Goal: Task Accomplishment & Management: Manage account settings

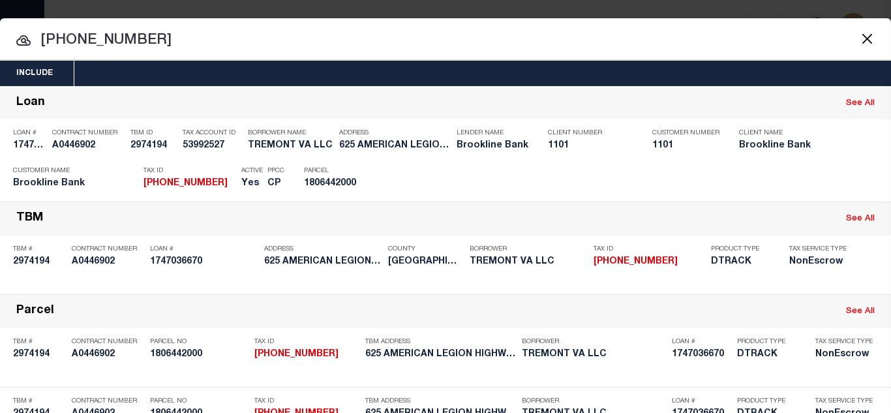
select select "100"
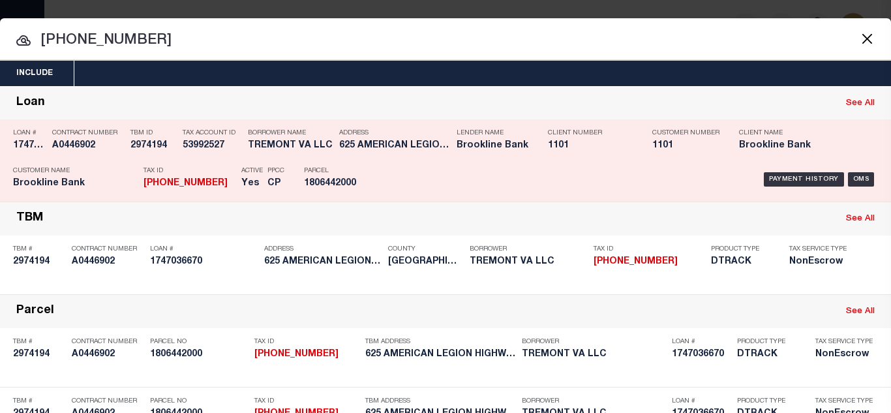
click at [169, 157] on div "TBM ID 2974194" at bounding box center [153, 142] width 46 height 38
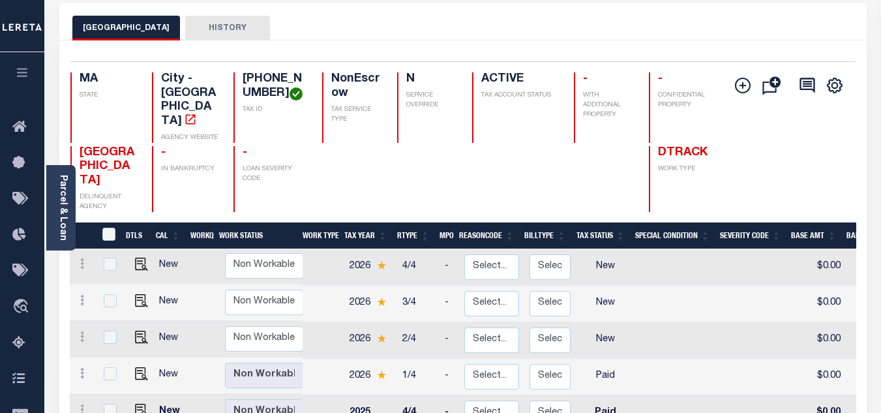
scroll to position [130, 0]
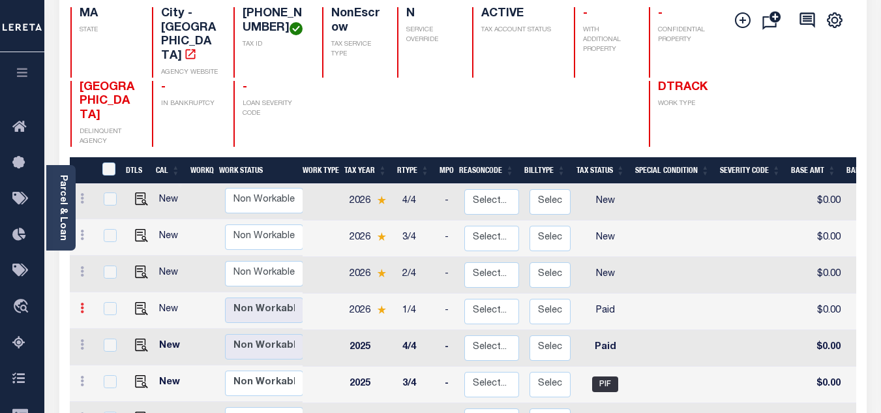
click at [81, 303] on icon at bounding box center [82, 308] width 4 height 10
click at [113, 325] on img at bounding box center [113, 331] width 13 height 13
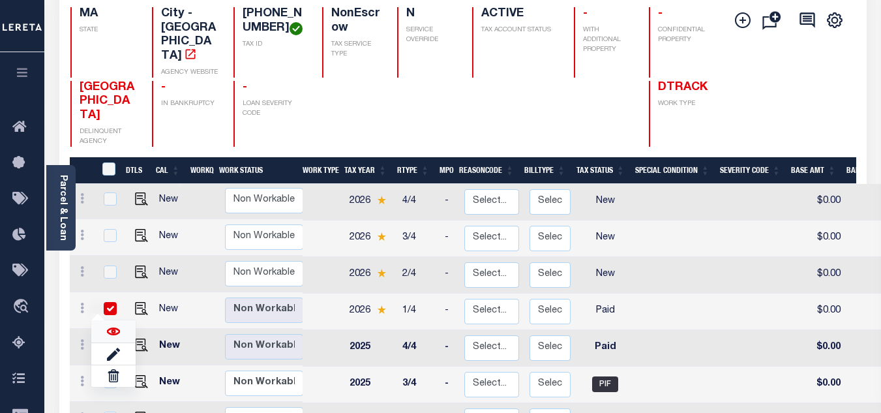
checkbox input "true"
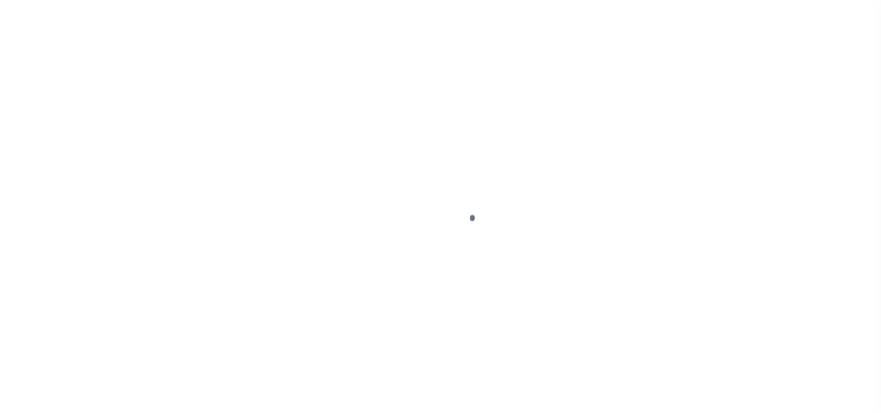
select select "PYD"
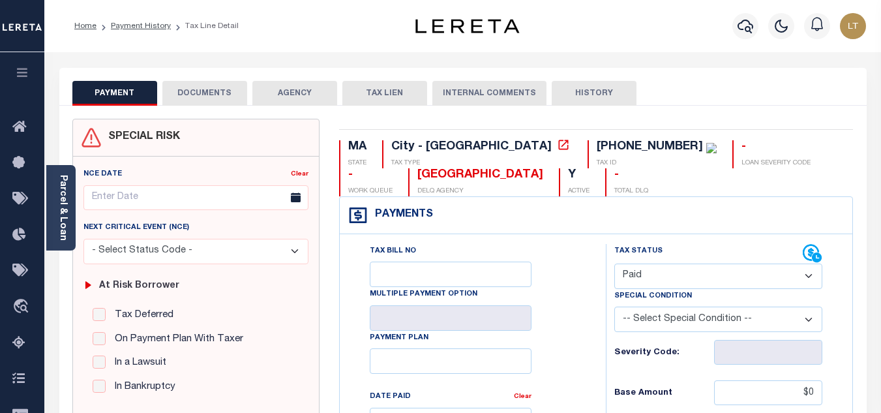
click at [218, 93] on button "DOCUMENTS" at bounding box center [204, 93] width 85 height 25
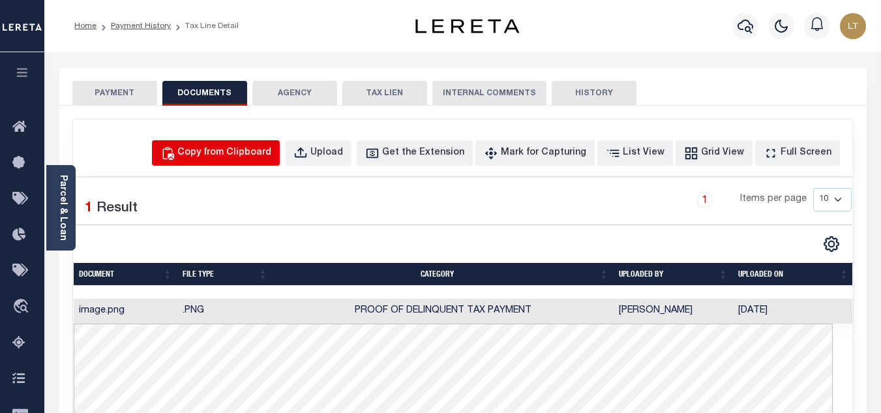
click at [262, 151] on div "Copy from Clipboard" at bounding box center [224, 153] width 94 height 14
select select "POP"
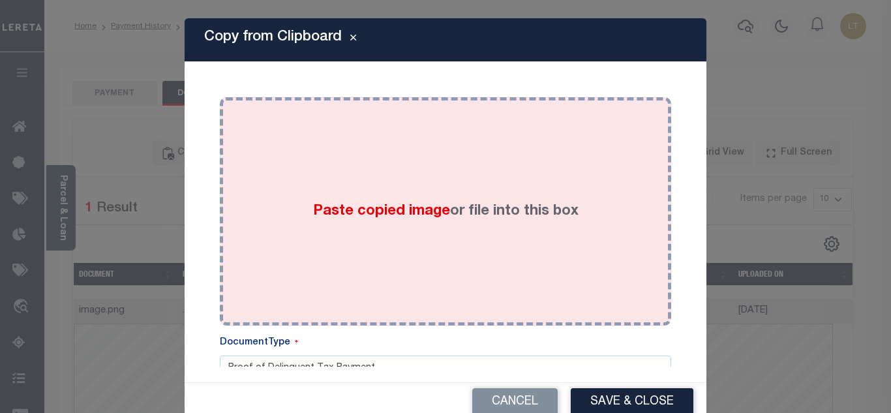
click at [354, 181] on div "Paste copied image or file into this box" at bounding box center [446, 211] width 432 height 209
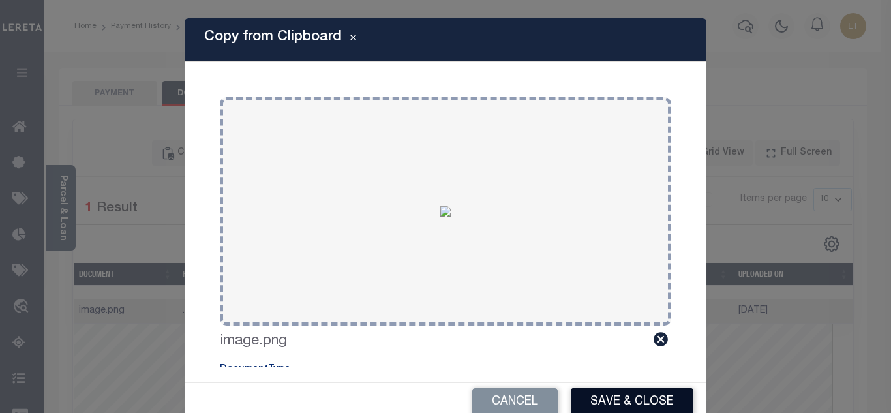
click at [606, 396] on button "Save & Close" at bounding box center [632, 402] width 123 height 28
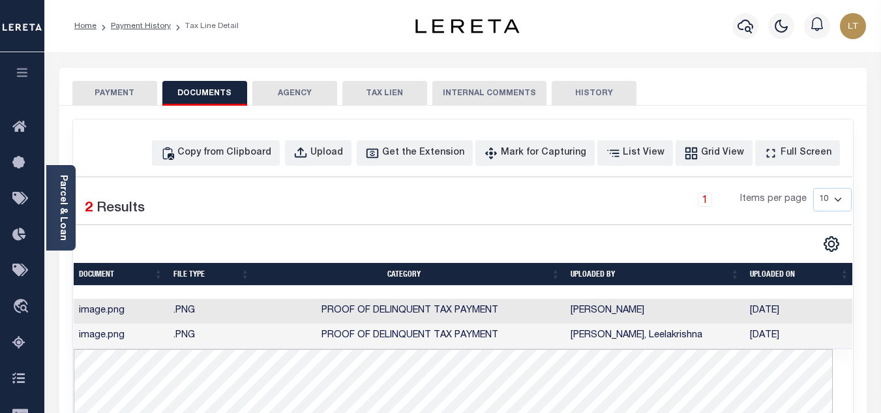
click at [102, 87] on button "PAYMENT" at bounding box center [114, 93] width 85 height 25
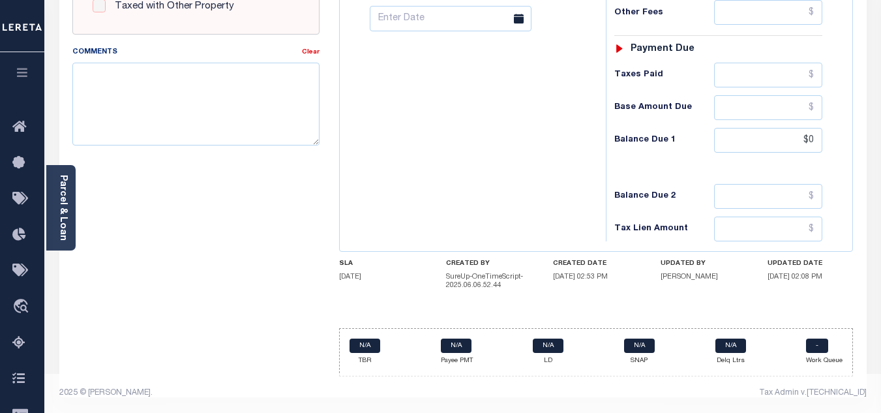
scroll to position [580, 0]
click at [817, 142] on input "$0" at bounding box center [768, 140] width 108 height 25
type input "$0.00"
type input "09/05/2025"
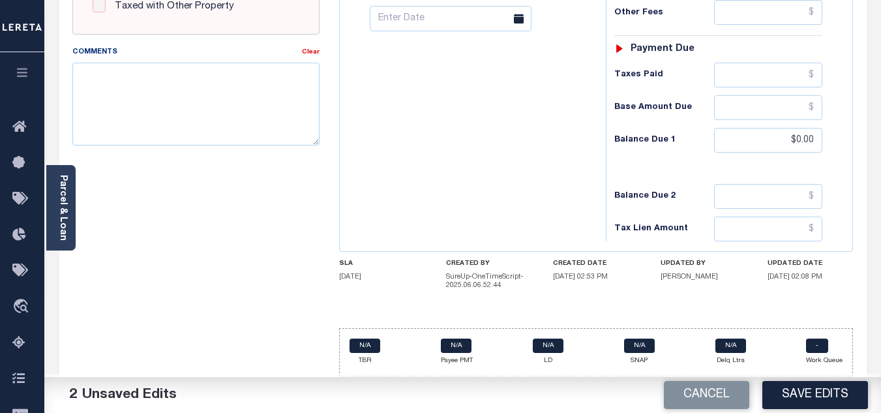
click at [806, 393] on button "Save Edits" at bounding box center [816, 395] width 106 height 28
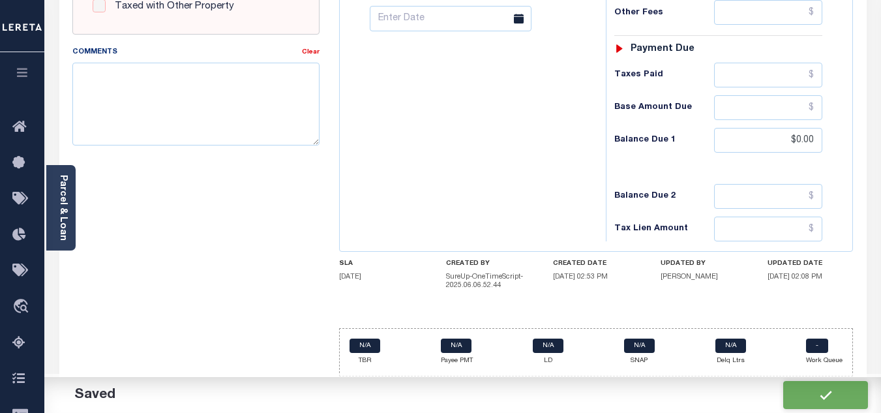
checkbox input "false"
type input "$0"
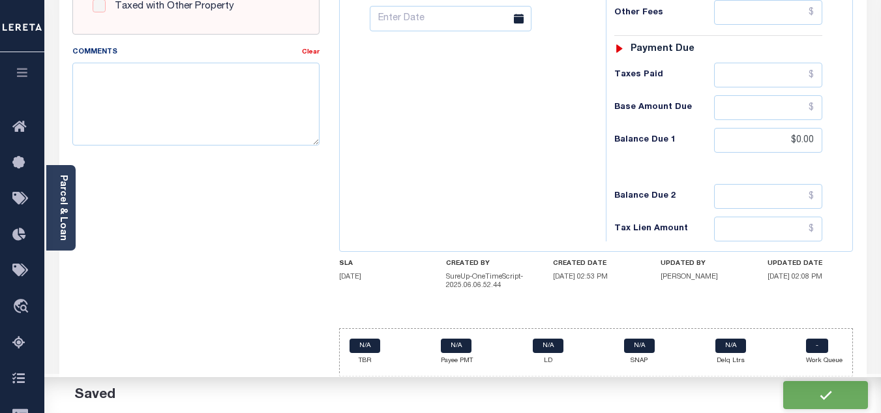
type input "$0"
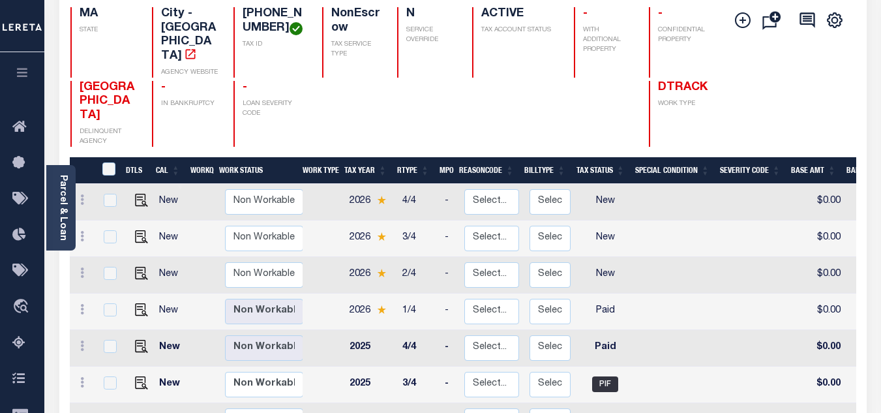
scroll to position [1, 0]
click at [81, 339] on icon at bounding box center [82, 344] width 4 height 10
click at [119, 361] on img at bounding box center [113, 367] width 13 height 13
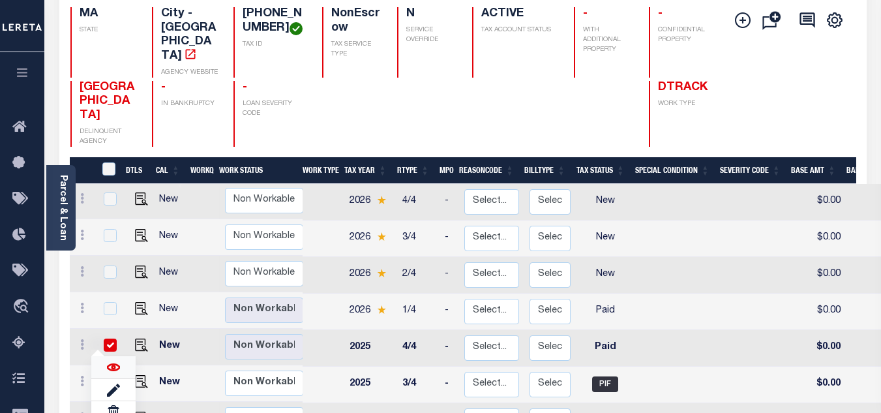
checkbox input "true"
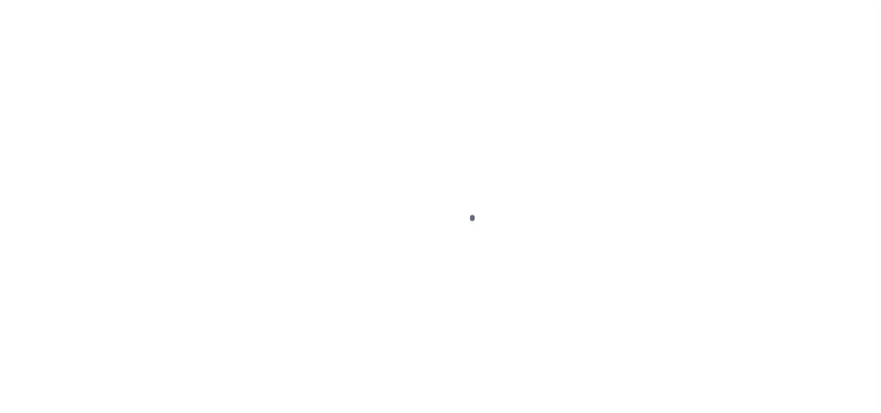
select select "PYD"
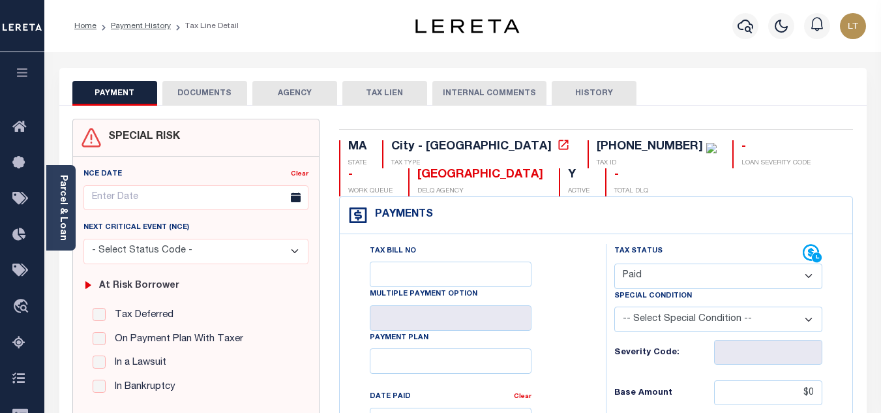
click at [208, 97] on button "DOCUMENTS" at bounding box center [204, 93] width 85 height 25
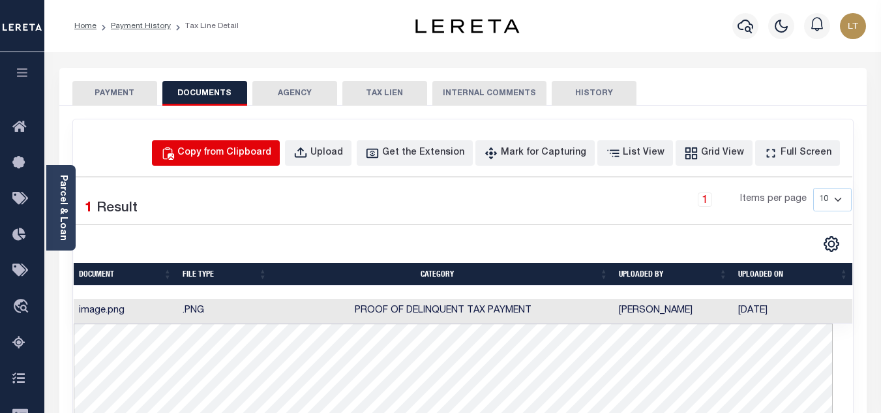
click at [234, 154] on div "Copy from Clipboard" at bounding box center [224, 153] width 94 height 14
select select "POP"
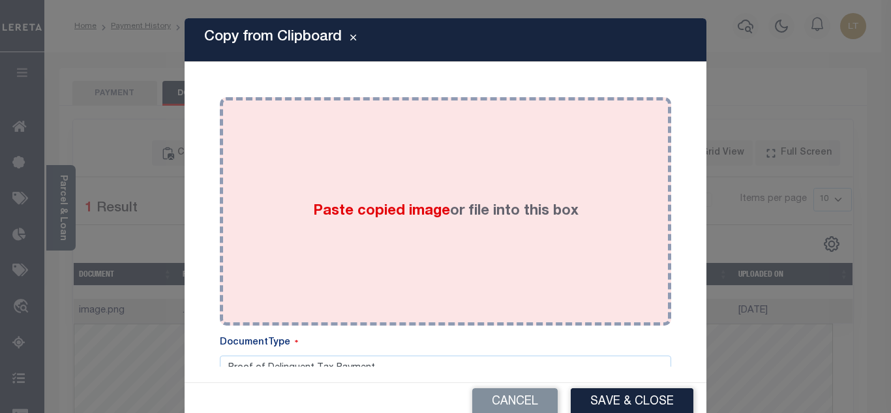
click at [271, 178] on div "Paste copied image or file into this box" at bounding box center [446, 211] width 432 height 209
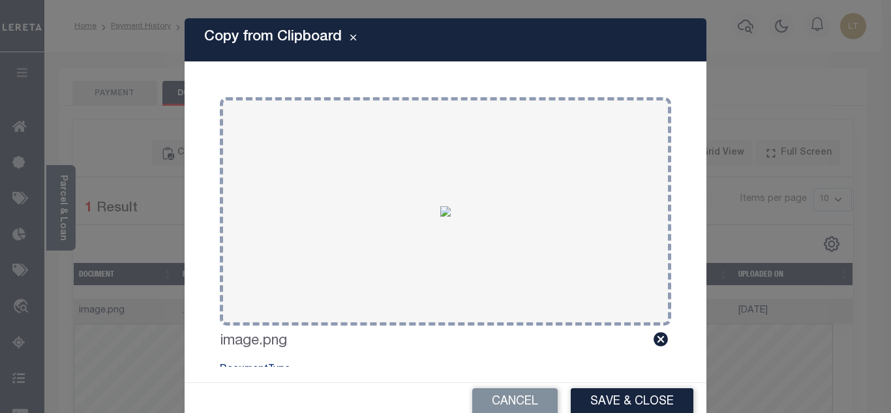
click at [620, 402] on button "Save & Close" at bounding box center [632, 402] width 123 height 28
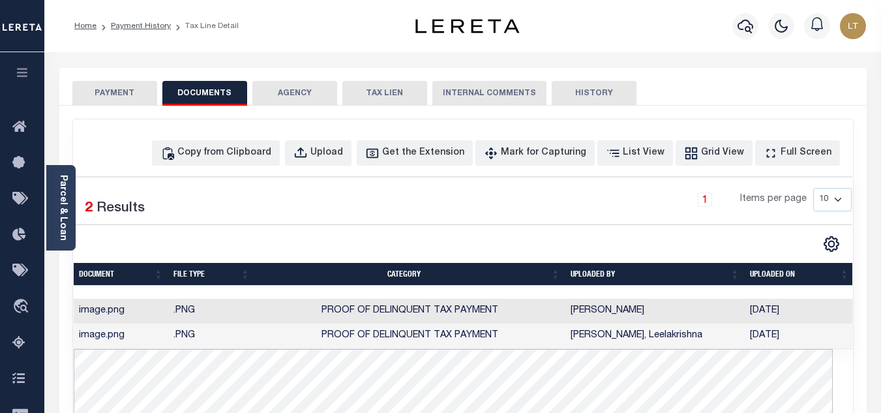
click at [125, 95] on button "PAYMENT" at bounding box center [114, 93] width 85 height 25
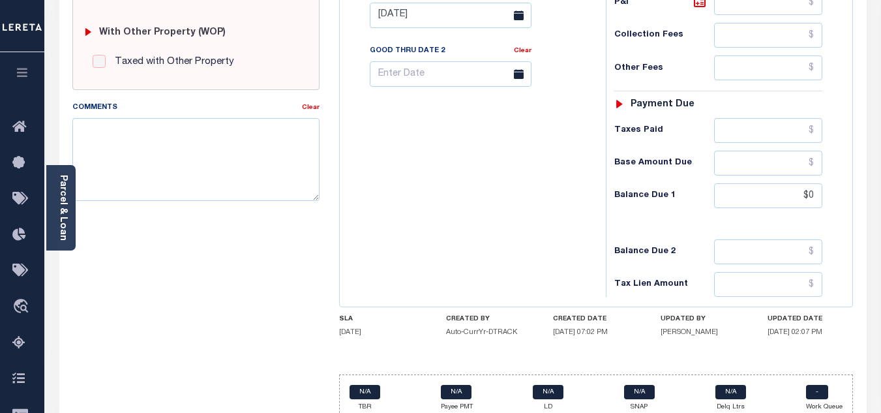
scroll to position [572, 0]
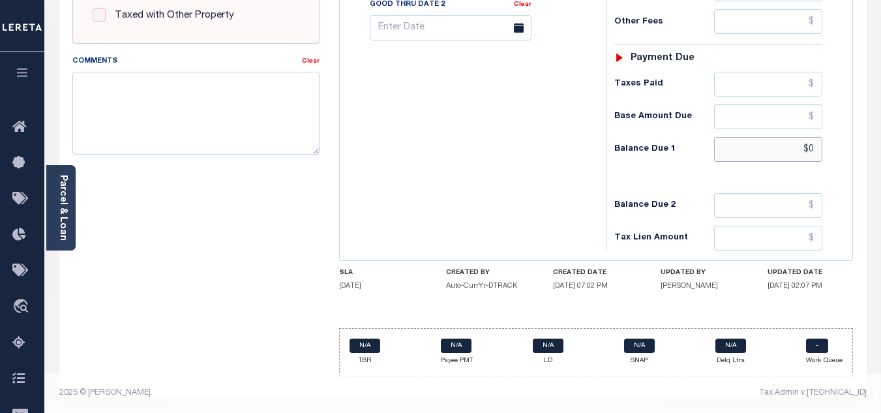
click at [816, 151] on input "$0" at bounding box center [768, 149] width 108 height 25
type input "$0.00"
type input "[DATE]"
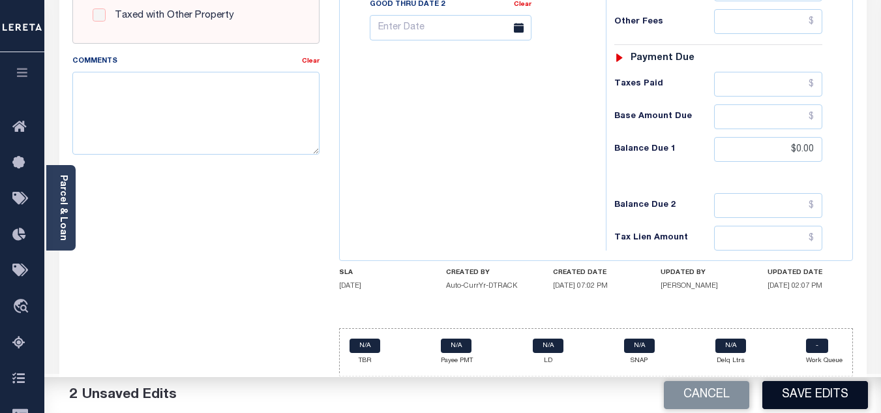
click at [809, 386] on button "Save Edits" at bounding box center [816, 395] width 106 height 28
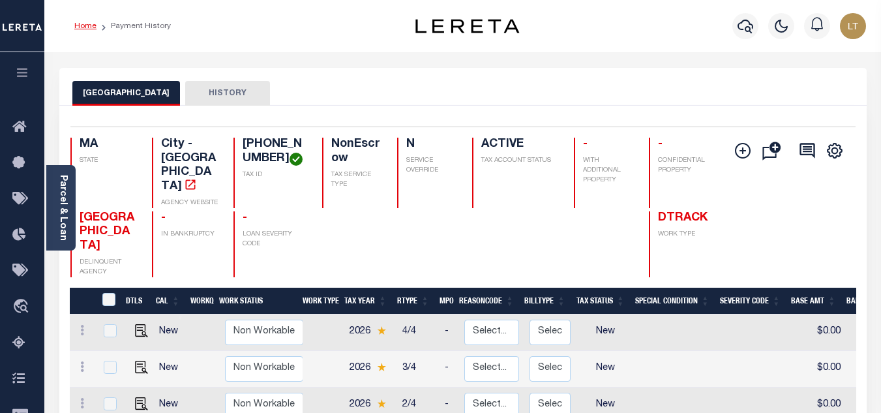
click at [89, 28] on link "Home" at bounding box center [85, 26] width 22 height 8
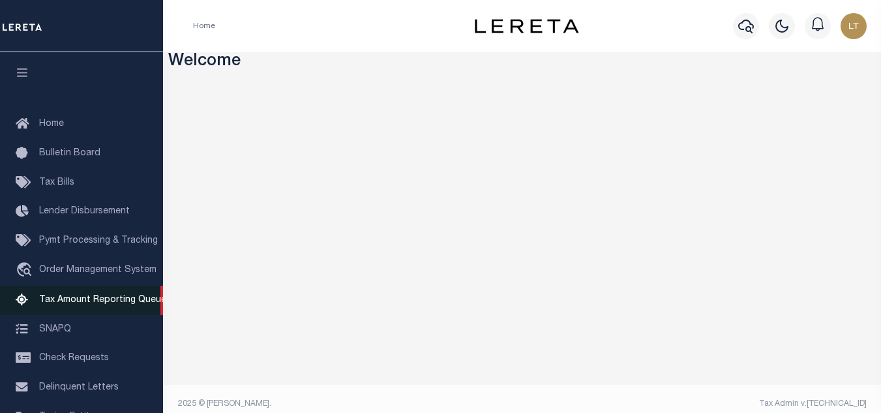
click at [93, 303] on span "Tax Amount Reporting Queue" at bounding box center [102, 300] width 127 height 9
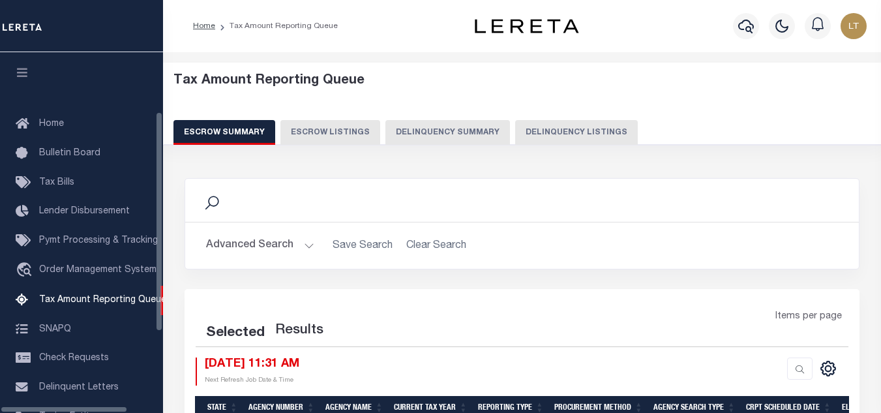
select select "100"
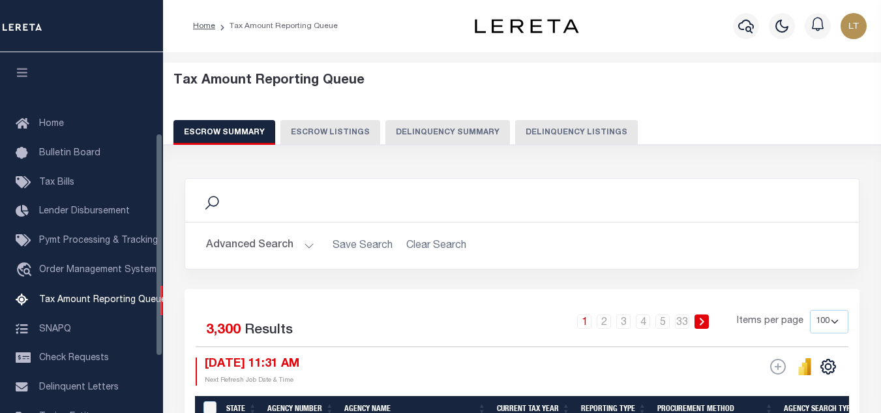
scroll to position [132, 0]
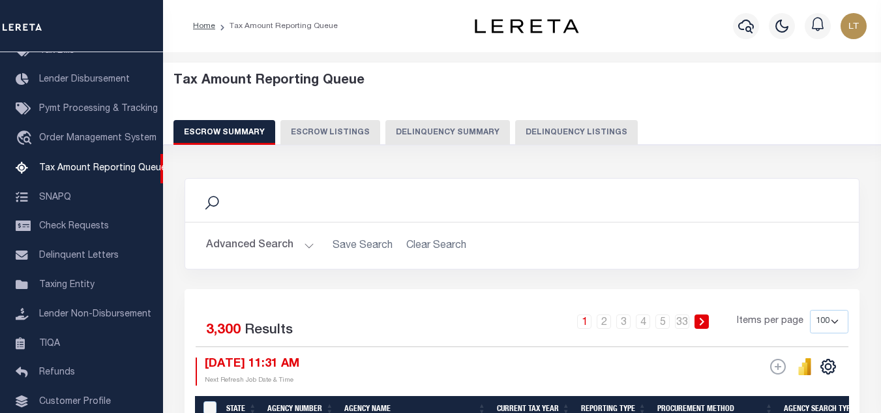
click at [549, 130] on button "Delinquency Listings" at bounding box center [576, 132] width 123 height 25
select select
select select "100"
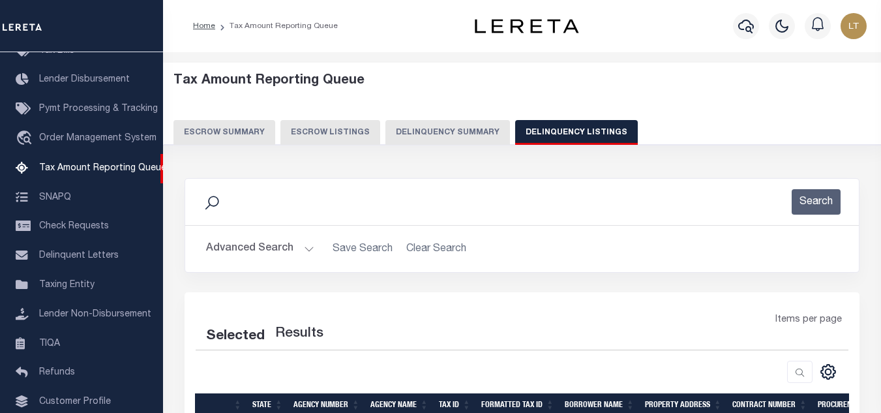
select select "100"
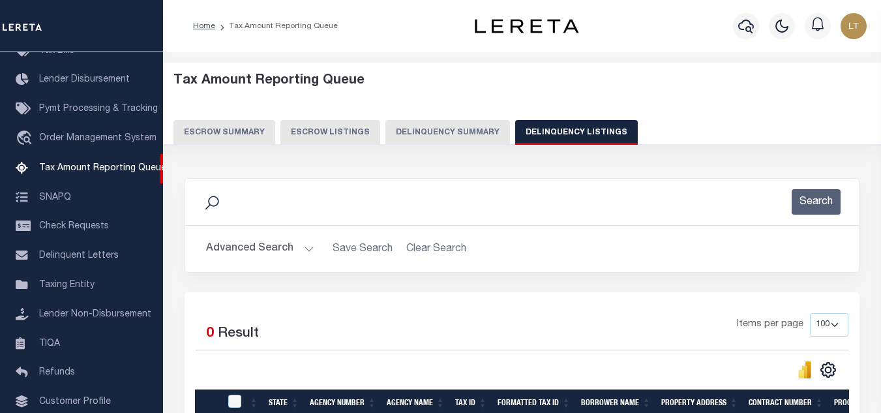
click at [241, 243] on button "Advanced Search" at bounding box center [260, 248] width 108 height 25
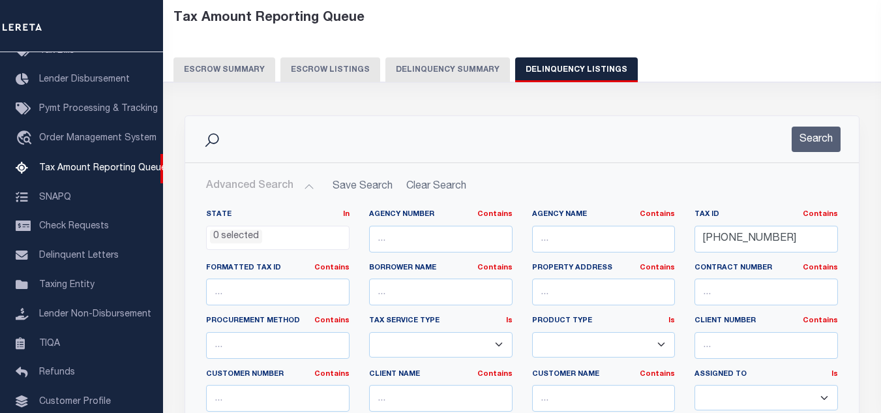
scroll to position [65, 0]
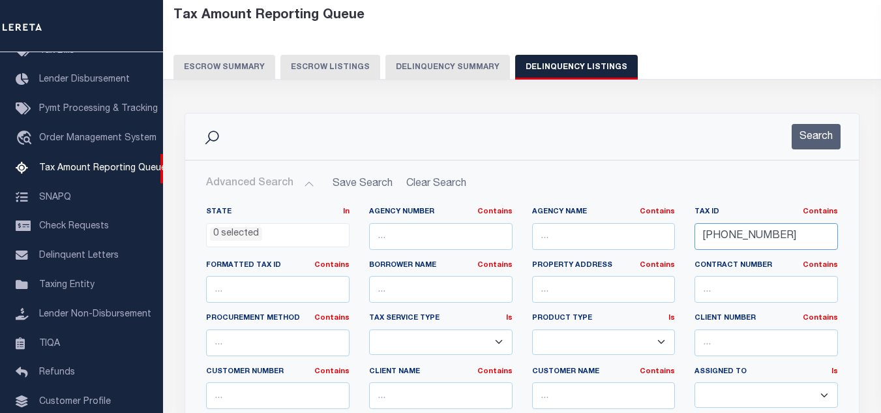
drag, startPoint x: 771, startPoint y: 234, endPoint x: 700, endPoint y: 239, distance: 70.7
click at [700, 239] on input "18-06442-000" at bounding box center [767, 236] width 144 height 27
paste input "18-06507-000"
type input "18-06507-000"
click at [808, 155] on div "Search" at bounding box center [522, 137] width 674 height 46
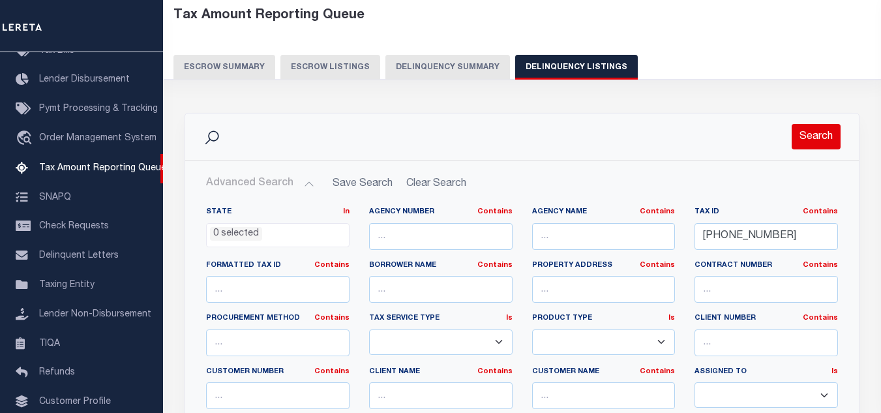
click at [812, 148] on button "Search" at bounding box center [816, 136] width 49 height 25
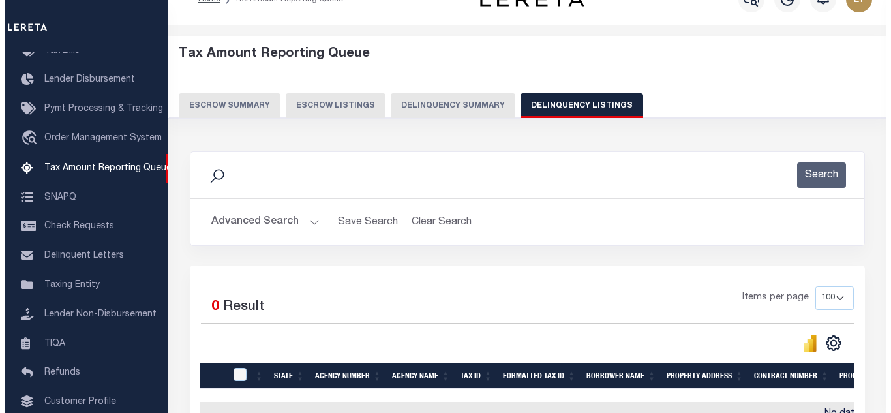
scroll to position [0, 0]
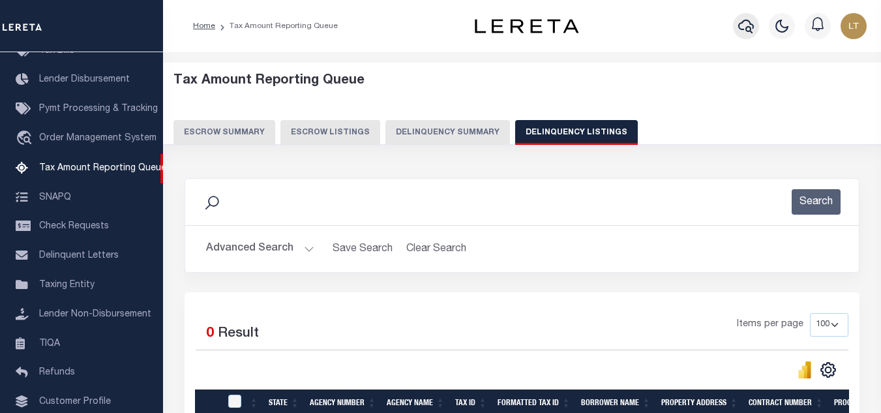
click at [744, 29] on icon "button" at bounding box center [747, 26] width 16 height 16
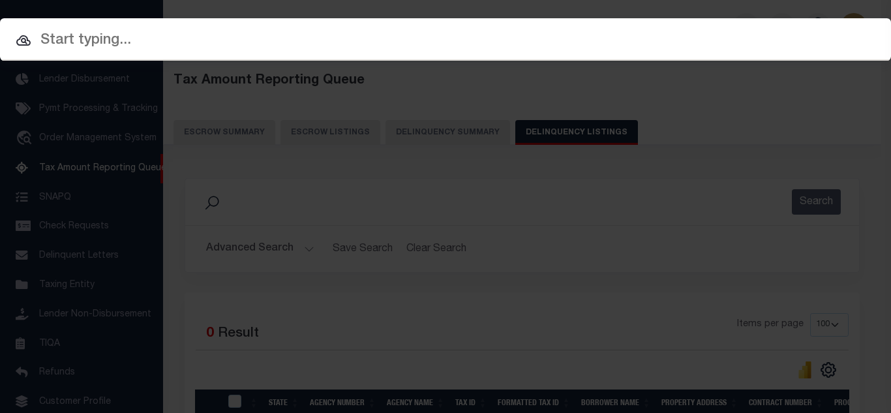
paste input "18-06507-000"
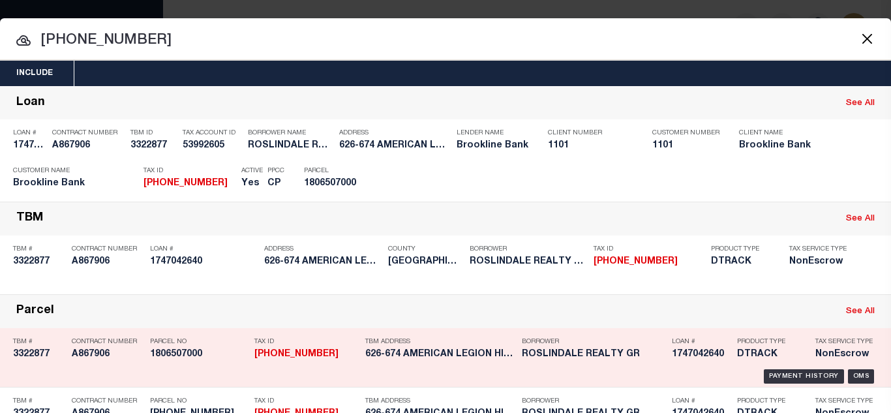
type input "18-06507-000"
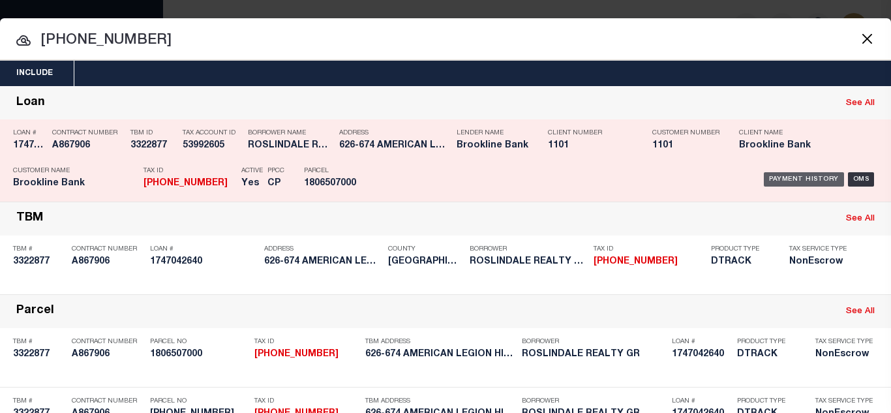
click at [795, 178] on div "Payment History" at bounding box center [804, 179] width 80 height 14
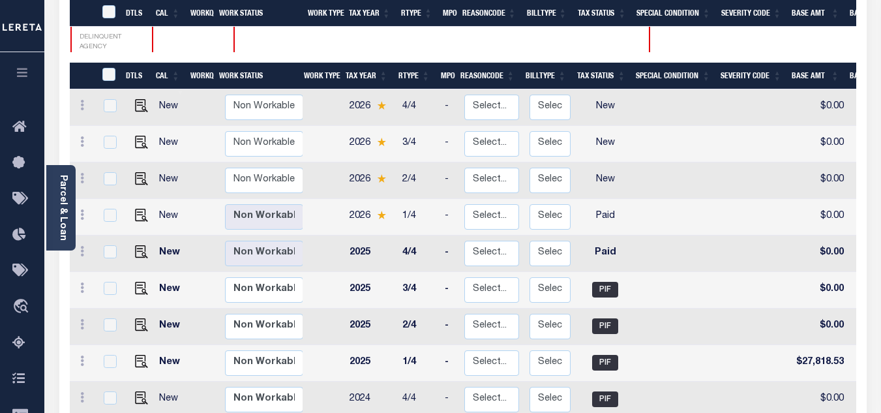
scroll to position [261, 0]
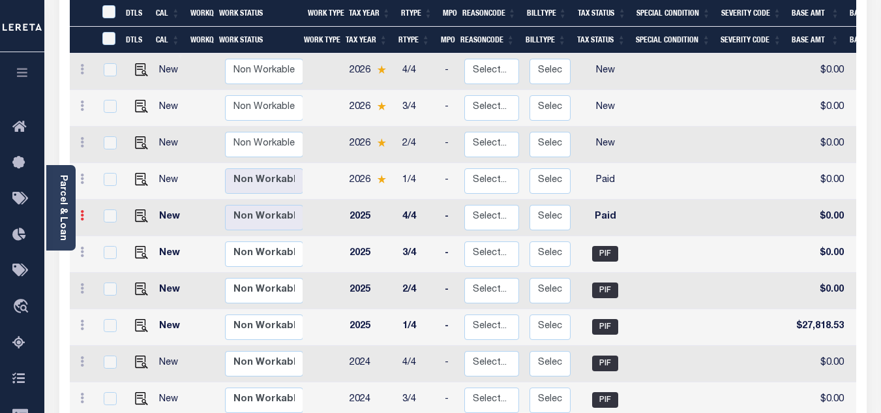
click at [84, 212] on link at bounding box center [82, 217] width 14 height 10
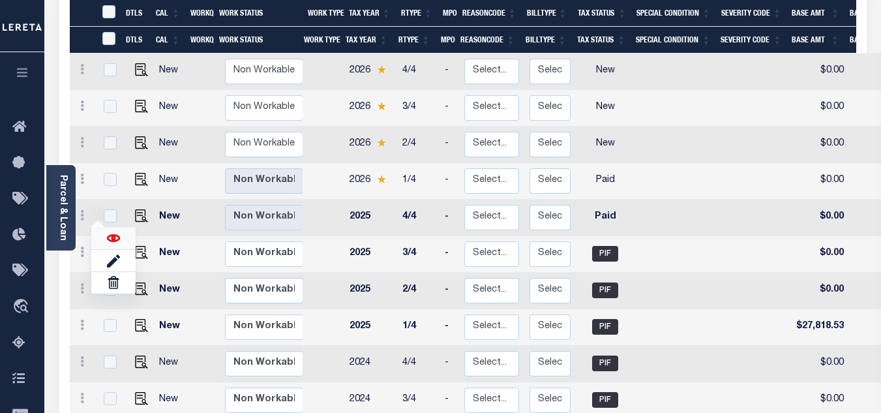
click at [114, 232] on img at bounding box center [113, 238] width 13 height 13
checkbox input "true"
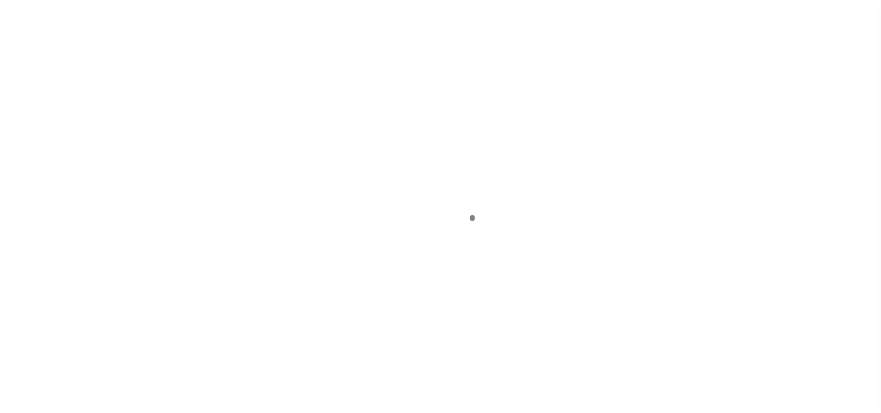
select select "PYD"
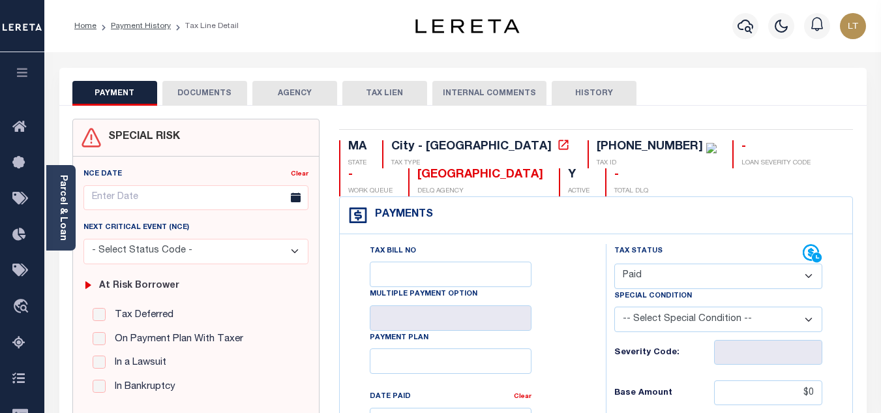
click at [206, 94] on button "DOCUMENTS" at bounding box center [204, 93] width 85 height 25
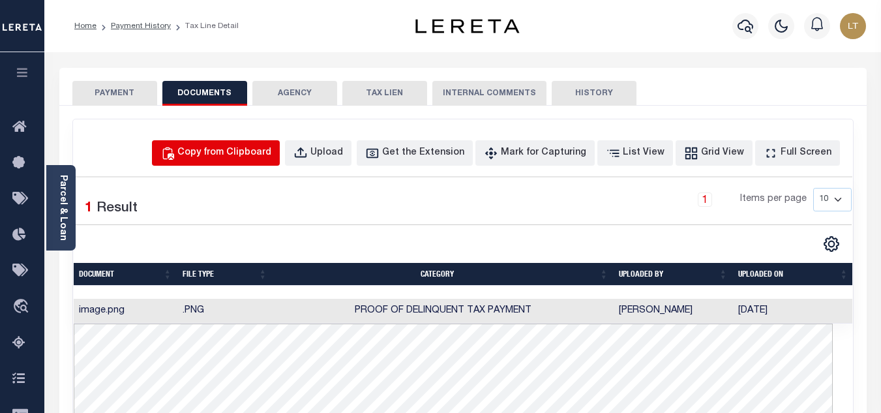
click at [264, 143] on button "Copy from Clipboard" at bounding box center [216, 152] width 128 height 25
select select "POP"
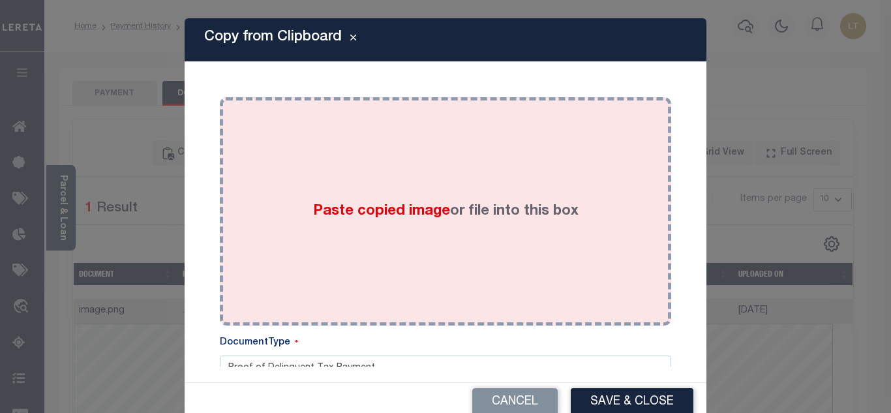
click at [343, 197] on div "Paste copied image or file into this box" at bounding box center [446, 211] width 432 height 209
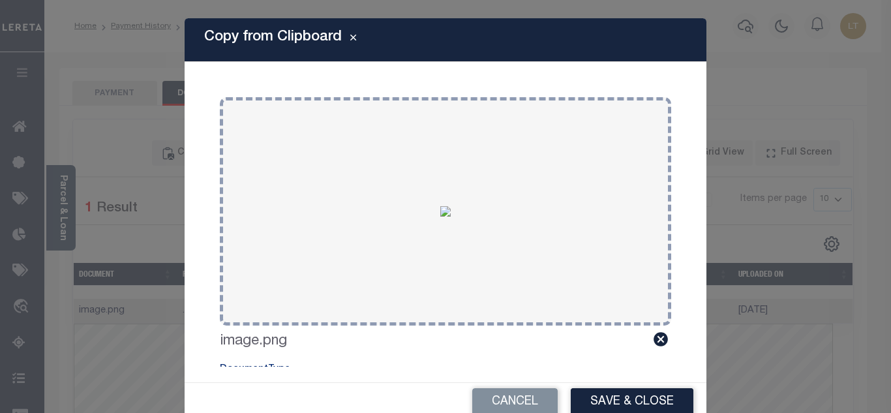
click at [654, 336] on icon at bounding box center [661, 340] width 14 height 14
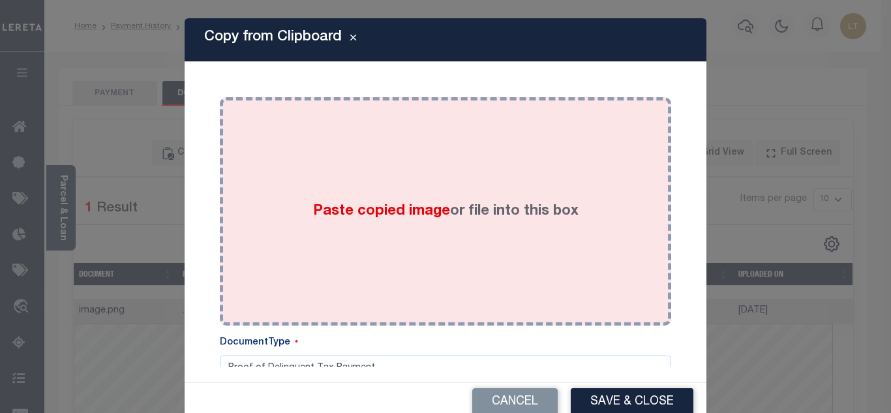
click at [376, 191] on div "Paste copied image or file into this box" at bounding box center [446, 211] width 432 height 209
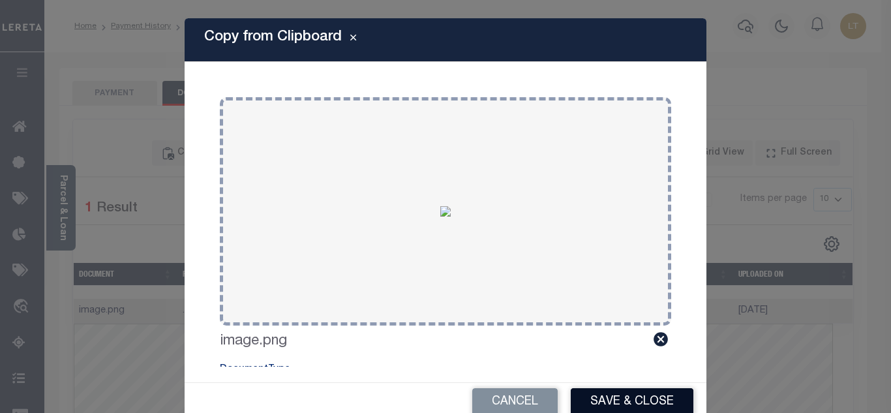
click at [605, 399] on button "Save & Close" at bounding box center [632, 402] width 123 height 28
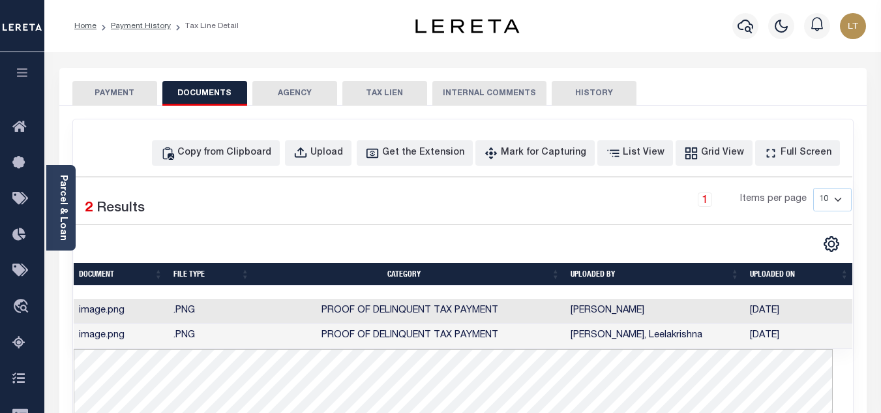
click at [121, 94] on button "PAYMENT" at bounding box center [114, 93] width 85 height 25
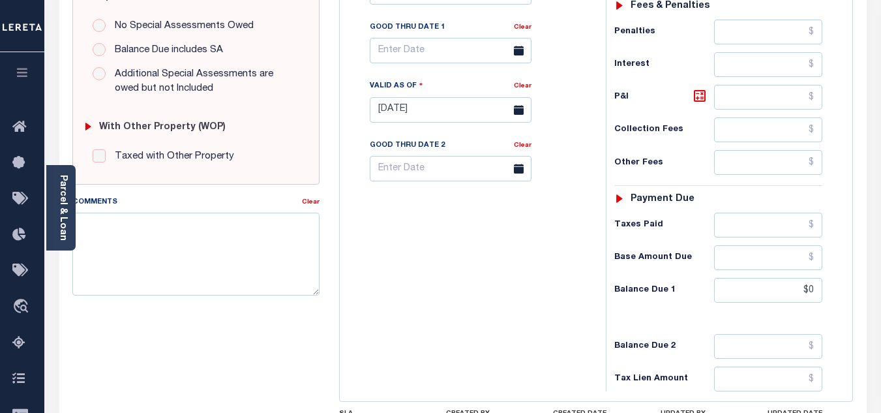
scroll to position [457, 0]
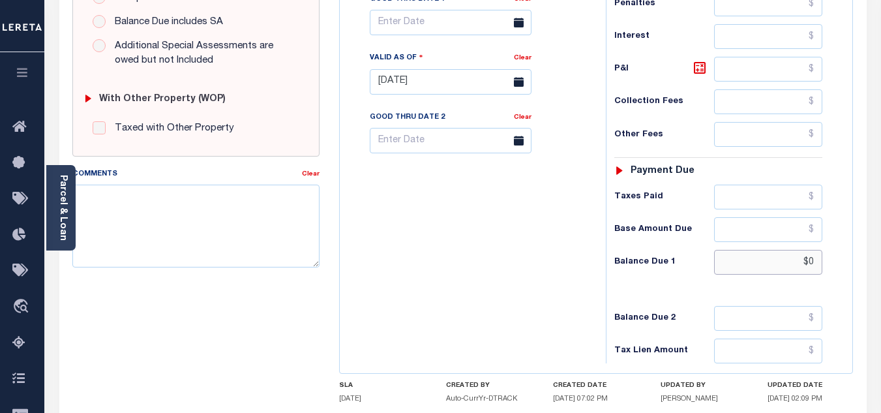
click at [816, 265] on input "$0" at bounding box center [768, 262] width 108 height 25
type input "$0.00"
type input "[DATE]"
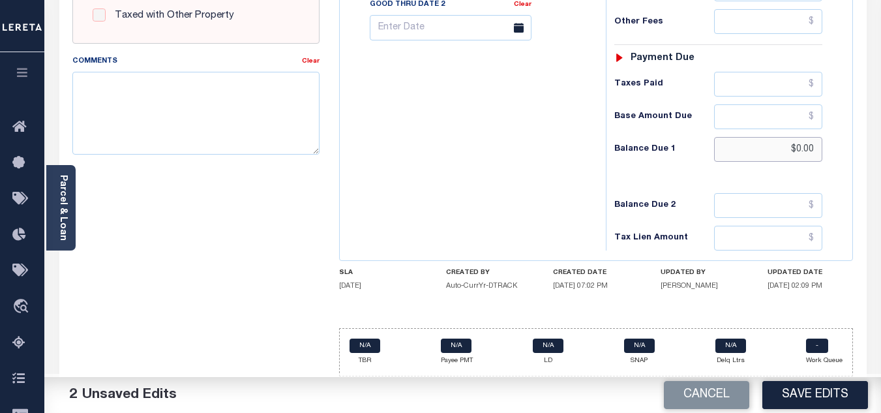
scroll to position [572, 0]
click at [831, 394] on button "Save Edits" at bounding box center [816, 395] width 106 height 28
checkbox input "false"
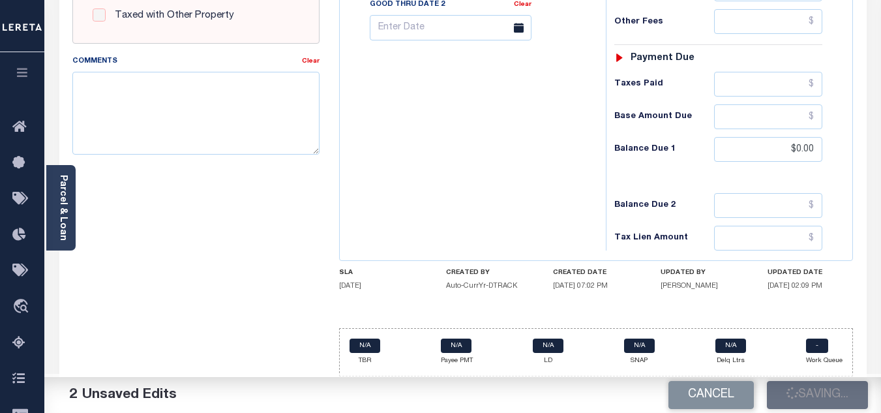
checkbox input "false"
type input "$0"
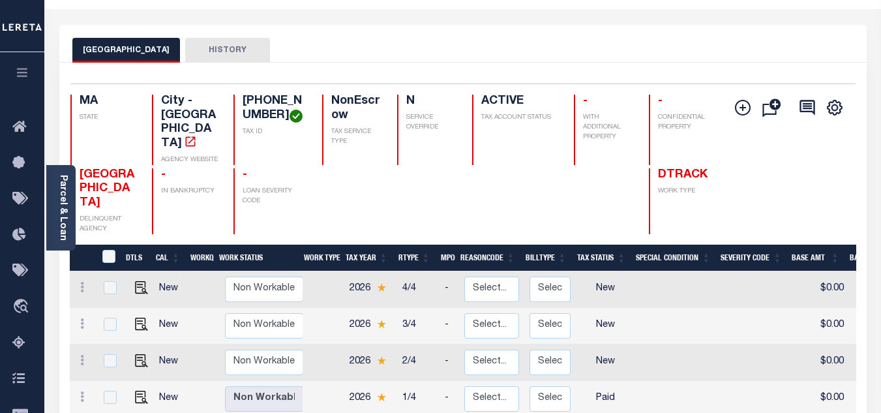
scroll to position [130, 0]
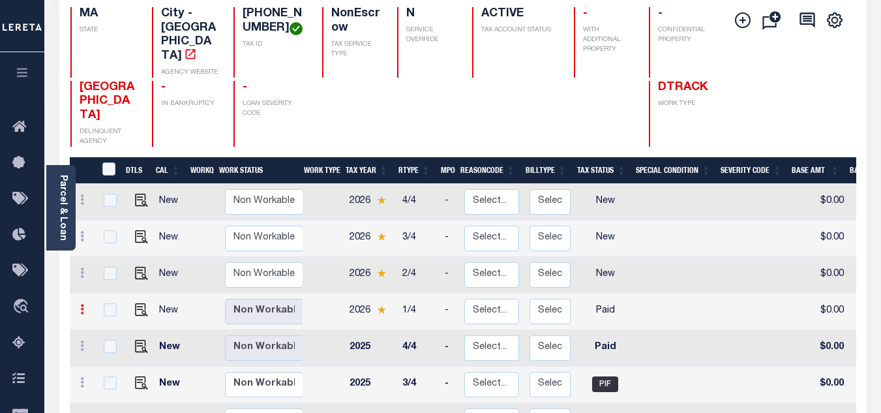
click at [80, 304] on icon at bounding box center [82, 309] width 4 height 10
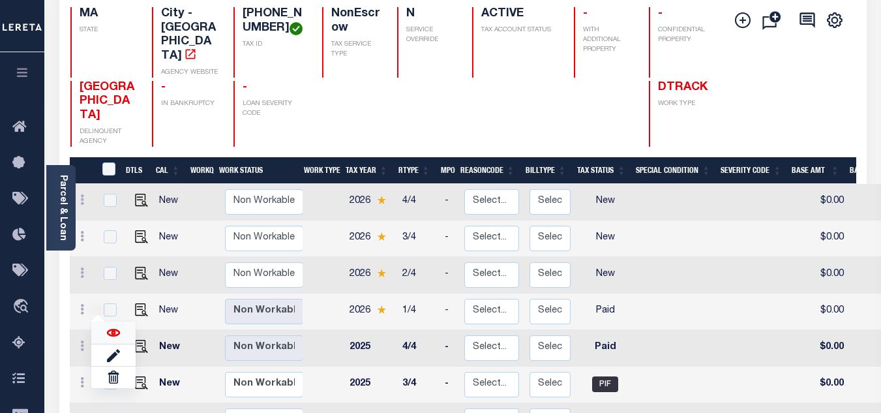
click at [113, 326] on img at bounding box center [113, 332] width 13 height 13
checkbox input "true"
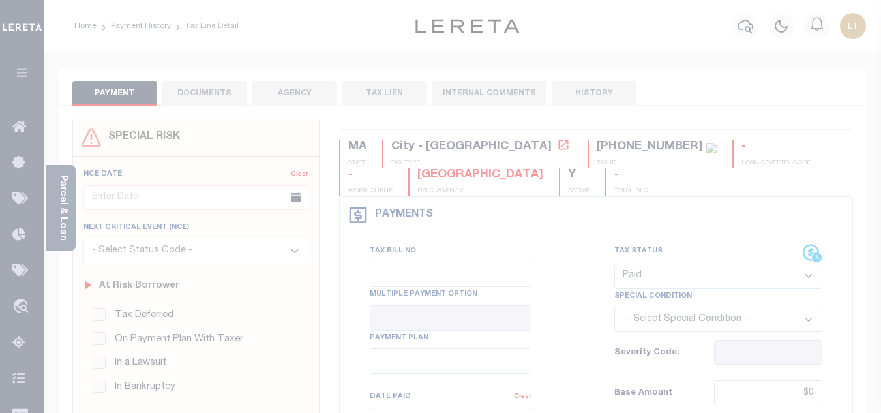
select select "PYD"
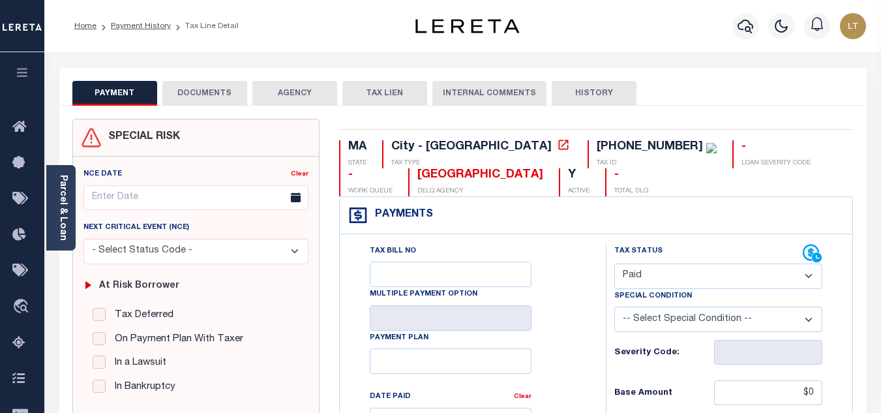
click at [214, 99] on button "DOCUMENTS" at bounding box center [204, 93] width 85 height 25
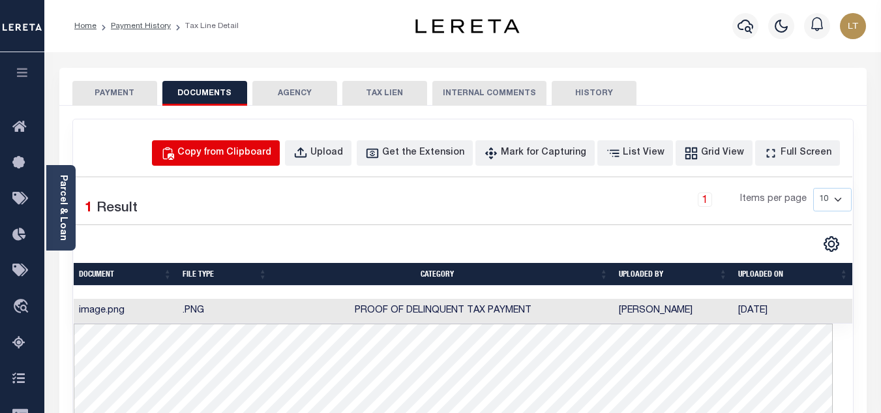
click at [235, 153] on div "Copy from Clipboard" at bounding box center [224, 153] width 94 height 14
select select "POP"
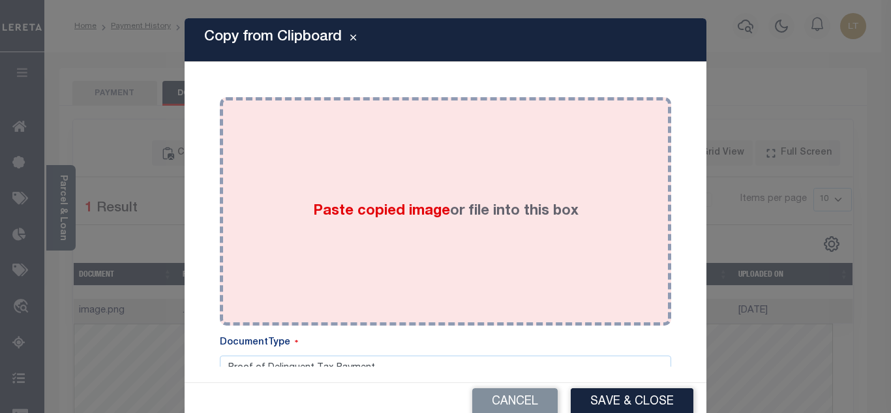
click at [378, 209] on span "Paste copied image" at bounding box center [381, 211] width 137 height 14
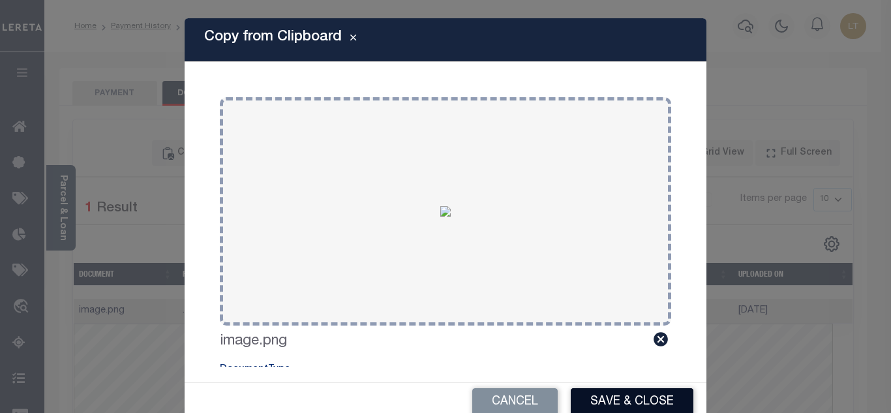
click at [624, 395] on button "Save & Close" at bounding box center [632, 402] width 123 height 28
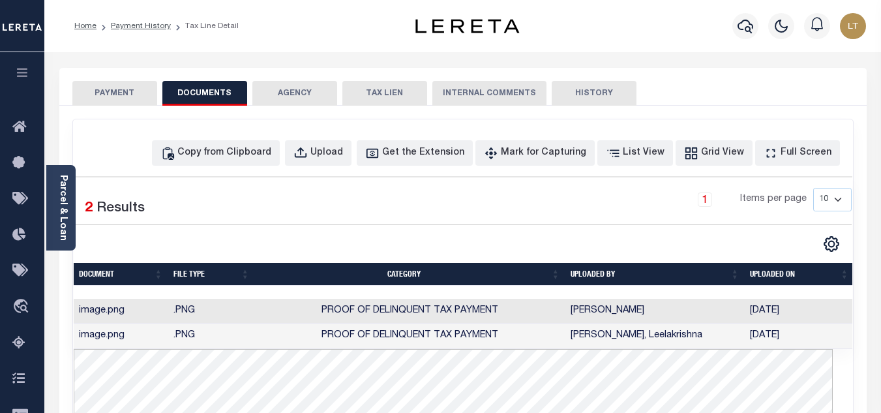
click at [108, 95] on button "PAYMENT" at bounding box center [114, 93] width 85 height 25
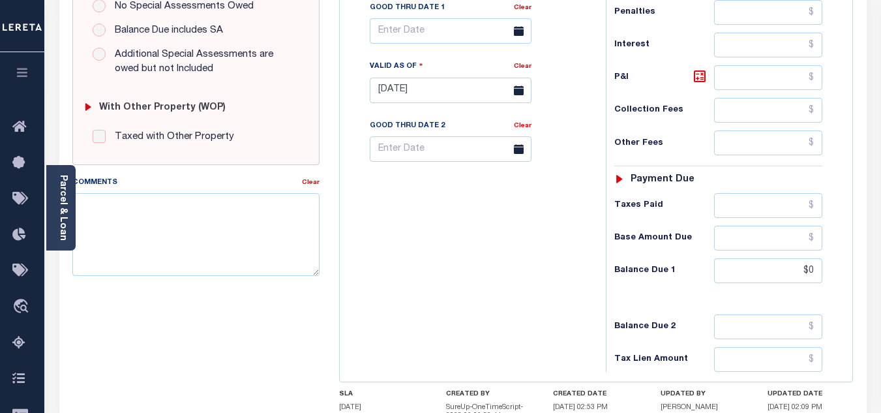
scroll to position [457, 0]
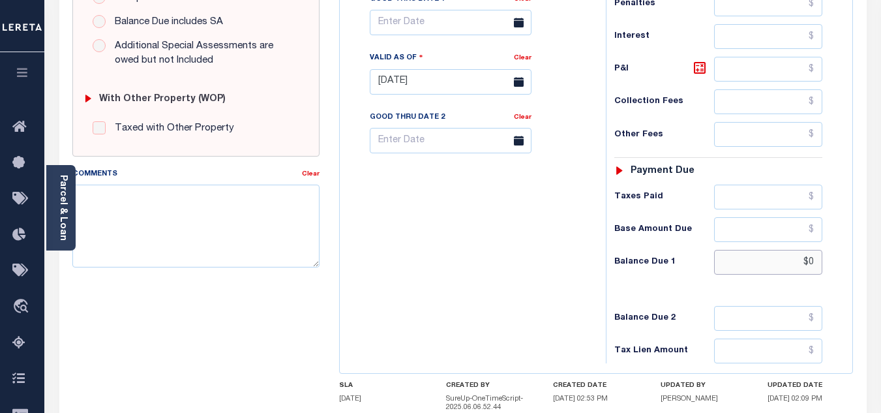
click at [816, 268] on input "$0" at bounding box center [768, 262] width 108 height 25
type input "$0.00"
type input "[DATE]"
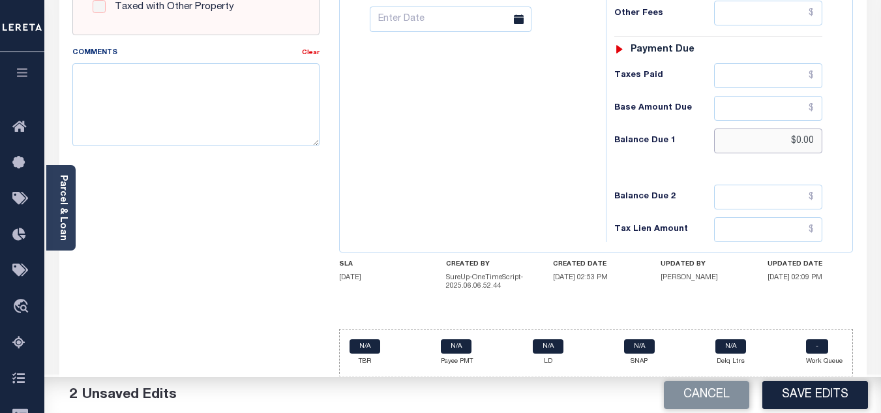
scroll to position [580, 0]
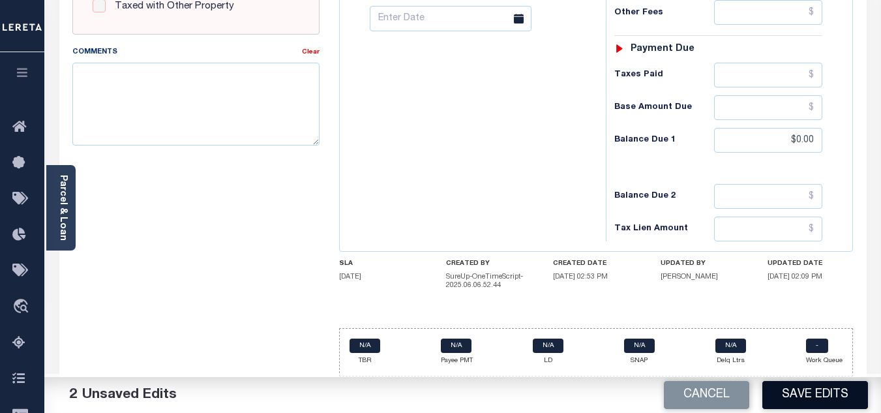
click at [808, 392] on button "Save Edits" at bounding box center [816, 395] width 106 height 28
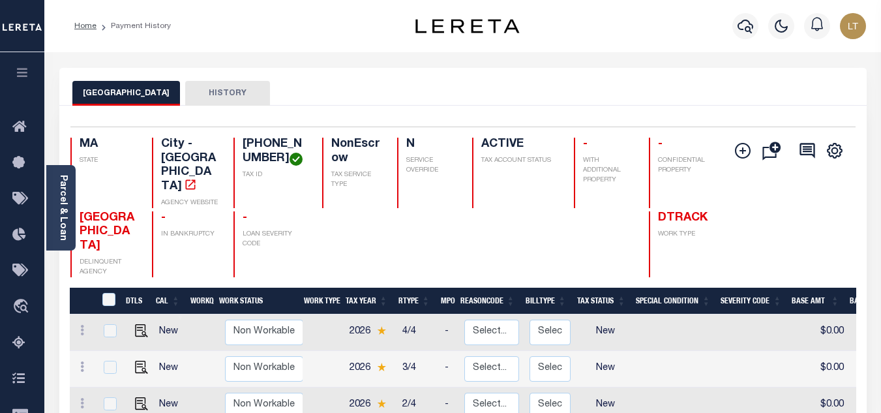
click at [82, 27] on link "Home" at bounding box center [85, 26] width 22 height 8
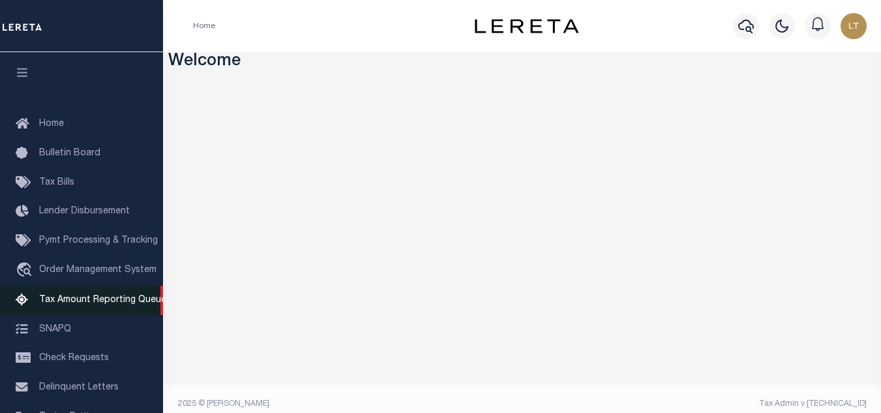
click at [104, 300] on span "Tax Amount Reporting Queue" at bounding box center [102, 300] width 127 height 9
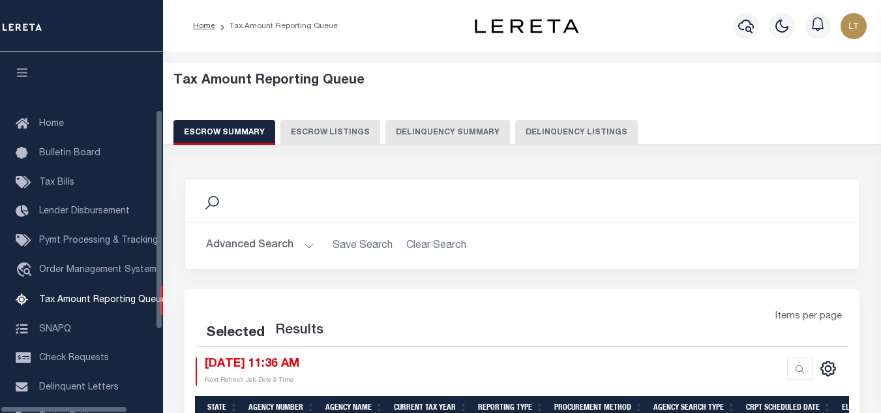
select select "100"
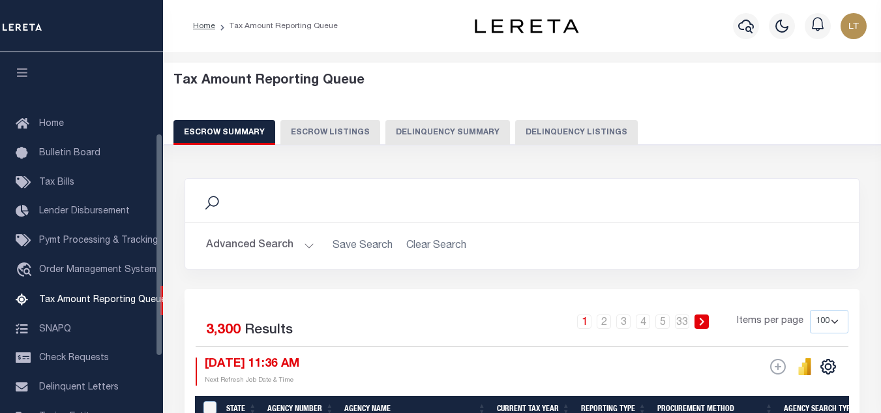
scroll to position [132, 0]
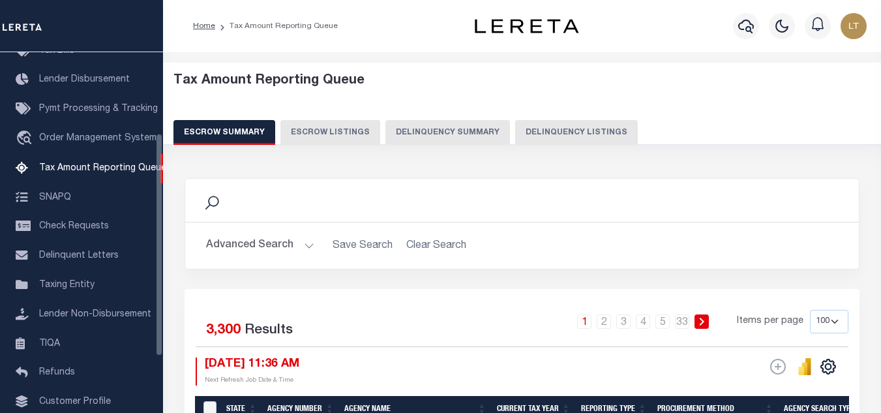
click at [572, 131] on button "Delinquency Listings" at bounding box center [576, 132] width 123 height 25
select select "100"
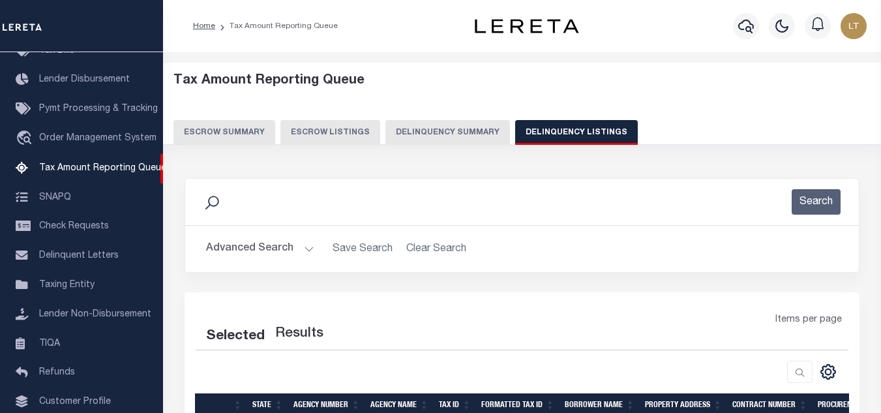
select select "100"
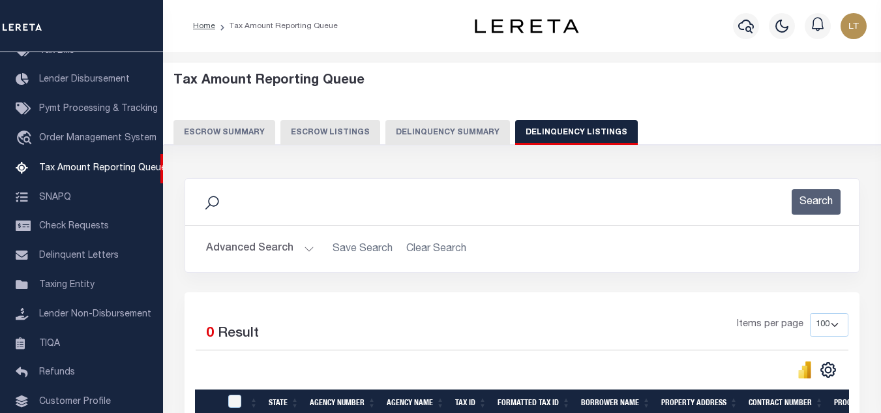
scroll to position [130, 0]
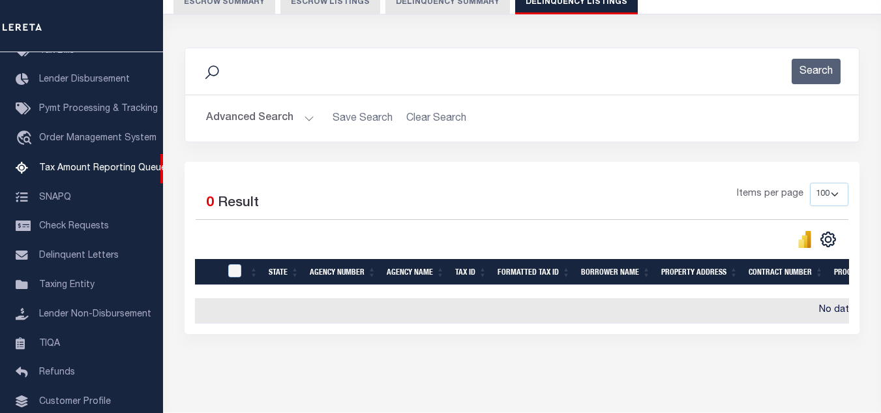
drag, startPoint x: 250, startPoint y: 114, endPoint x: 279, endPoint y: 119, distance: 29.8
click at [250, 114] on button "Advanced Search" at bounding box center [260, 118] width 108 height 25
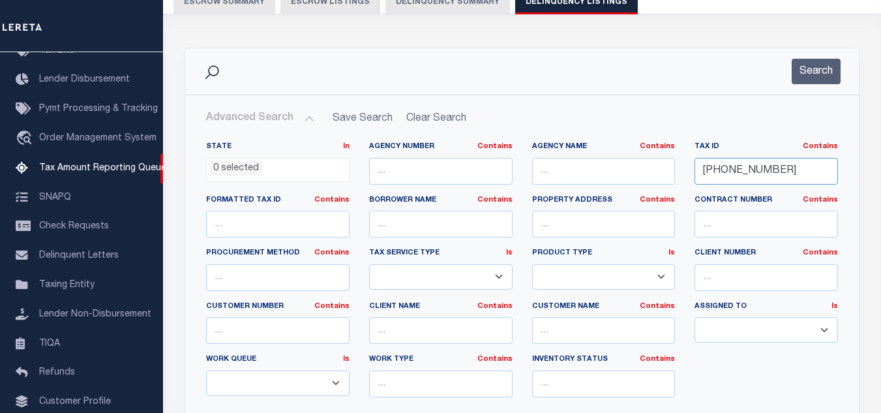
click at [699, 159] on input "18-06507-000" at bounding box center [767, 171] width 144 height 27
paste input "[PHONE_NUMBER]"
type input "[PHONE_NUMBER]"
click at [825, 60] on button "Search" at bounding box center [816, 71] width 49 height 25
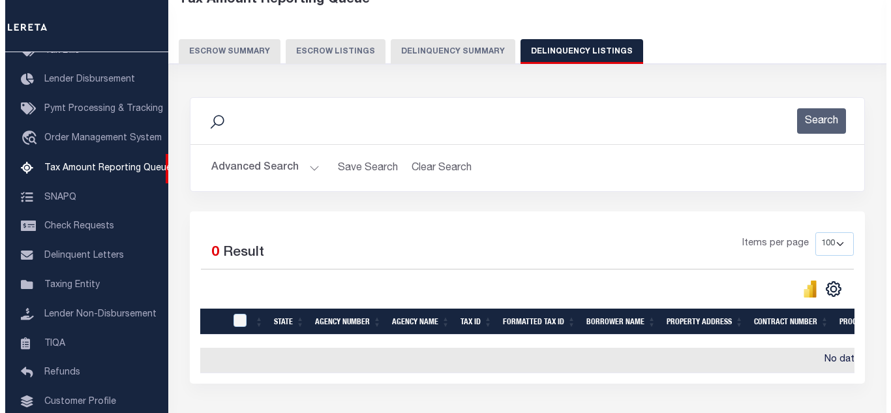
scroll to position [0, 0]
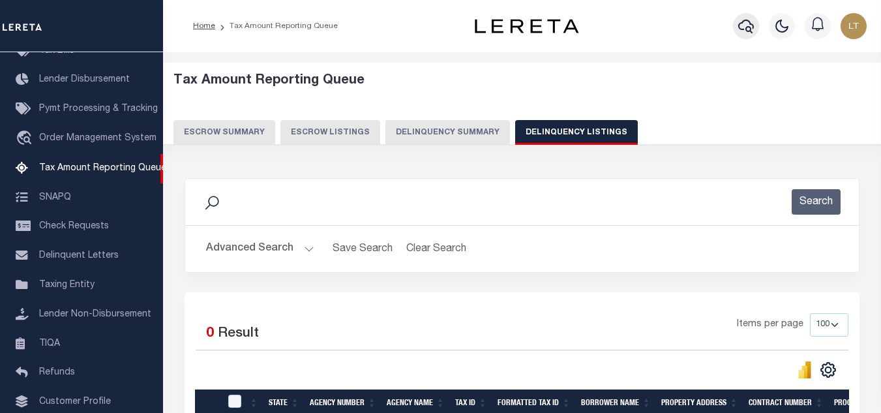
click at [752, 26] on icon "button" at bounding box center [747, 27] width 16 height 14
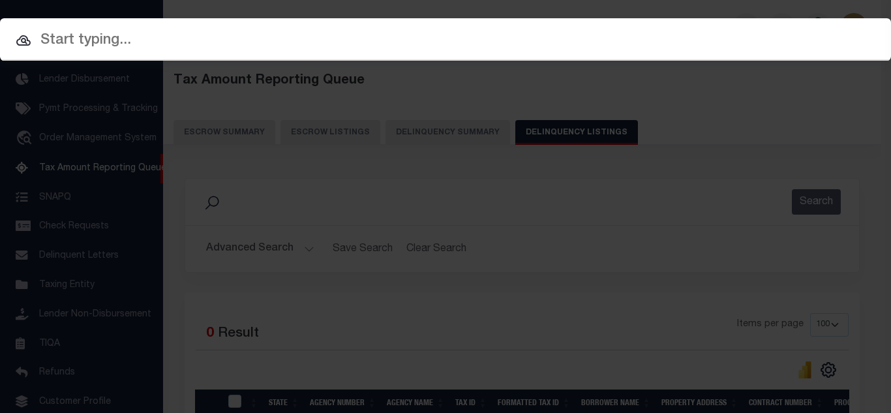
paste input "18-06507-001"
type input "18-06507-001"
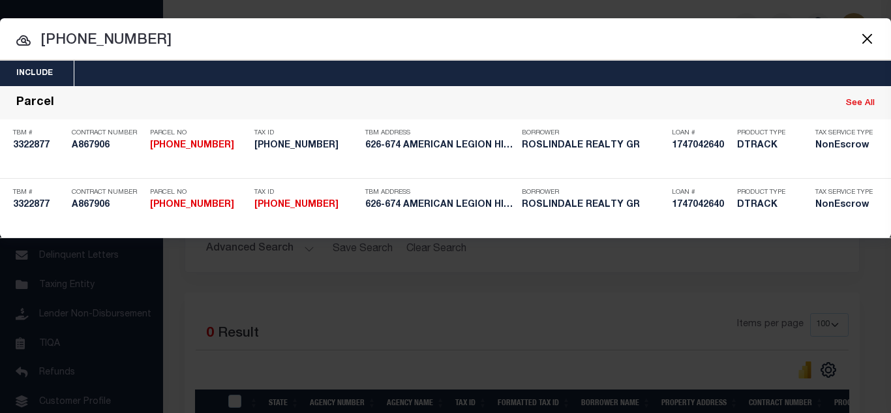
click at [789, 230] on div "Payment History" at bounding box center [804, 227] width 80 height 14
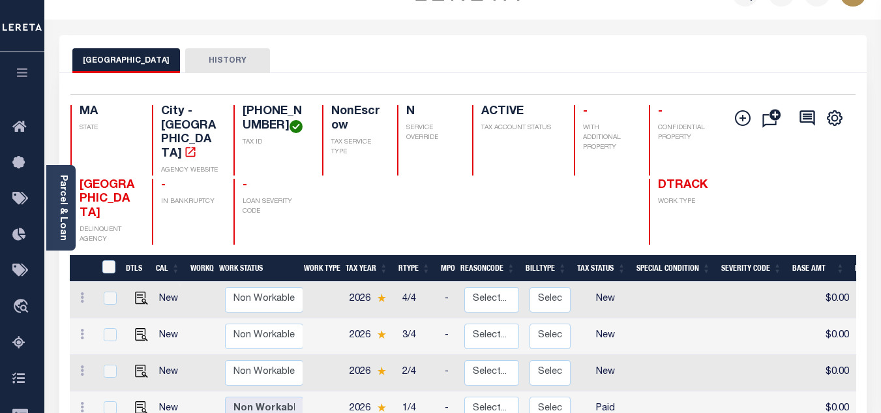
scroll to position [65, 0]
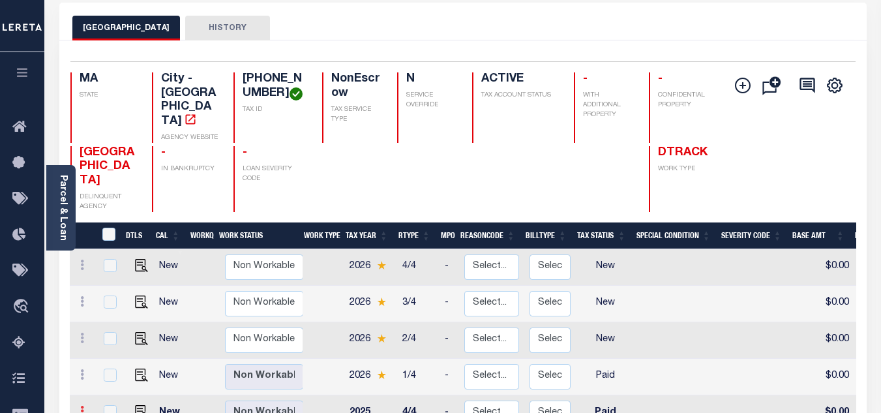
click at [79, 408] on link at bounding box center [82, 413] width 14 height 10
click at [107, 357] on img at bounding box center [113, 363] width 13 height 13
checkbox input "true"
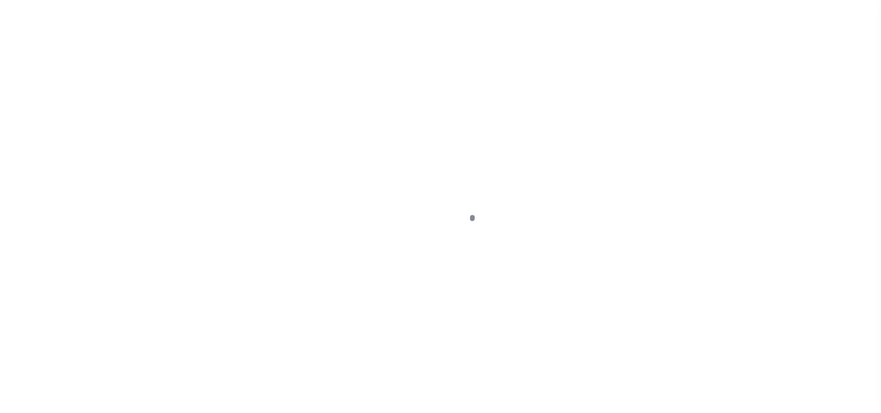
select select "PYD"
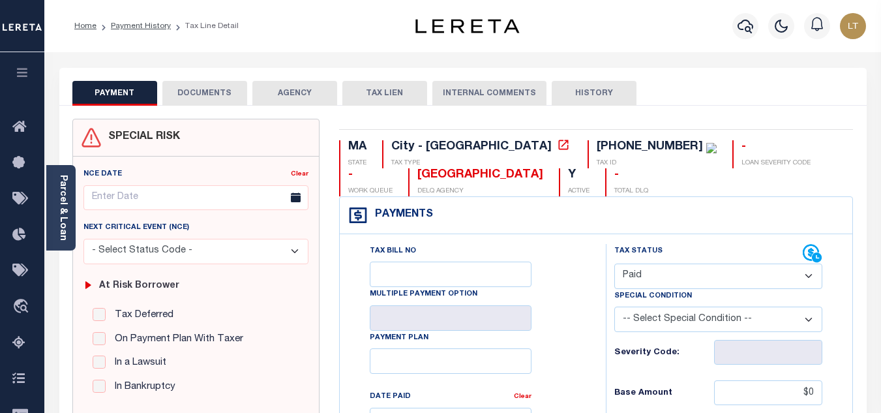
click at [215, 92] on button "DOCUMENTS" at bounding box center [204, 93] width 85 height 25
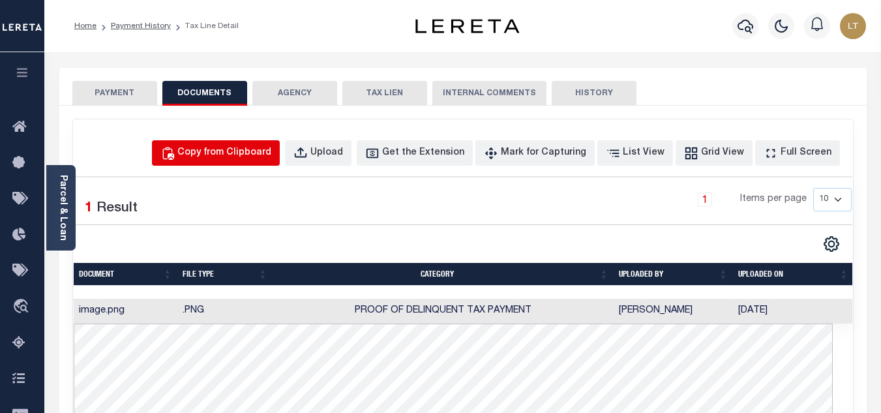
click at [221, 145] on button "Copy from Clipboard" at bounding box center [216, 152] width 128 height 25
select select "POP"
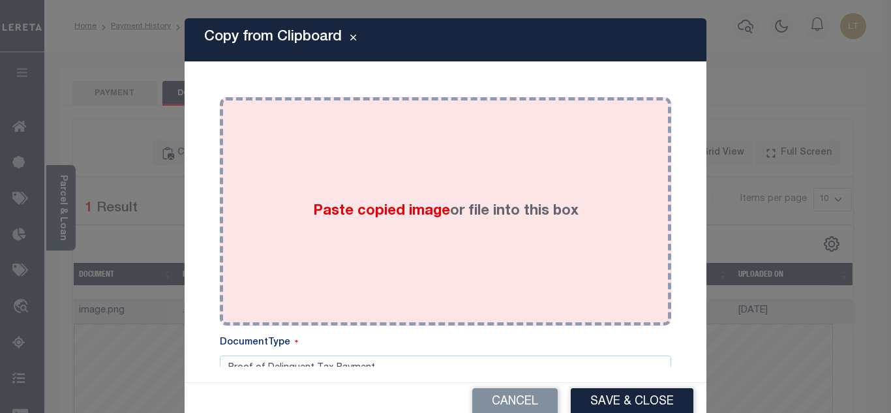
click at [312, 189] on div "Paste copied image or file into this box" at bounding box center [446, 211] width 432 height 209
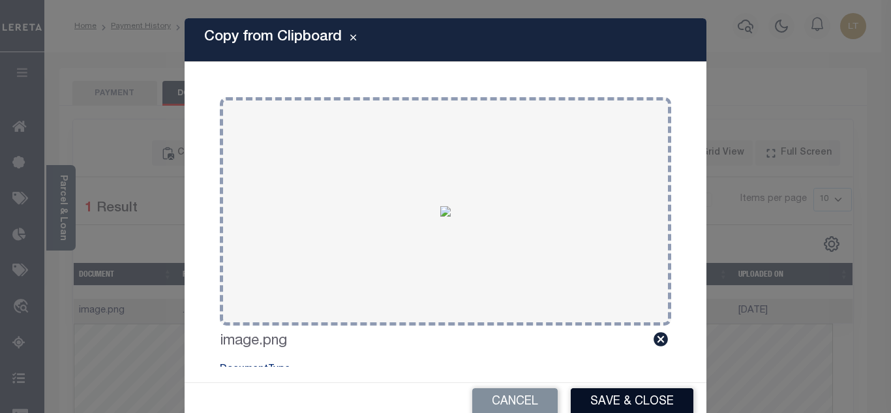
click at [620, 400] on button "Save & Close" at bounding box center [632, 402] width 123 height 28
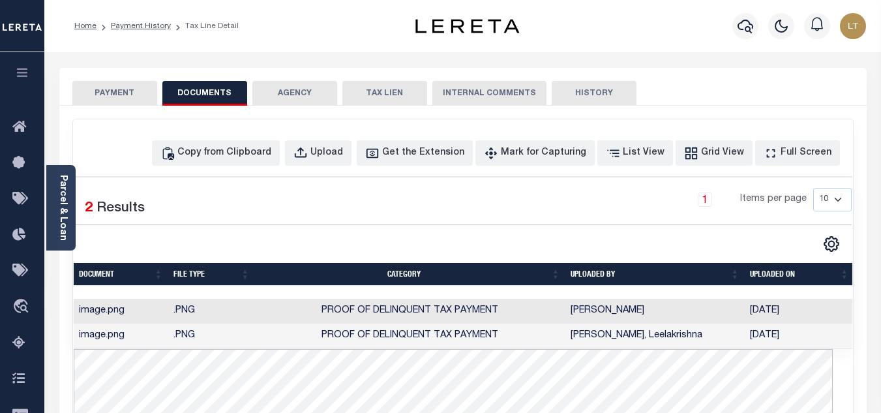
click at [122, 96] on button "PAYMENT" at bounding box center [114, 93] width 85 height 25
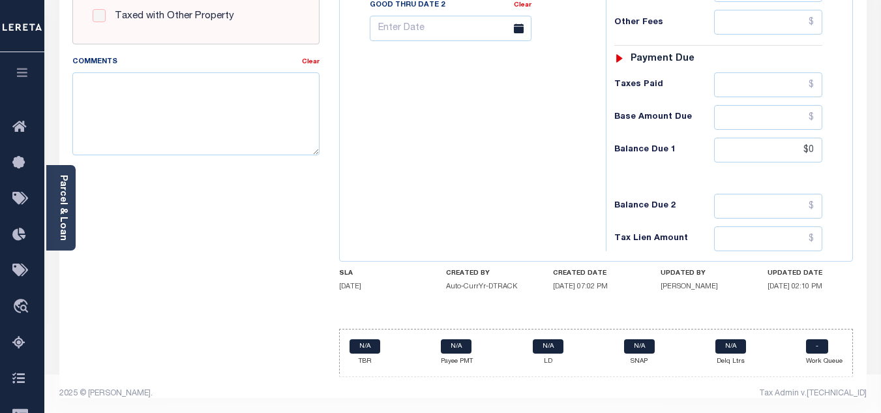
scroll to position [572, 0]
click at [815, 150] on input "$0" at bounding box center [768, 149] width 108 height 25
type input "$0.00"
type input "[DATE]"
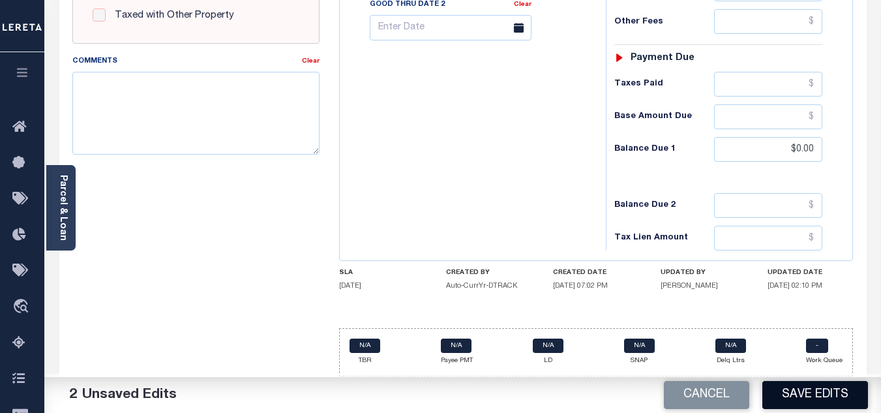
click at [845, 387] on button "Save Edits" at bounding box center [816, 395] width 106 height 28
checkbox input "false"
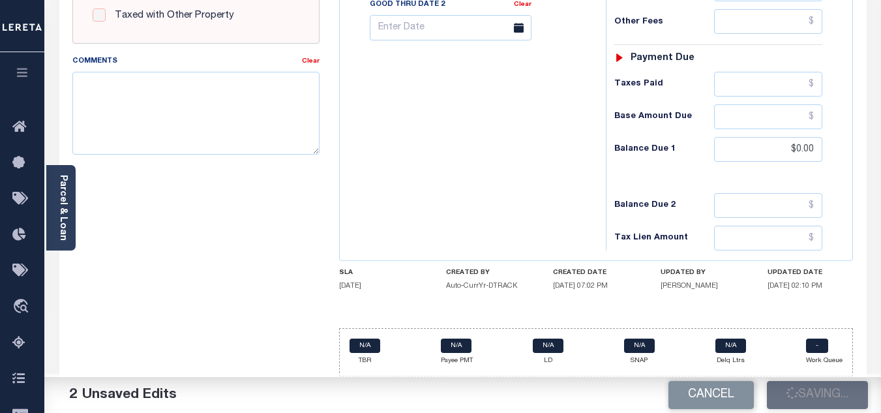
type input "$0"
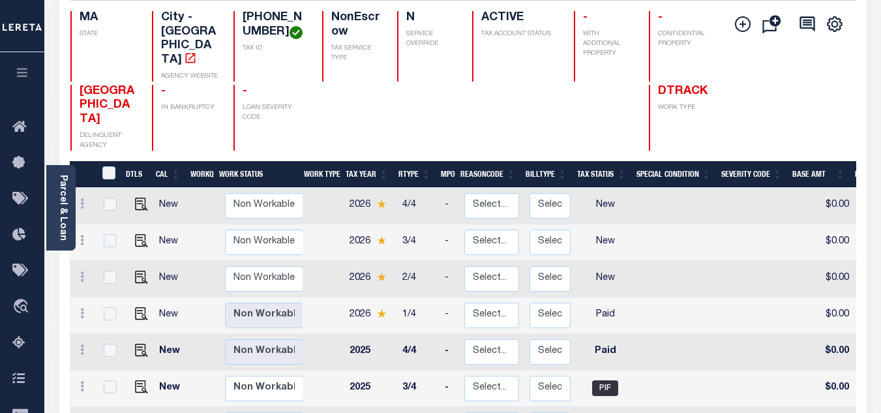
scroll to position [130, 0]
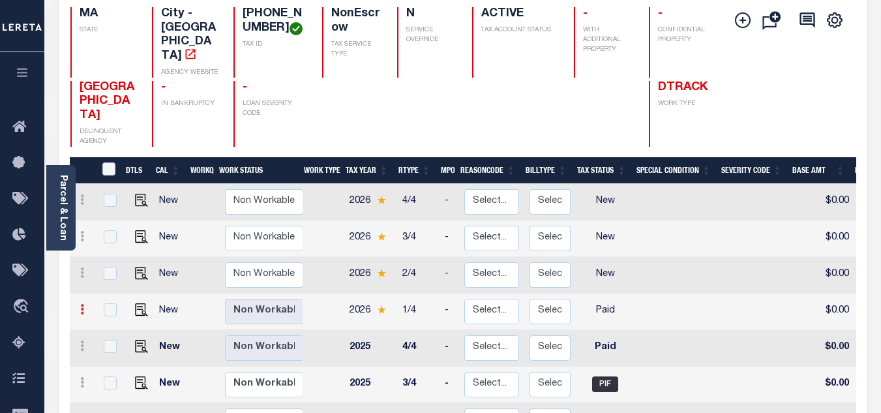
click at [80, 304] on icon at bounding box center [82, 309] width 4 height 10
click at [112, 326] on img at bounding box center [113, 332] width 13 height 13
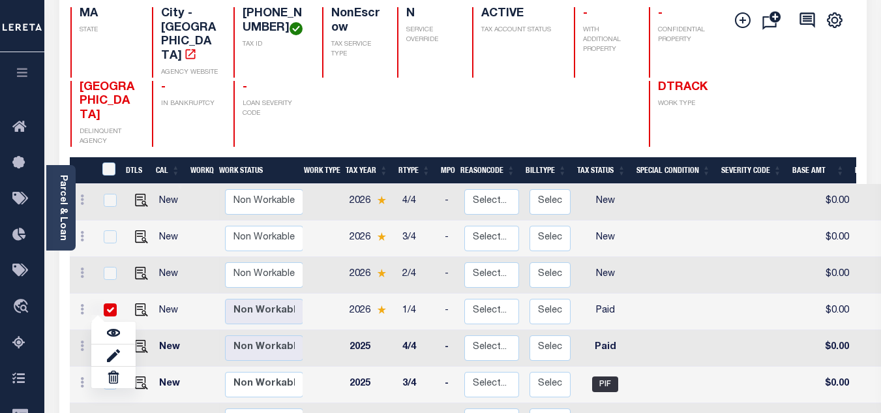
checkbox input "true"
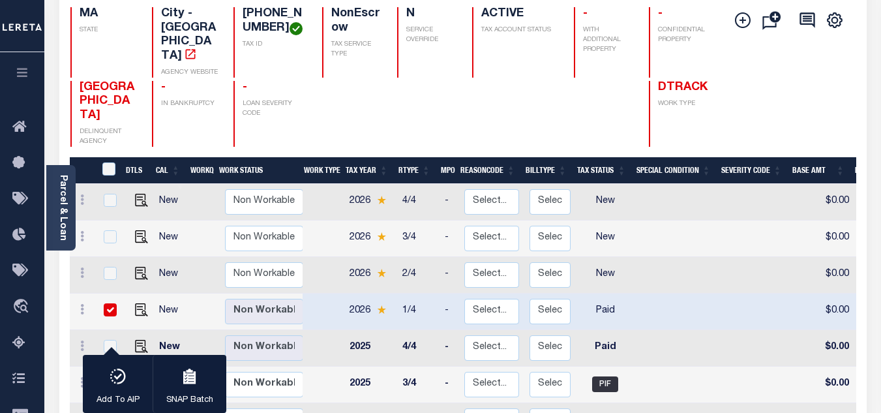
scroll to position [0, 0]
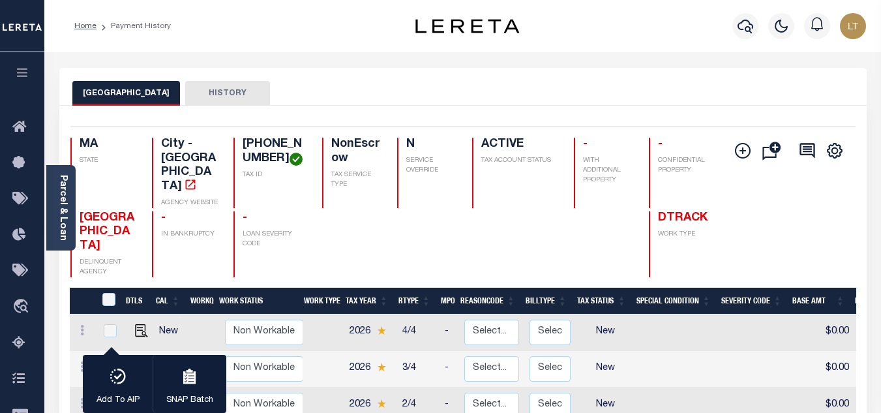
click at [85, 21] on li "Home" at bounding box center [85, 26] width 22 height 12
click at [85, 22] on link "Home" at bounding box center [85, 26] width 22 height 8
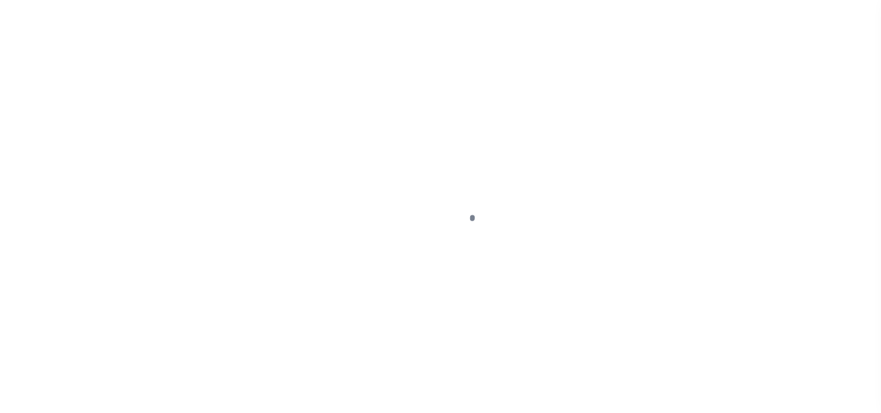
select select "PYD"
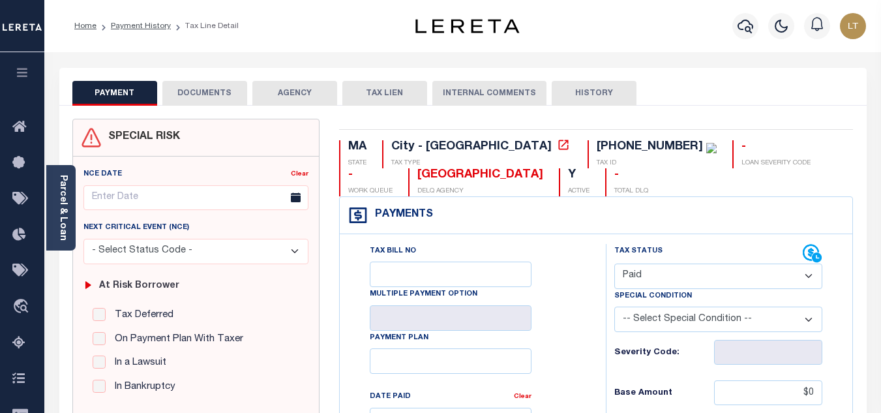
click at [215, 92] on button "DOCUMENTS" at bounding box center [204, 93] width 85 height 25
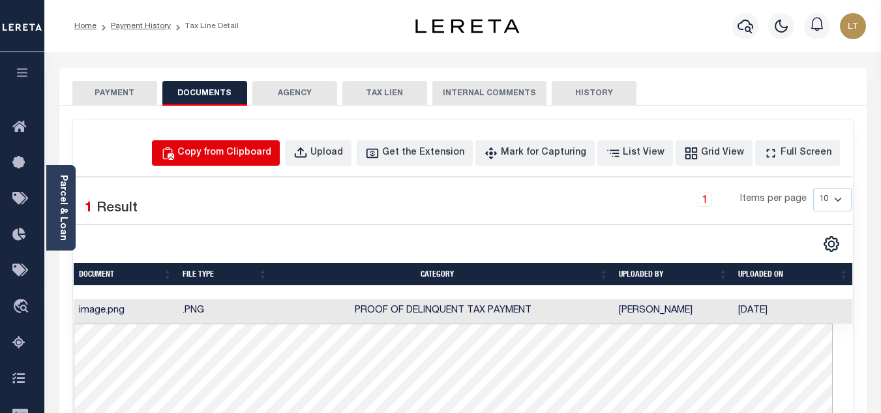
click at [261, 153] on div "Copy from Clipboard" at bounding box center [224, 153] width 94 height 14
select select "POP"
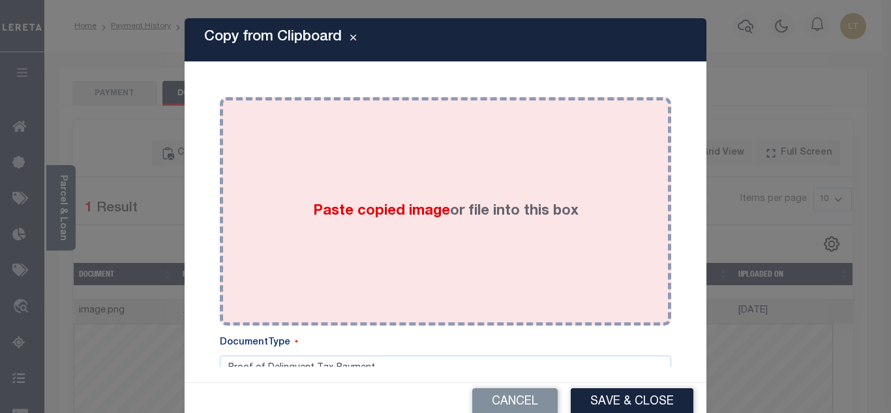
click at [337, 189] on div "Paste copied image or file into this box" at bounding box center [446, 211] width 432 height 209
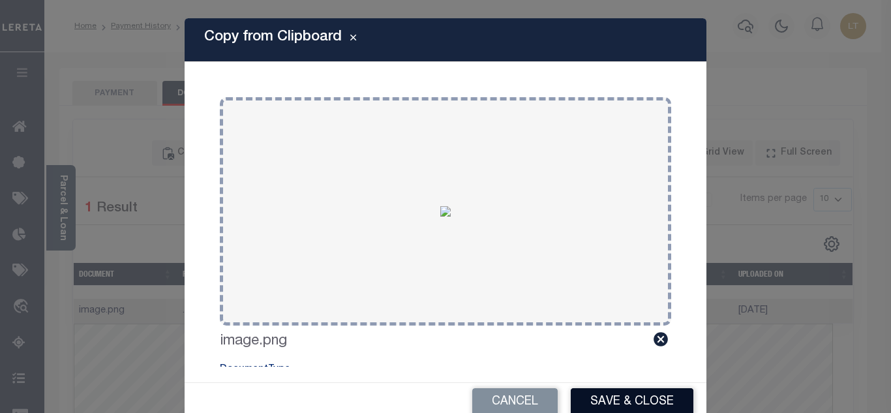
click at [639, 393] on button "Save & Close" at bounding box center [632, 402] width 123 height 28
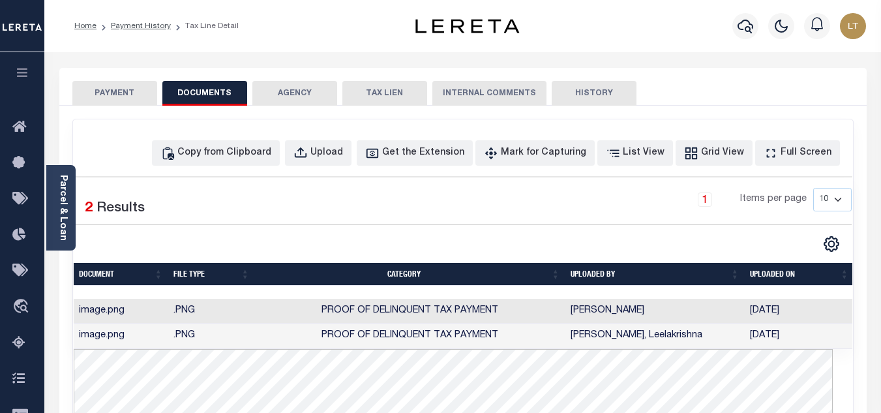
click at [115, 93] on button "PAYMENT" at bounding box center [114, 93] width 85 height 25
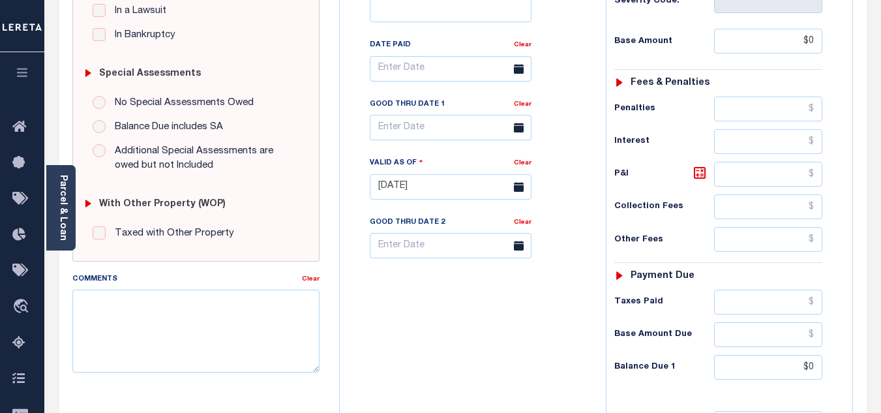
scroll to position [391, 0]
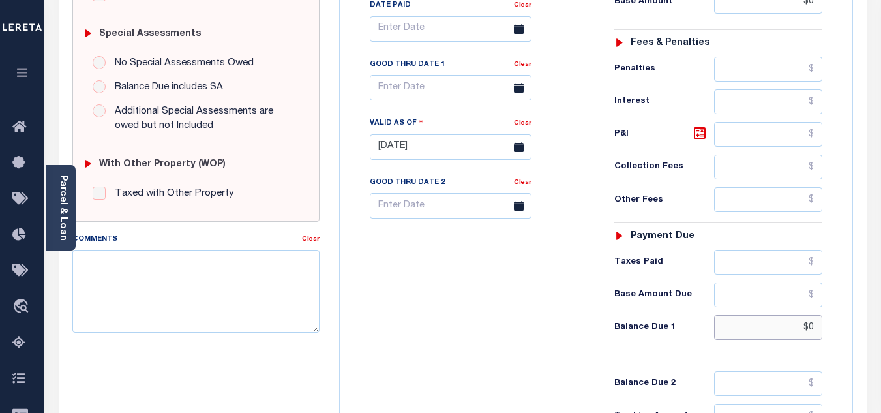
click at [816, 326] on input "$0" at bounding box center [768, 327] width 108 height 25
type input "$0.00"
type input "[DATE]"
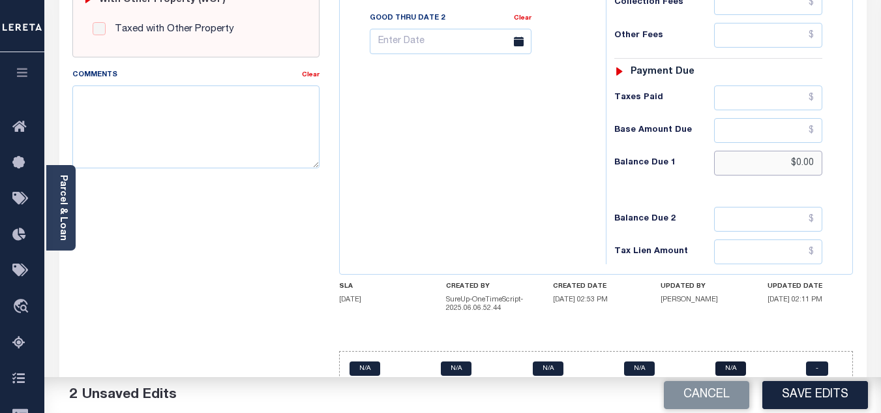
scroll to position [580, 0]
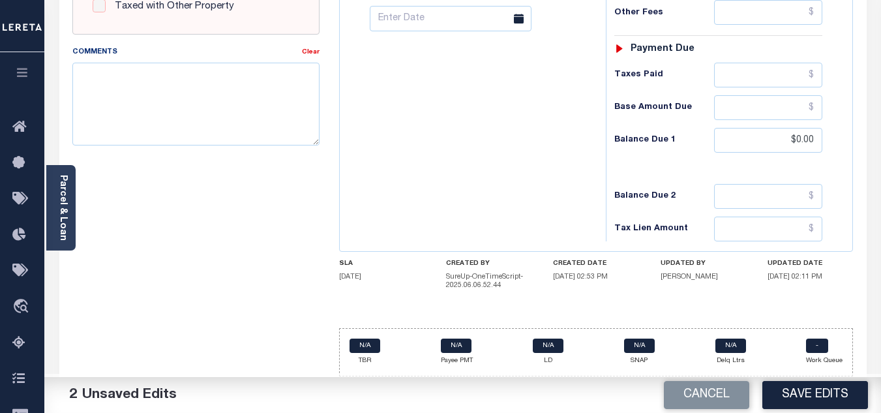
click at [808, 390] on button "Save Edits" at bounding box center [816, 395] width 106 height 28
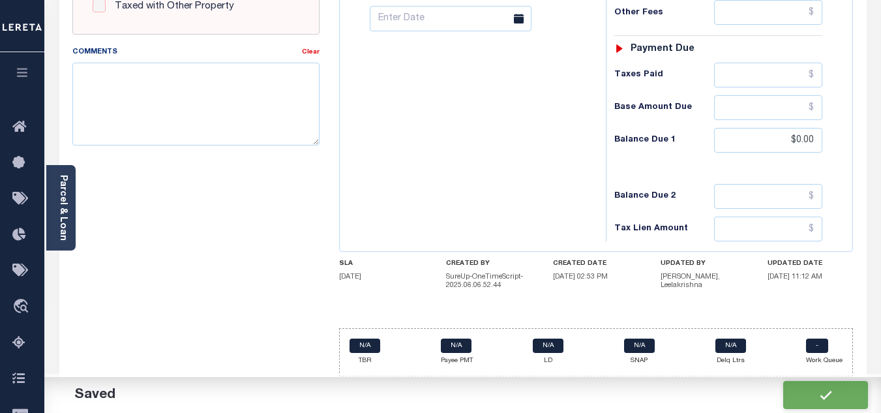
checkbox input "false"
type input "$0"
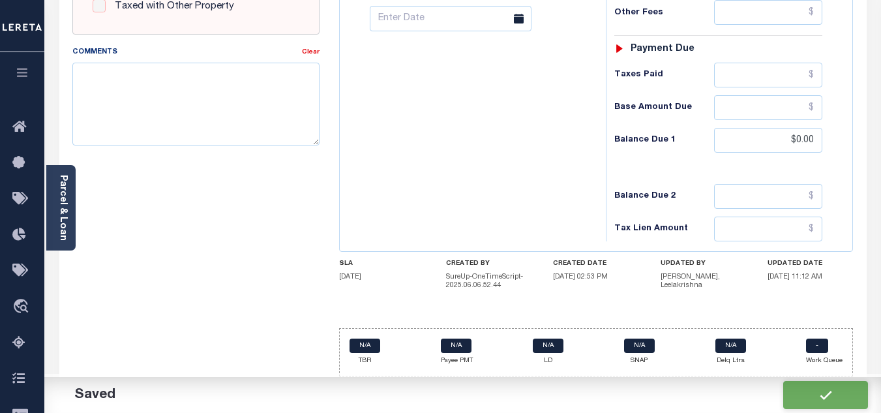
type input "$0"
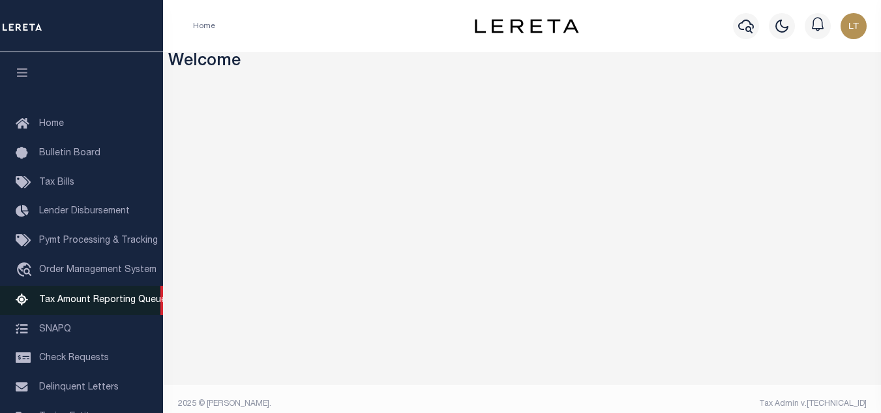
click at [95, 299] on span "Tax Amount Reporting Queue" at bounding box center [102, 300] width 127 height 9
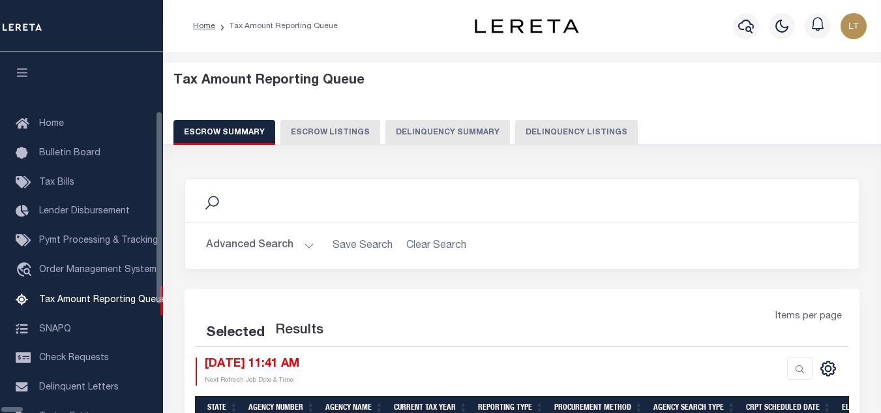
select select "100"
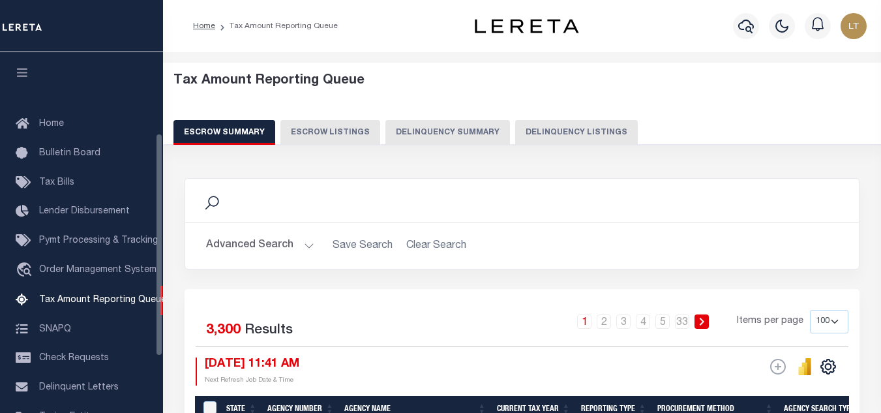
scroll to position [132, 0]
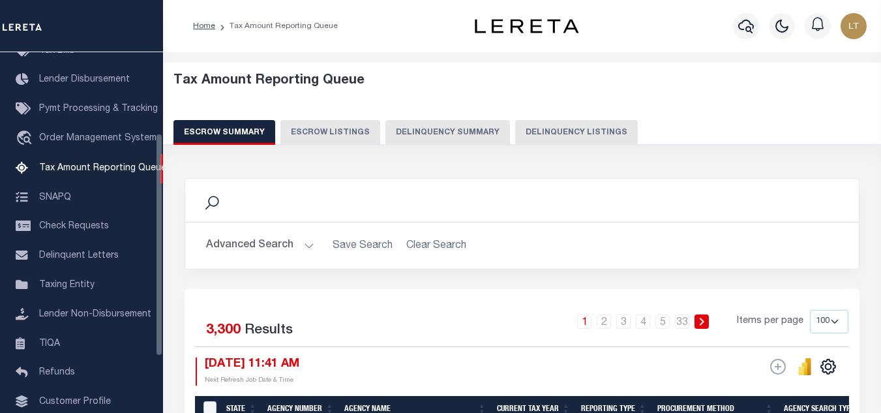
click at [494, 126] on button "Delinquency Summary" at bounding box center [448, 132] width 125 height 25
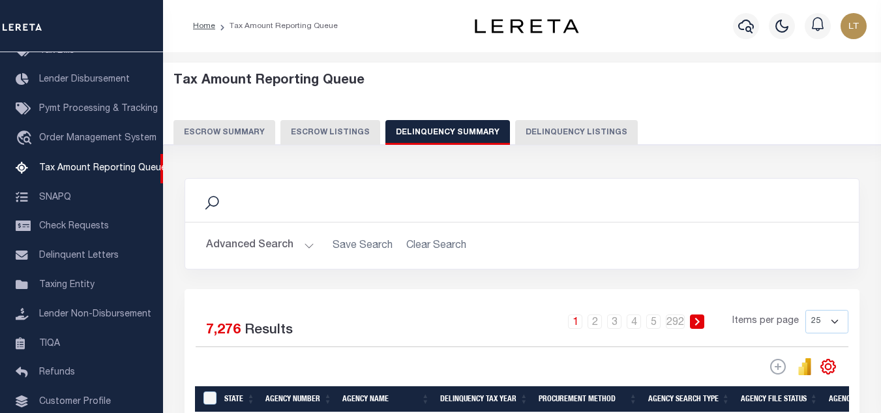
click at [534, 127] on button "Delinquency Listings" at bounding box center [576, 132] width 123 height 25
select select "100"
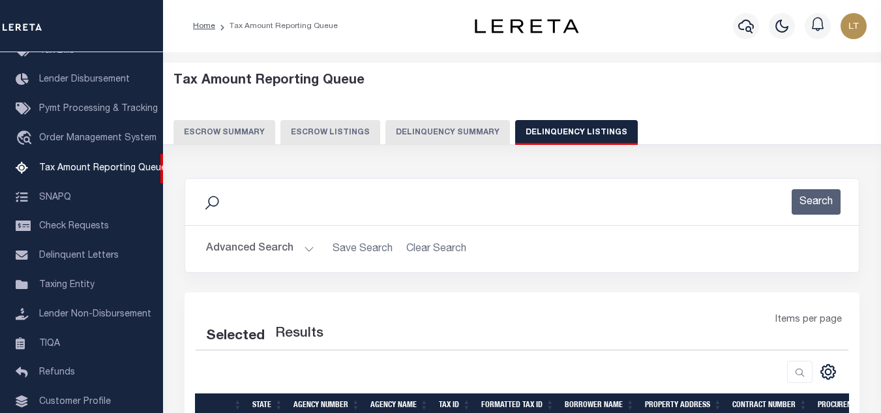
select select "100"
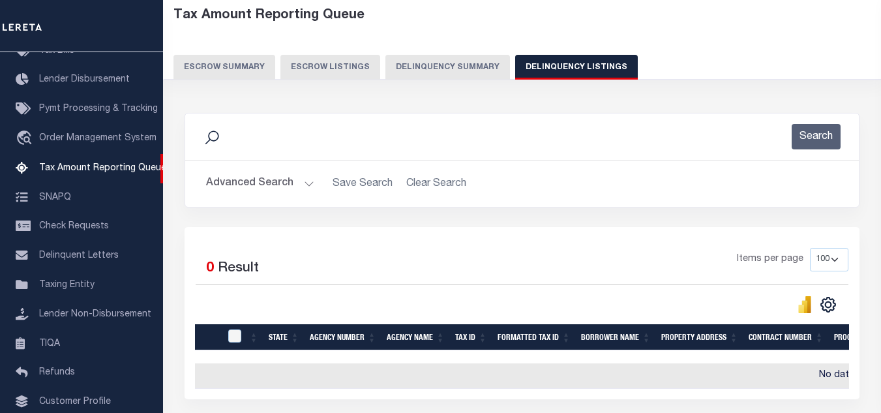
scroll to position [179, 0]
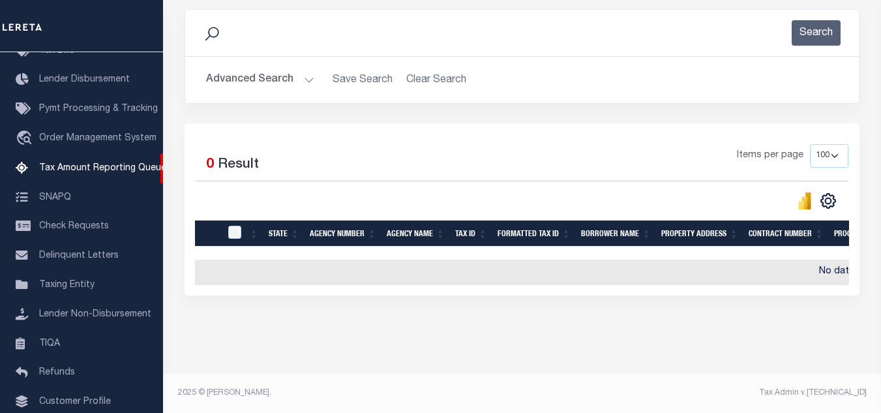
click at [262, 72] on button "Advanced Search" at bounding box center [260, 79] width 108 height 25
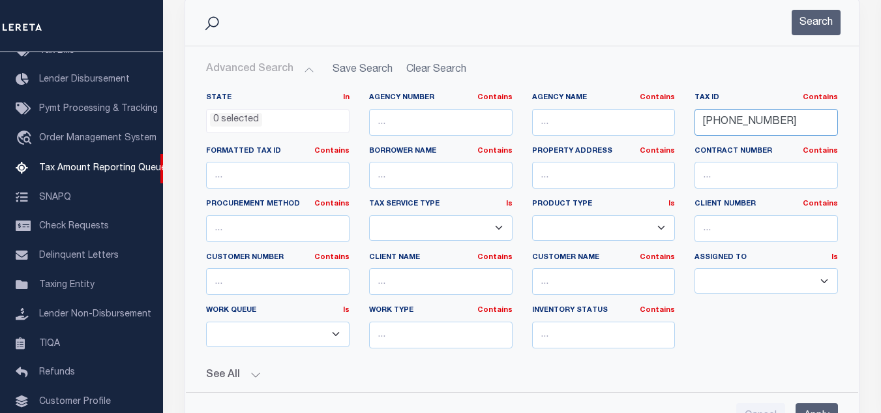
drag, startPoint x: 743, startPoint y: 114, endPoint x: 641, endPoint y: 99, distance: 102.8
click at [645, 99] on div "State In In AK AL AR AZ CA CO CT DC DE FL GA GU HI IA ID IL IN KS KY LA MA MD M…" at bounding box center [522, 226] width 652 height 266
paste input "18-10968-000"
type input "[PHONE_NUMBER]"
click at [812, 25] on button "Search" at bounding box center [816, 22] width 49 height 25
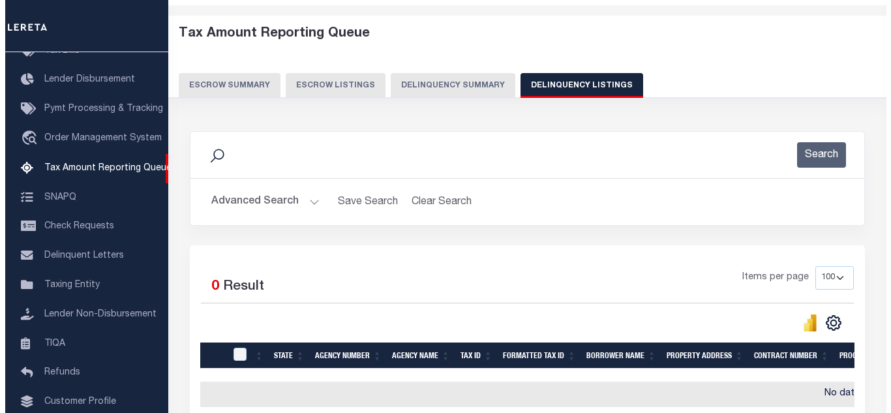
scroll to position [0, 0]
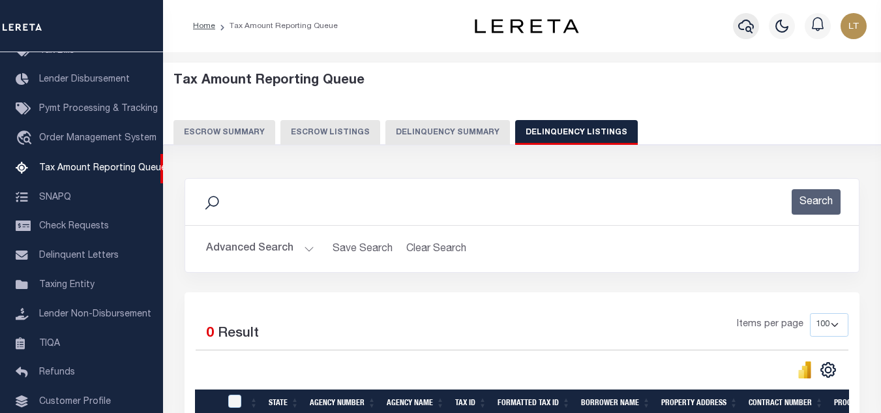
click at [756, 23] on button "button" at bounding box center [746, 26] width 26 height 26
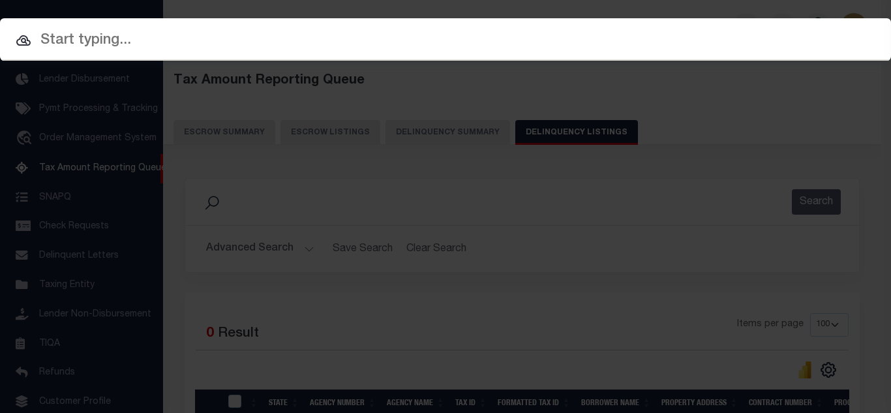
paste input "[PHONE_NUMBER]"
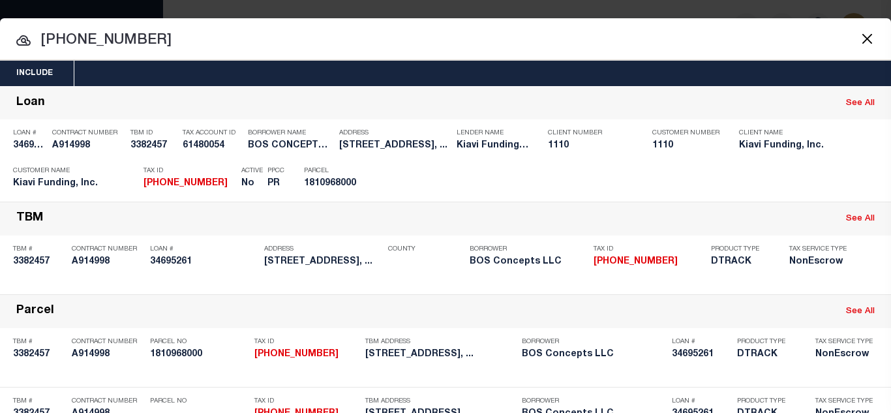
type input "[PHONE_NUMBER]"
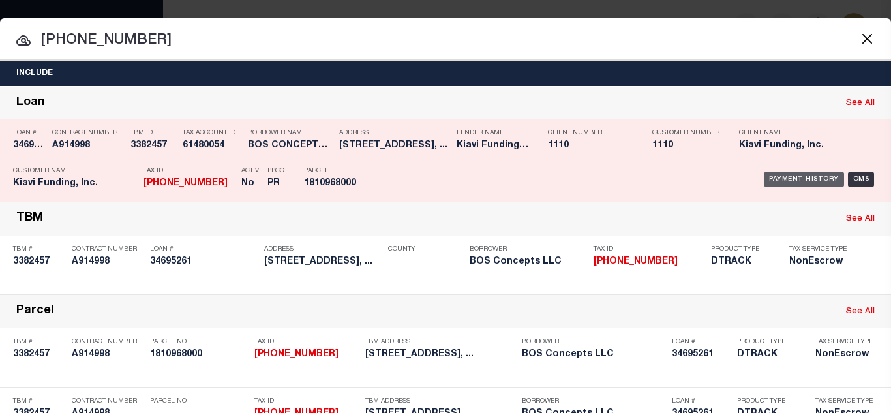
click at [774, 180] on div "Payment History" at bounding box center [804, 179] width 80 height 14
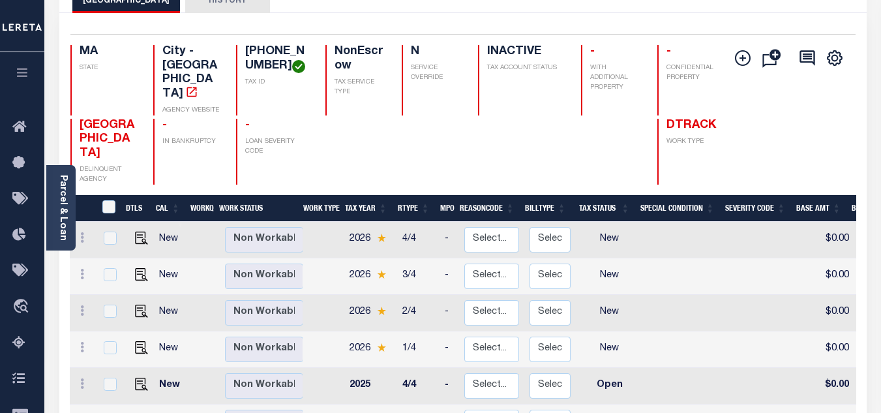
scroll to position [130, 0]
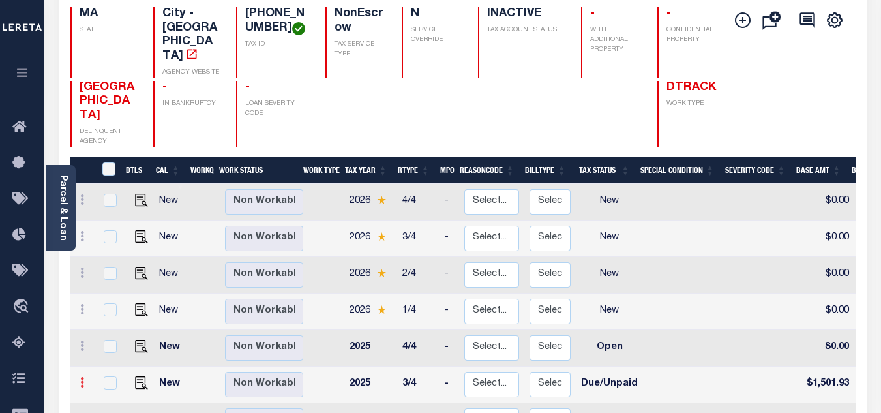
click at [81, 377] on icon at bounding box center [82, 382] width 4 height 10
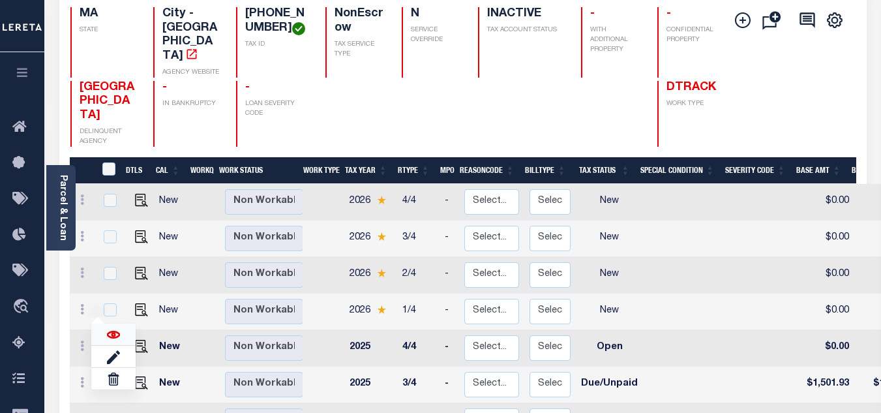
click at [114, 328] on img at bounding box center [113, 334] width 13 height 13
checkbox input "true"
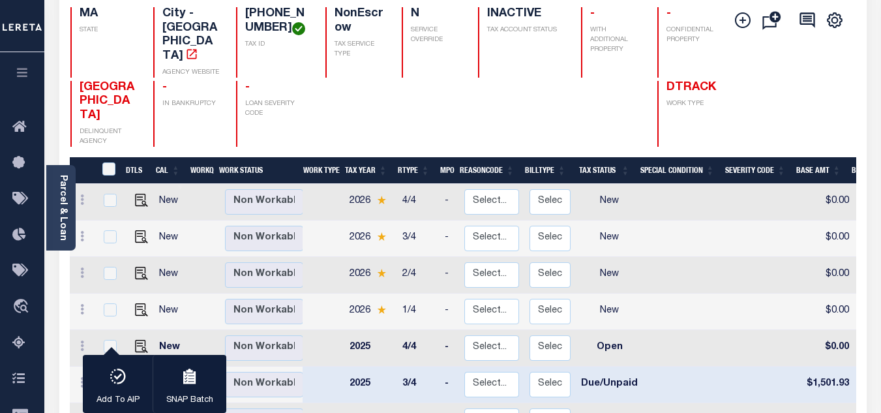
click at [110, 376] on input "checkbox" at bounding box center [110, 382] width 13 height 13
checkbox input "false"
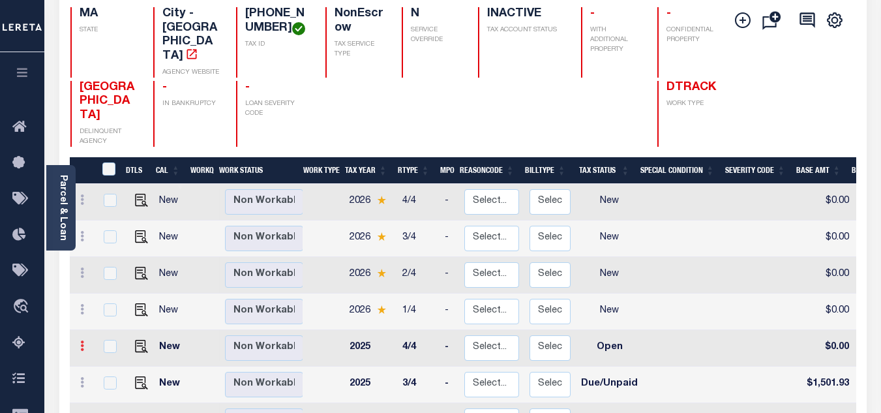
click at [82, 341] on icon at bounding box center [82, 346] width 4 height 10
click at [118, 362] on img at bounding box center [113, 368] width 13 height 13
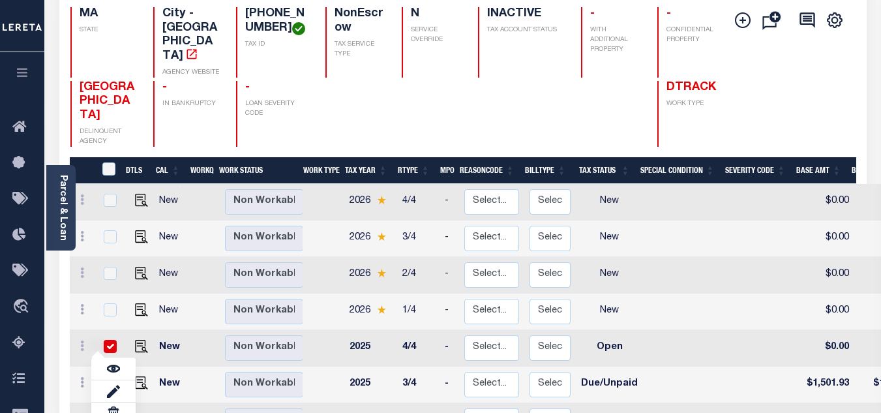
checkbox input "true"
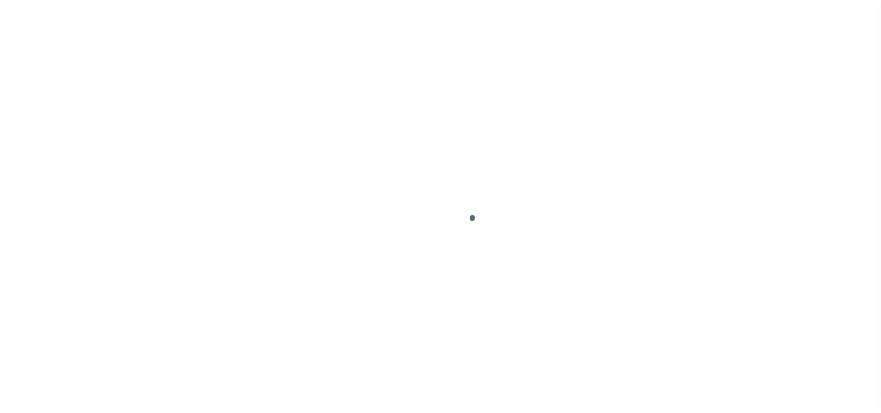
select select "DUE"
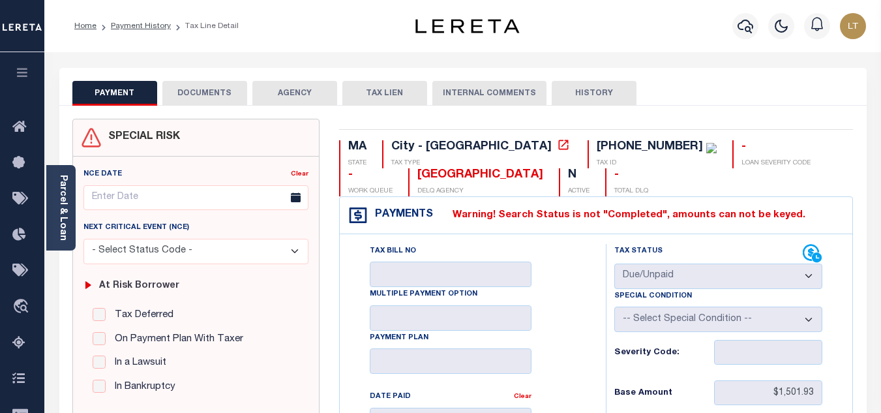
click at [202, 92] on button "DOCUMENTS" at bounding box center [204, 93] width 85 height 25
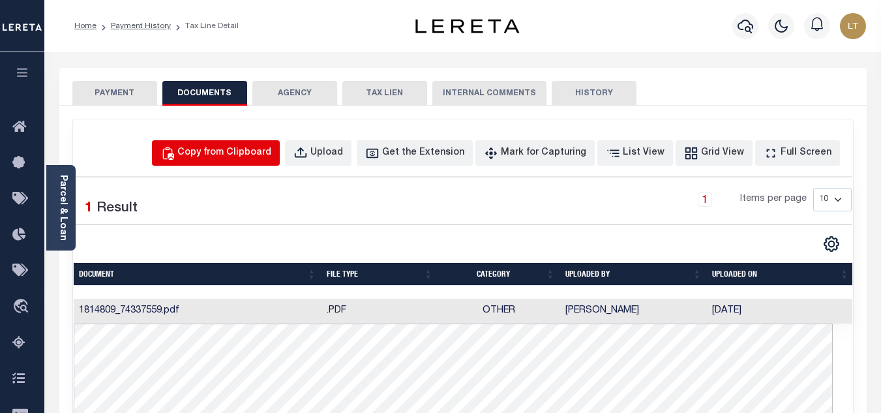
click at [238, 157] on div "Copy from Clipboard" at bounding box center [224, 153] width 94 height 14
select select "POP"
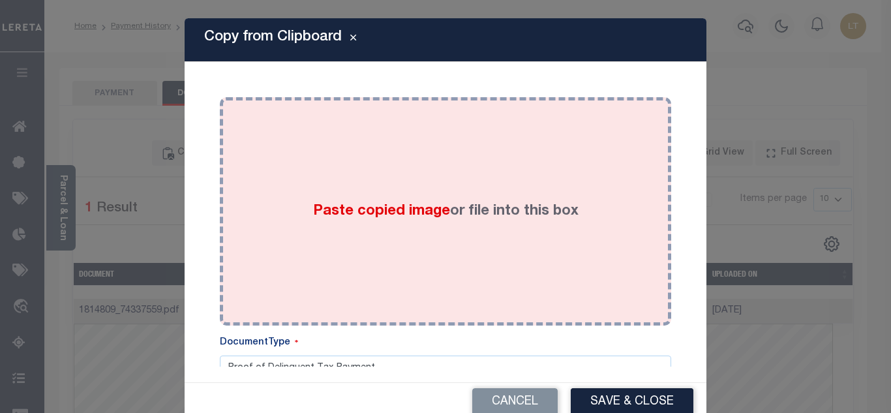
click at [357, 207] on span "Paste copied image" at bounding box center [381, 211] width 137 height 14
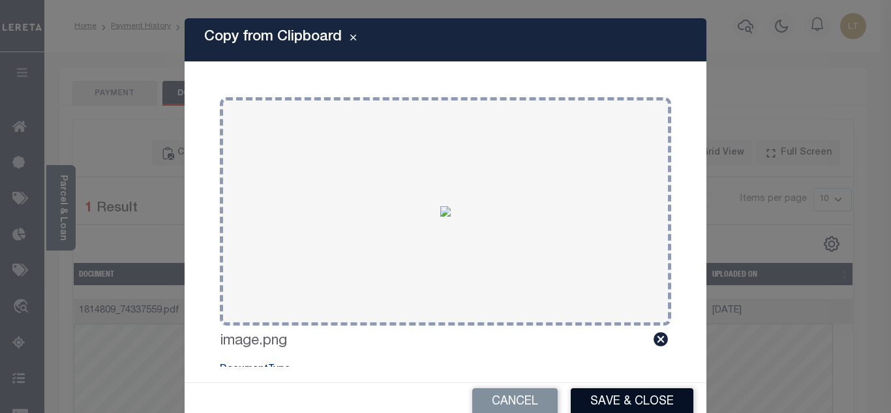
click at [641, 407] on button "Save & Close" at bounding box center [632, 402] width 123 height 28
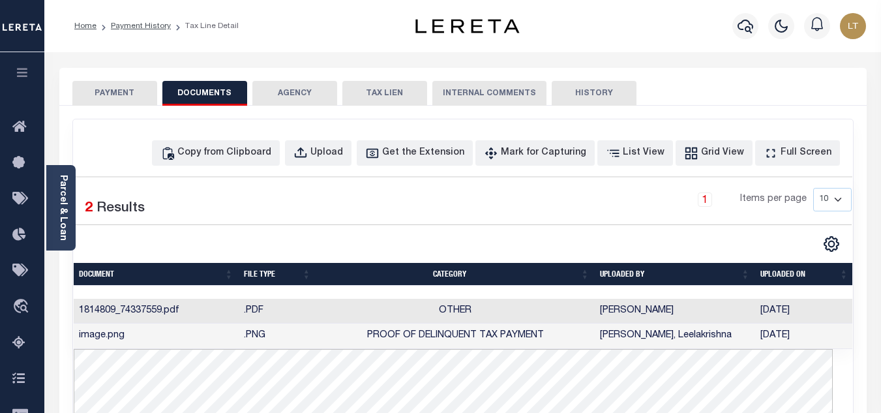
click at [118, 89] on button "PAYMENT" at bounding box center [114, 93] width 85 height 25
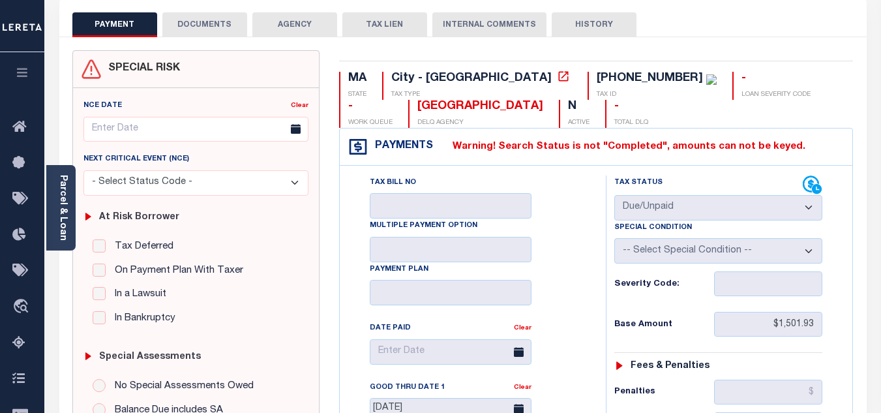
scroll to position [65, 0]
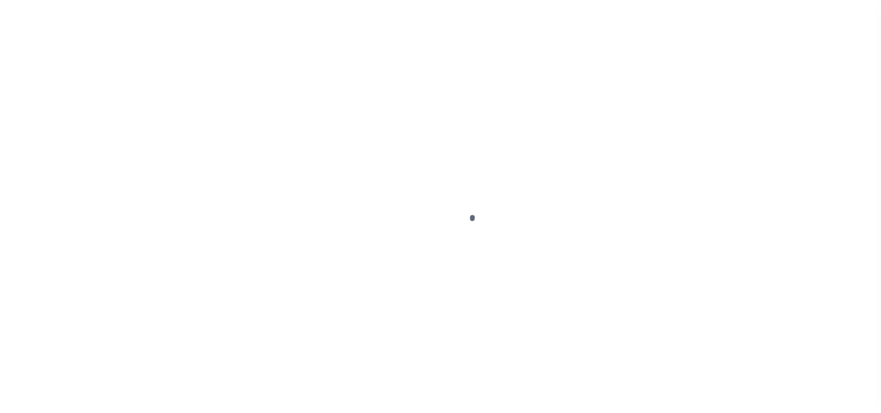
select select "OP2"
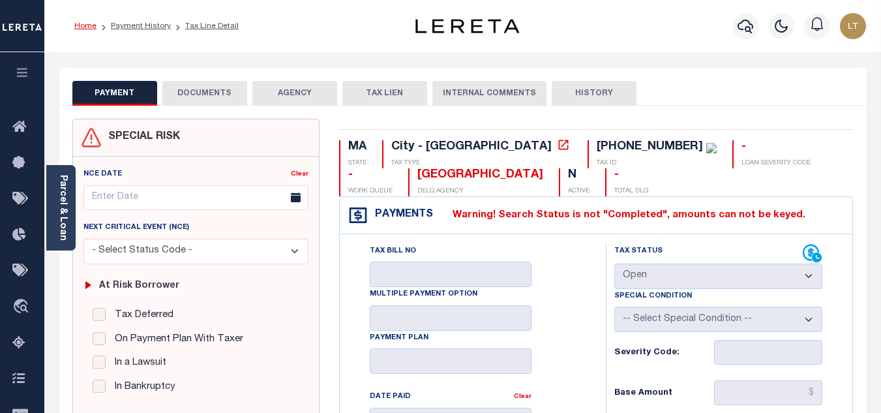
click at [90, 27] on link "Home" at bounding box center [85, 26] width 22 height 8
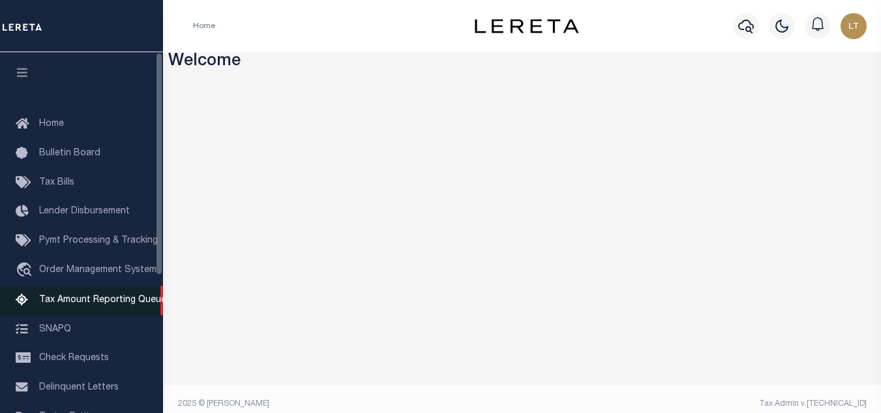
click at [104, 301] on span "Tax Amount Reporting Queue" at bounding box center [102, 300] width 127 height 9
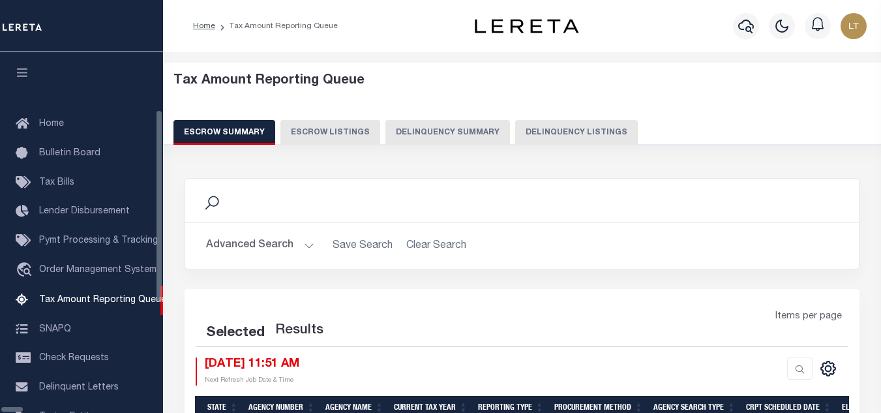
select select "100"
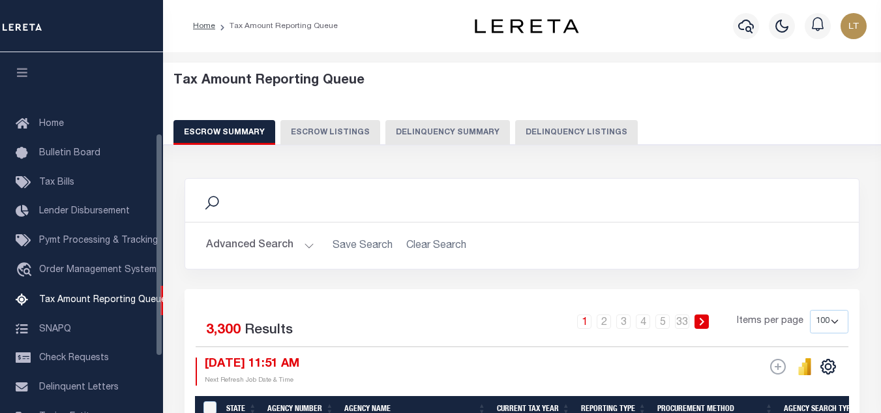
scroll to position [132, 0]
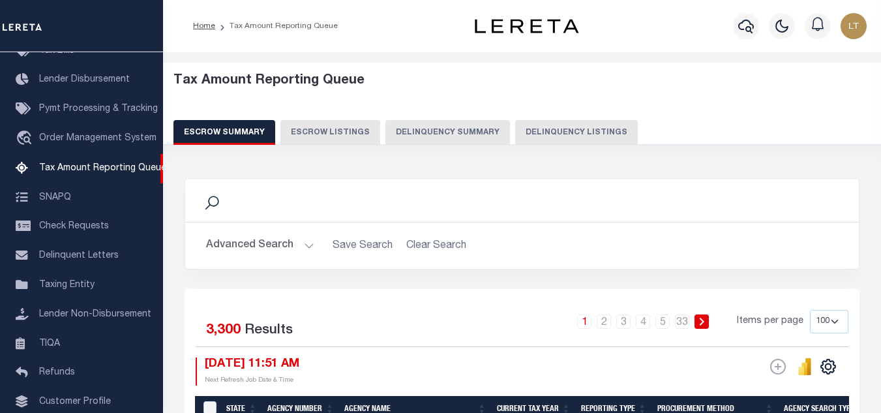
click at [526, 133] on button "Delinquency Listings" at bounding box center [576, 132] width 123 height 25
select select "100"
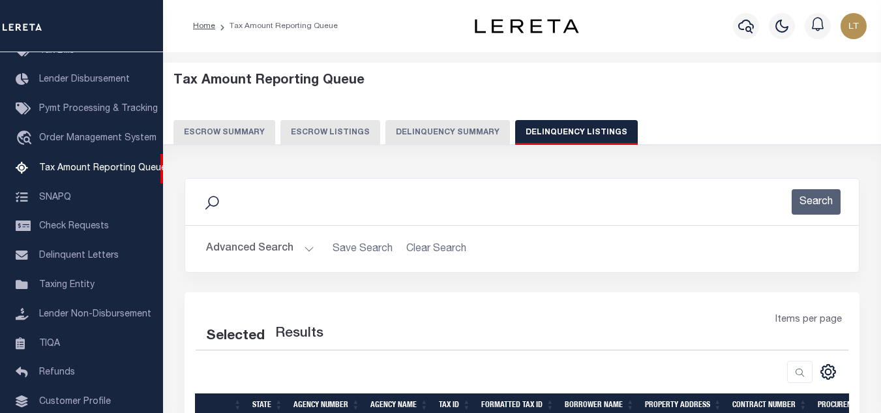
select select "100"
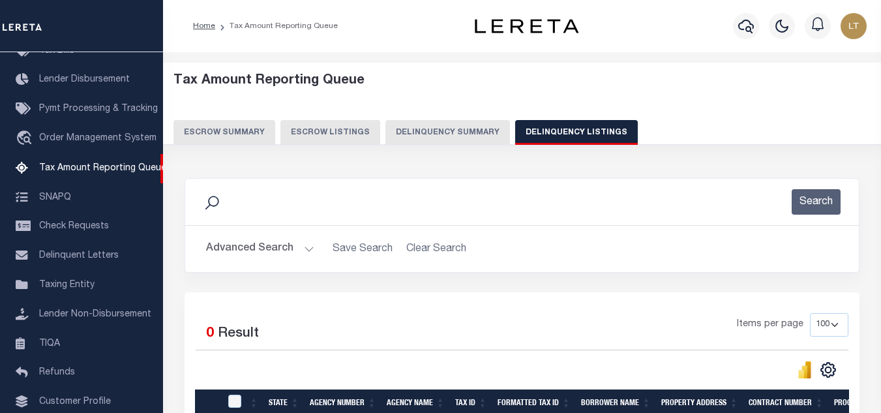
click at [269, 250] on button "Advanced Search" at bounding box center [260, 248] width 108 height 25
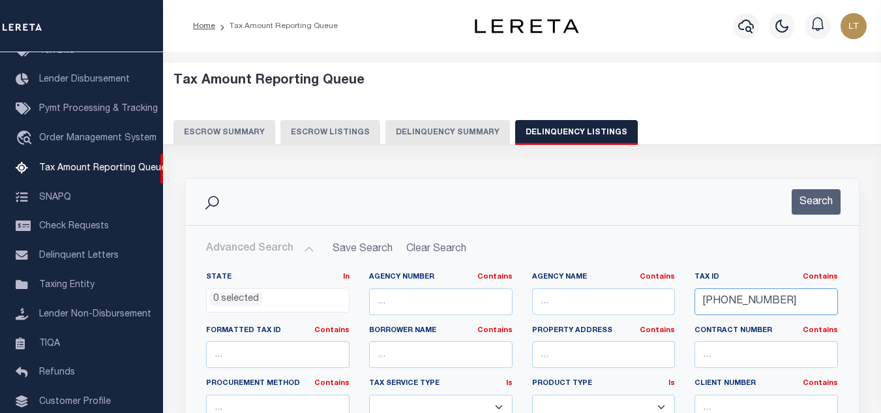
drag, startPoint x: 775, startPoint y: 301, endPoint x: 705, endPoint y: 297, distance: 70.6
click at [705, 297] on input "[PHONE_NUMBER]" at bounding box center [767, 301] width 144 height 27
paste input "[PHONE_NUMBER]"
type input "[PHONE_NUMBER]"
click at [821, 203] on button "Search" at bounding box center [816, 201] width 49 height 25
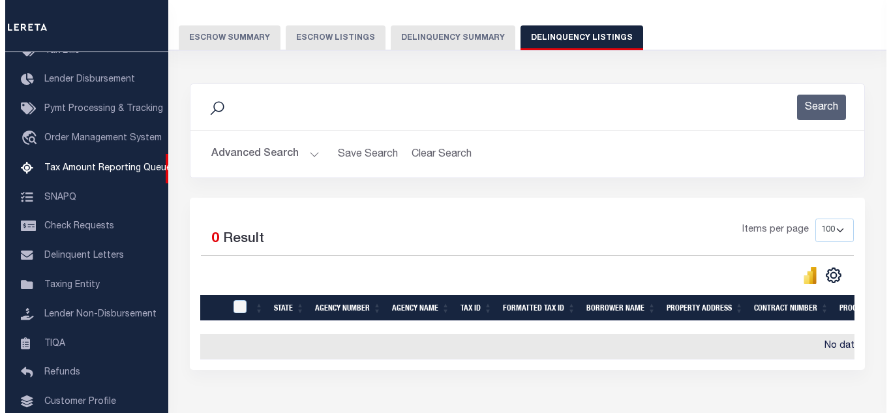
scroll to position [0, 0]
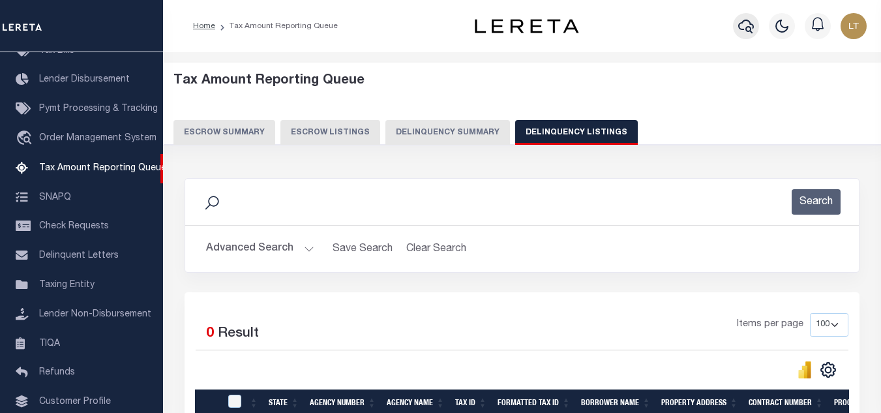
click at [747, 29] on icon "button" at bounding box center [747, 27] width 16 height 14
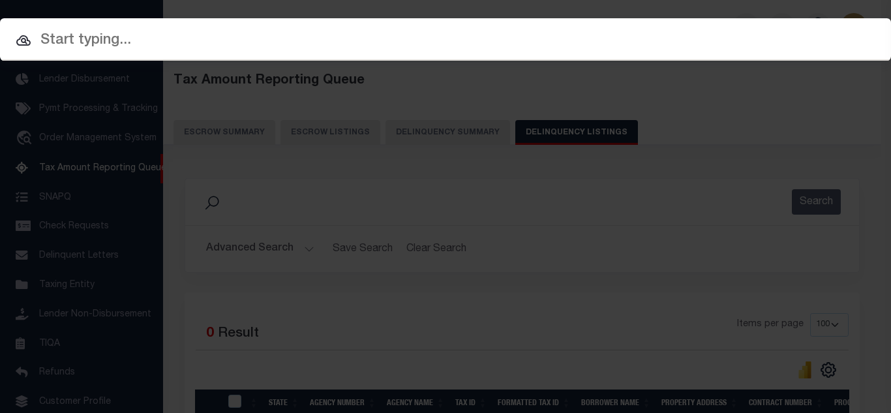
paste input "[PHONE_NUMBER]"
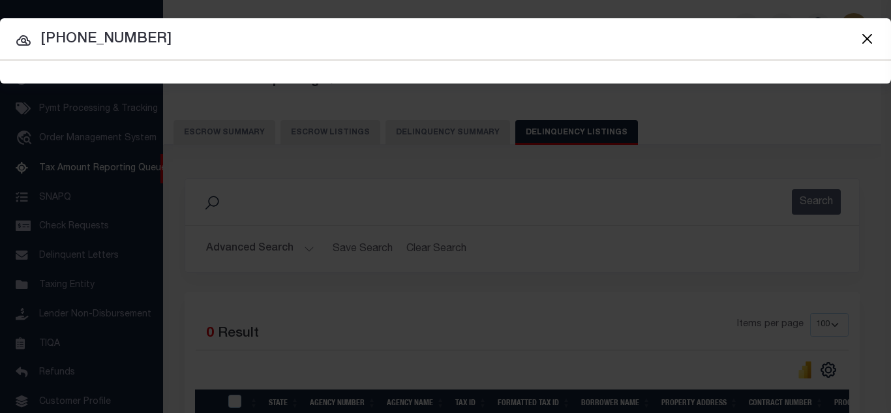
type input "[PHONE_NUMBER]"
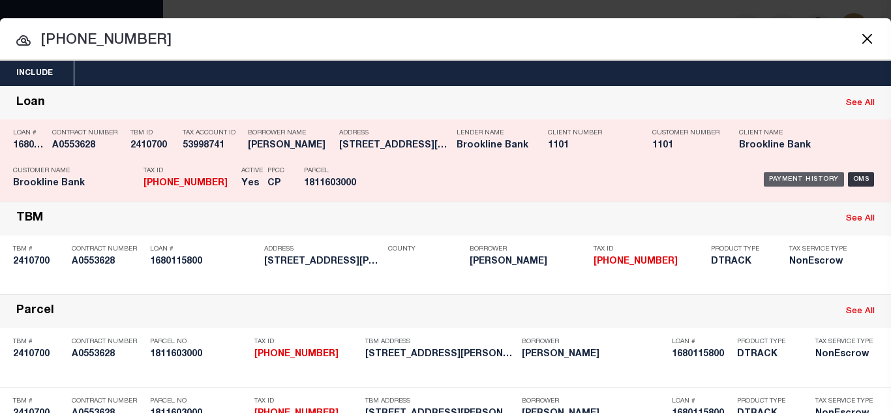
click at [769, 177] on div "Payment History" at bounding box center [804, 179] width 80 height 14
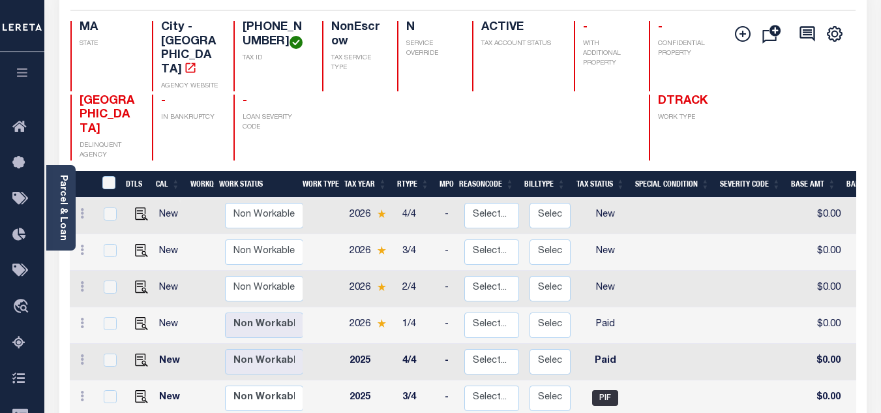
scroll to position [130, 0]
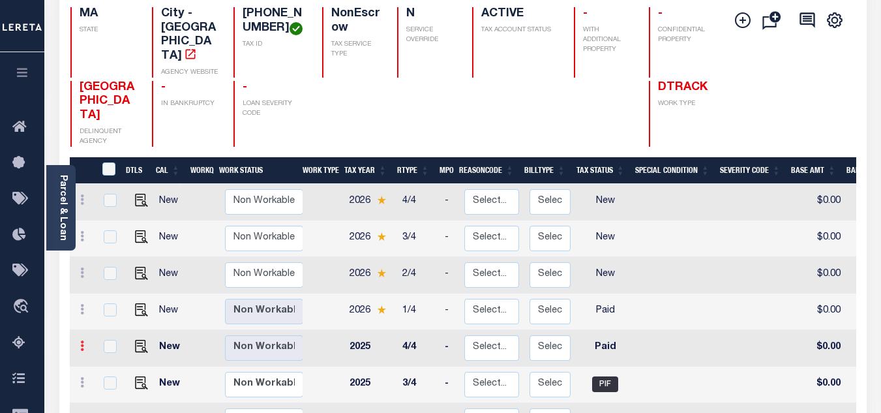
click at [80, 341] on icon at bounding box center [82, 346] width 4 height 10
click at [114, 362] on img at bounding box center [113, 368] width 13 height 13
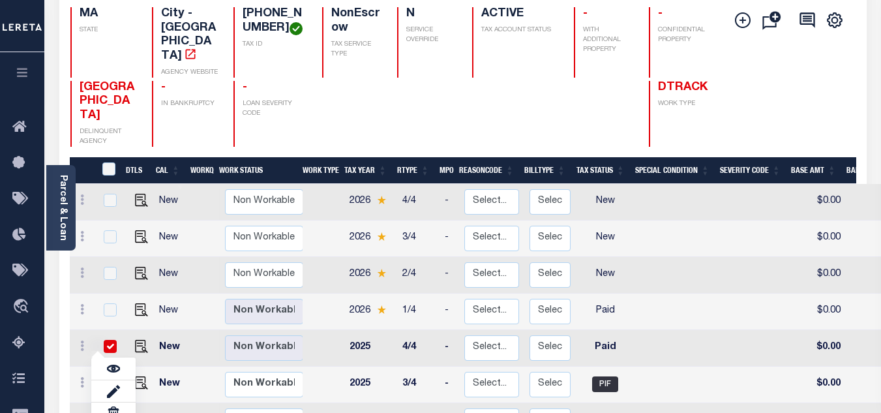
checkbox input "true"
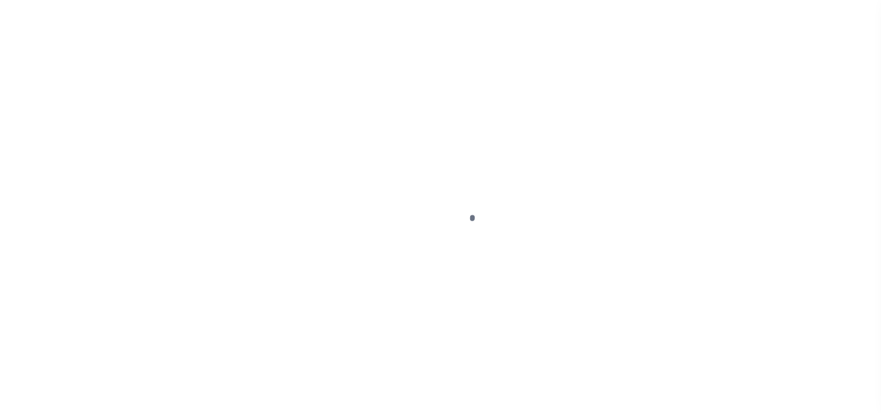
select select "PYD"
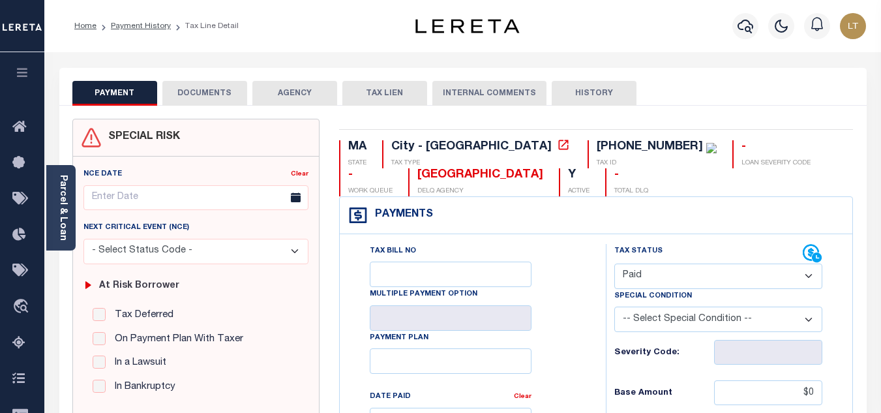
click at [224, 90] on button "DOCUMENTS" at bounding box center [204, 93] width 85 height 25
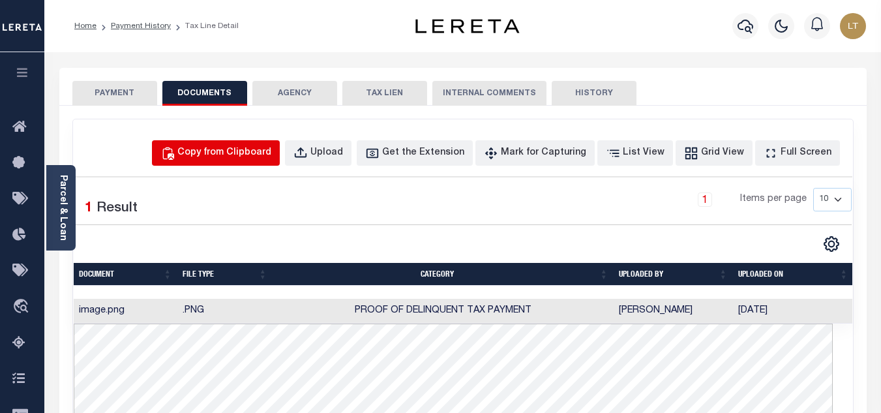
click at [240, 157] on div "Copy from Clipboard" at bounding box center [224, 153] width 94 height 14
select select "POP"
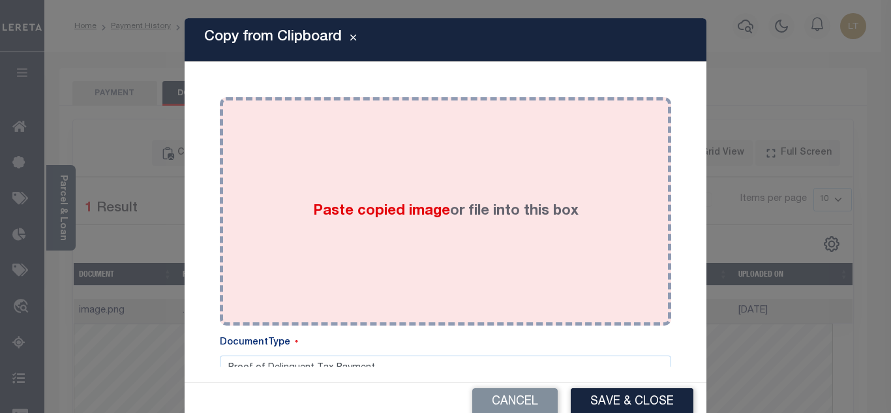
drag, startPoint x: 306, startPoint y: 187, endPoint x: 308, endPoint y: 194, distance: 7.4
click at [307, 187] on div "Paste copied image or file into this box" at bounding box center [446, 211] width 432 height 209
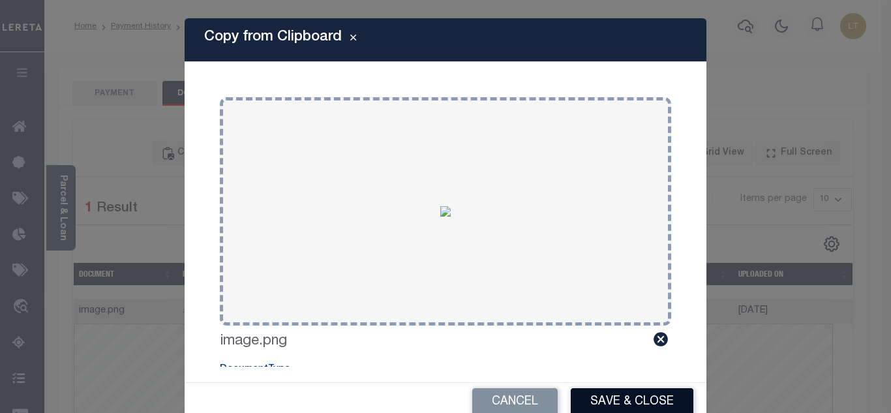
click at [619, 400] on button "Save & Close" at bounding box center [632, 402] width 123 height 28
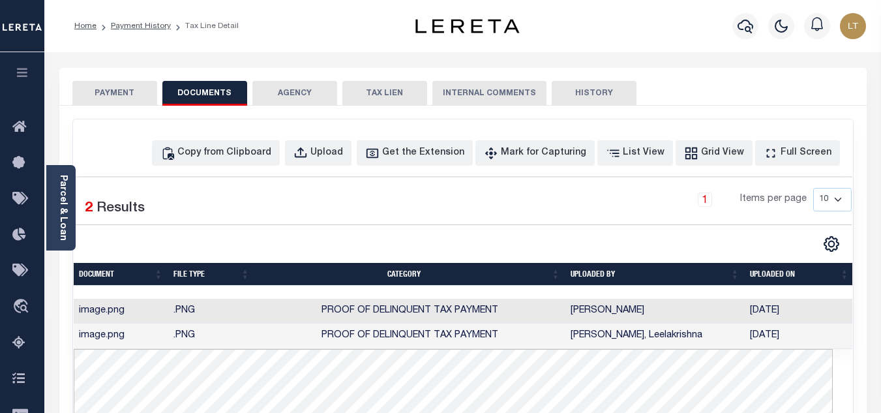
click at [102, 102] on button "PAYMENT" at bounding box center [114, 93] width 85 height 25
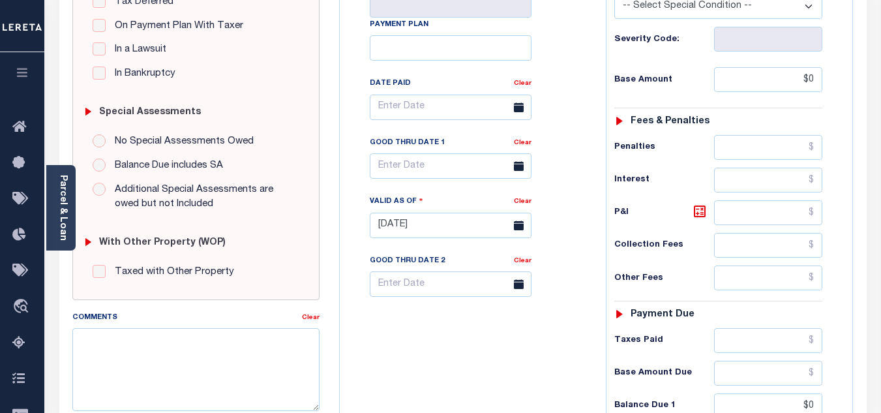
scroll to position [326, 0]
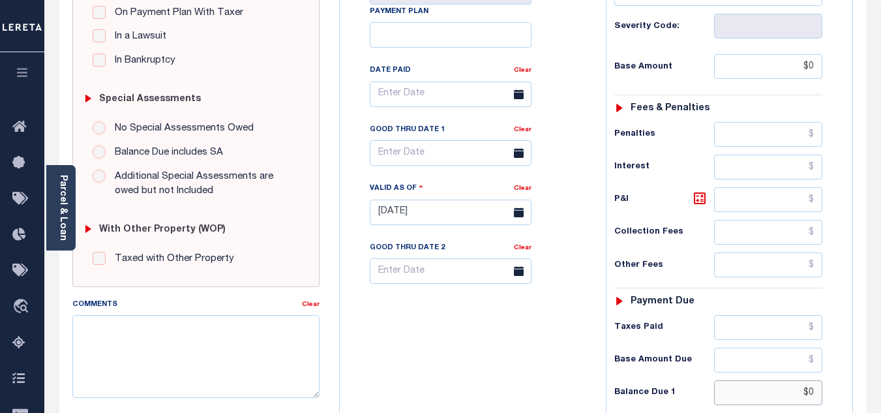
click at [812, 392] on input "$0" at bounding box center [768, 392] width 108 height 25
type input "$0.00"
type input "[DATE]"
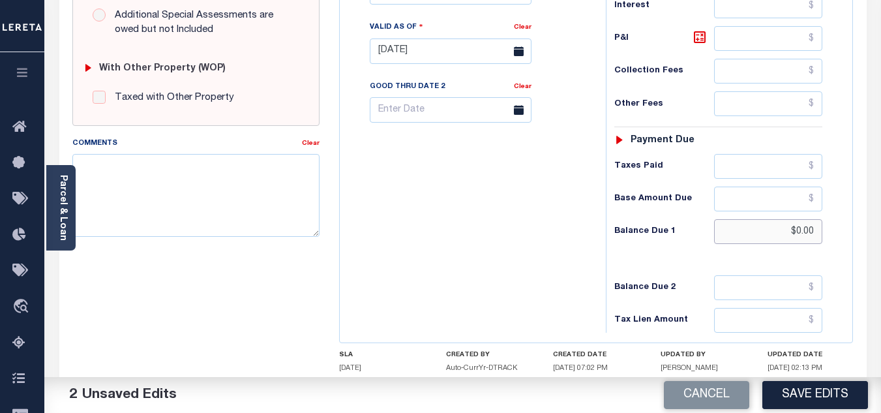
scroll to position [522, 0]
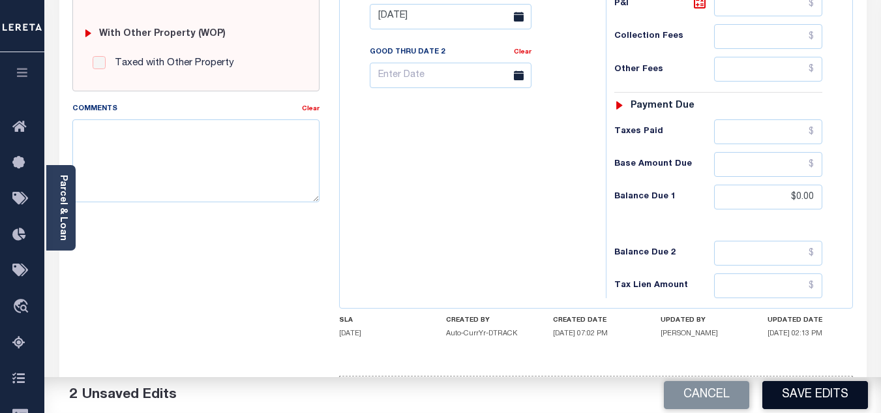
click at [818, 397] on button "Save Edits" at bounding box center [816, 395] width 106 height 28
checkbox input "false"
type input "$0"
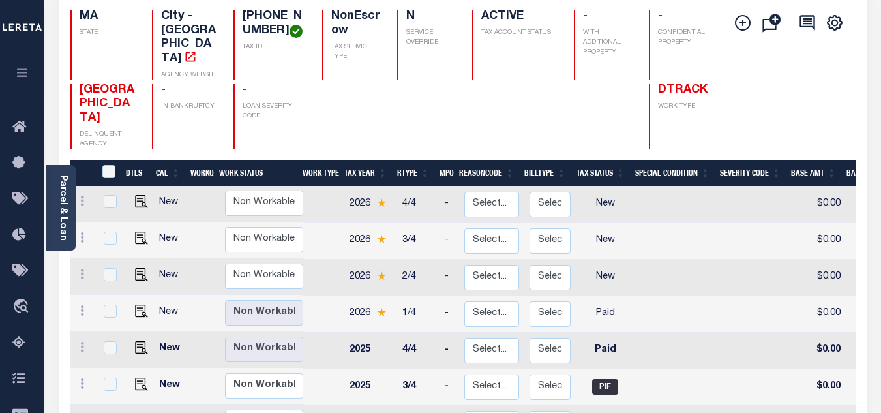
scroll to position [130, 0]
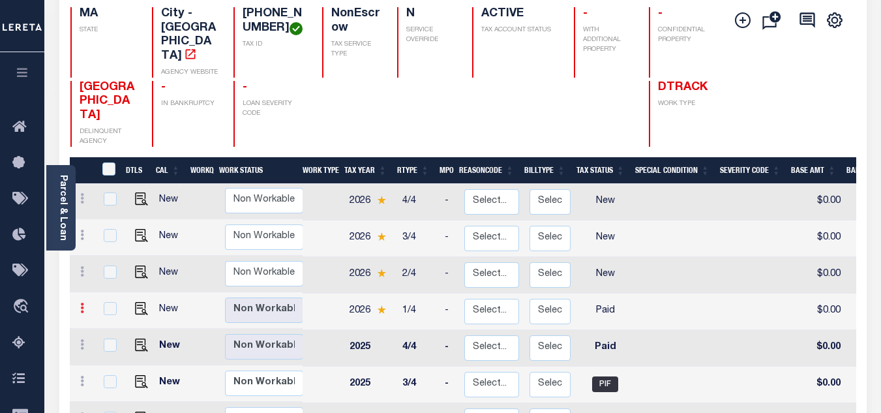
click at [78, 305] on link at bounding box center [82, 310] width 14 height 10
click at [109, 325] on img at bounding box center [113, 331] width 13 height 13
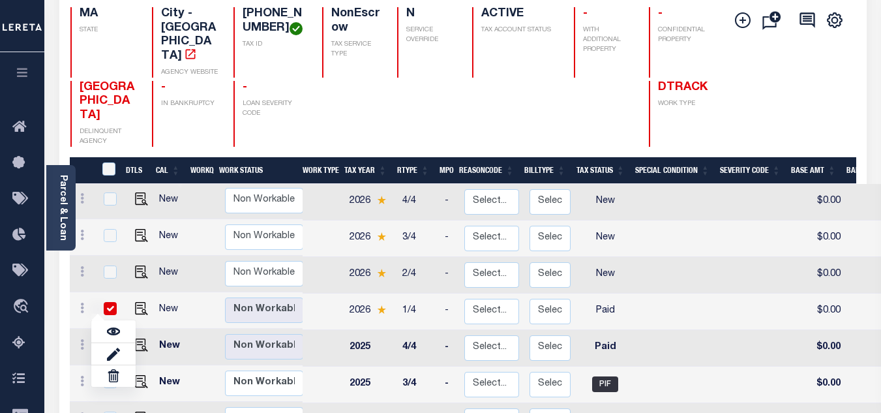
checkbox input "true"
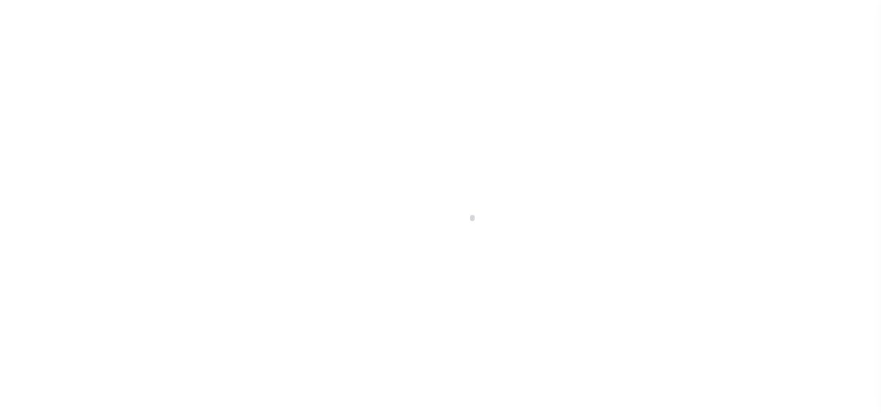
select select "PYD"
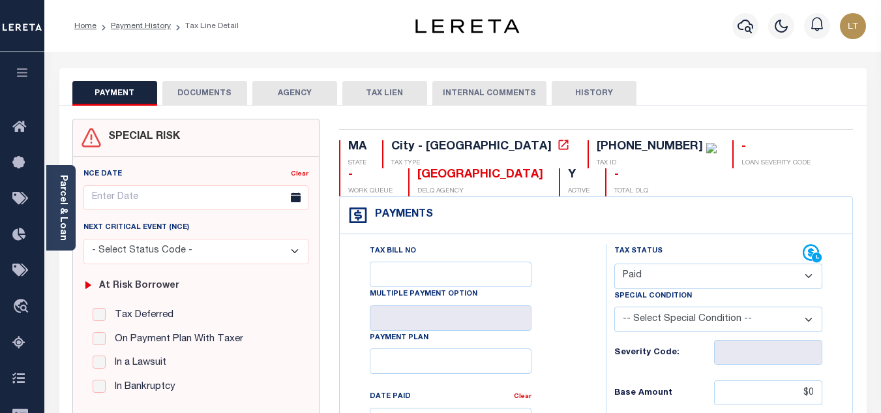
click at [191, 91] on button "DOCUMENTS" at bounding box center [204, 93] width 85 height 25
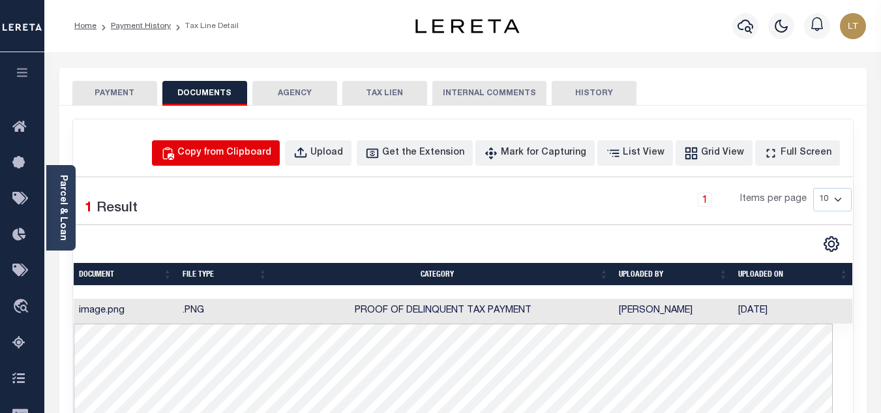
click at [266, 154] on div "Copy from Clipboard" at bounding box center [224, 153] width 94 height 14
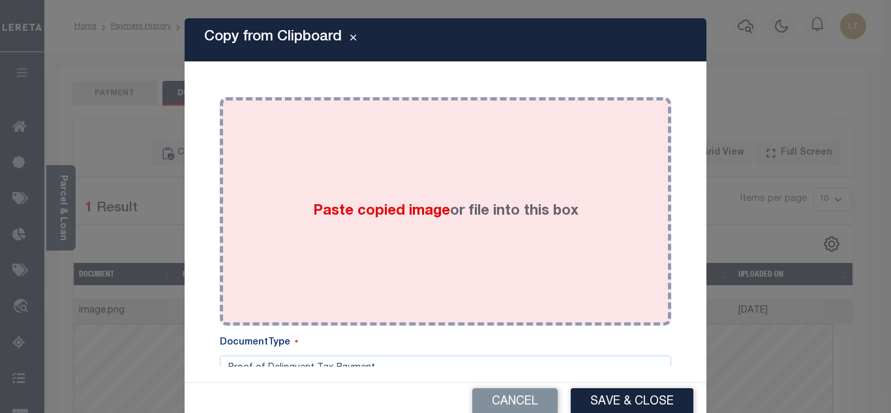
click at [329, 192] on div "Paste copied image or file into this box" at bounding box center [446, 211] width 432 height 209
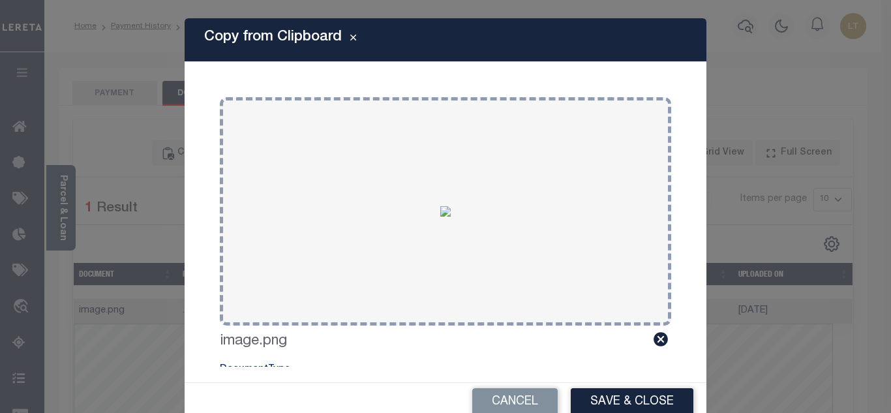
click at [618, 394] on button "Save & Close" at bounding box center [632, 402] width 123 height 28
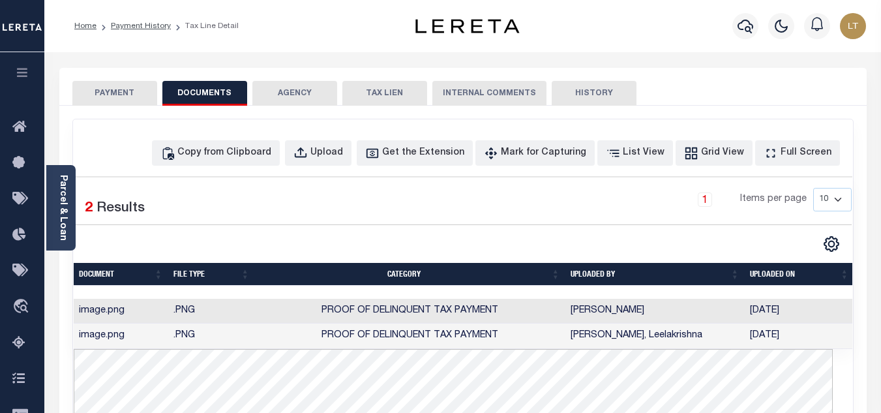
click at [128, 87] on button "PAYMENT" at bounding box center [114, 93] width 85 height 25
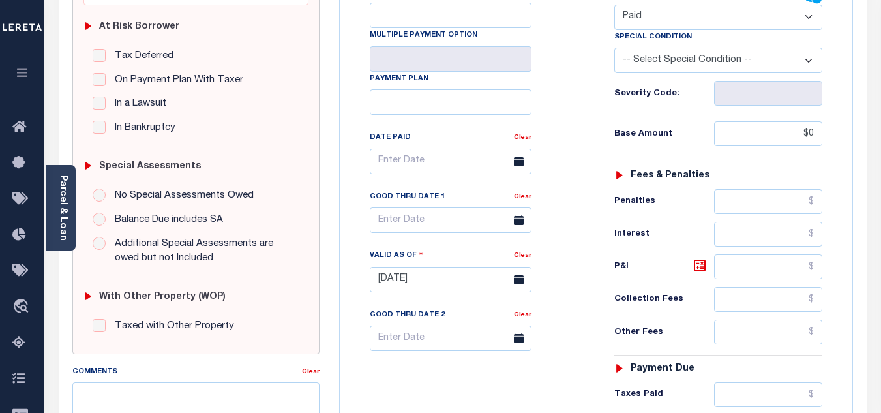
scroll to position [326, 0]
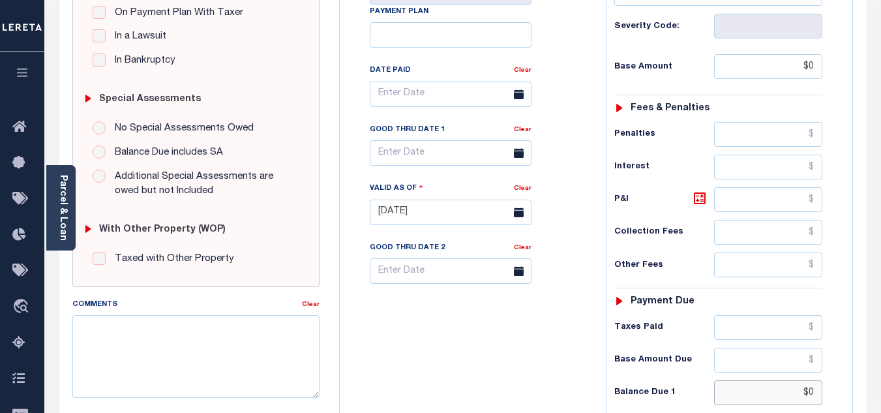
click at [816, 396] on input "$0" at bounding box center [768, 392] width 108 height 25
type input "$0.00"
type input "09/05/2025"
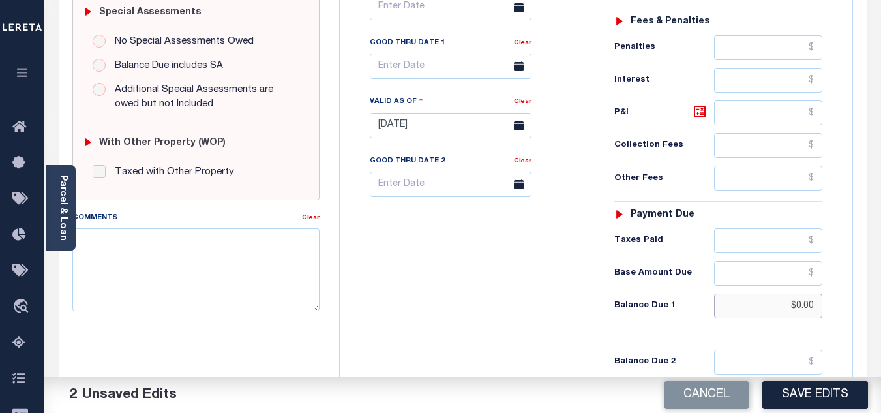
scroll to position [522, 0]
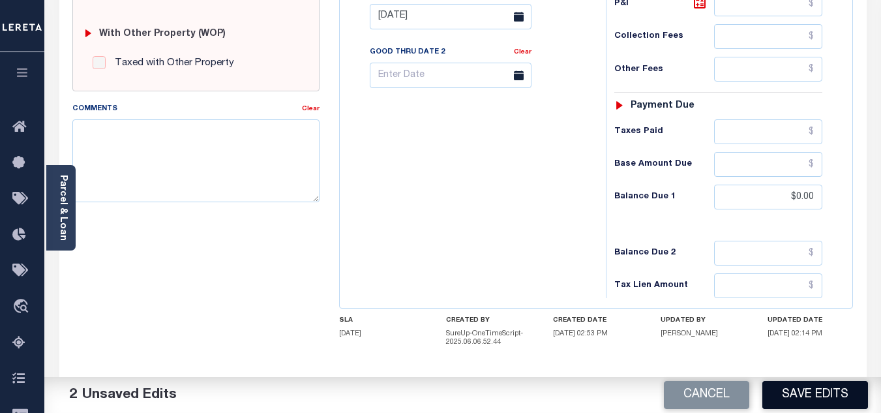
click at [799, 394] on button "Save Edits" at bounding box center [816, 395] width 106 height 28
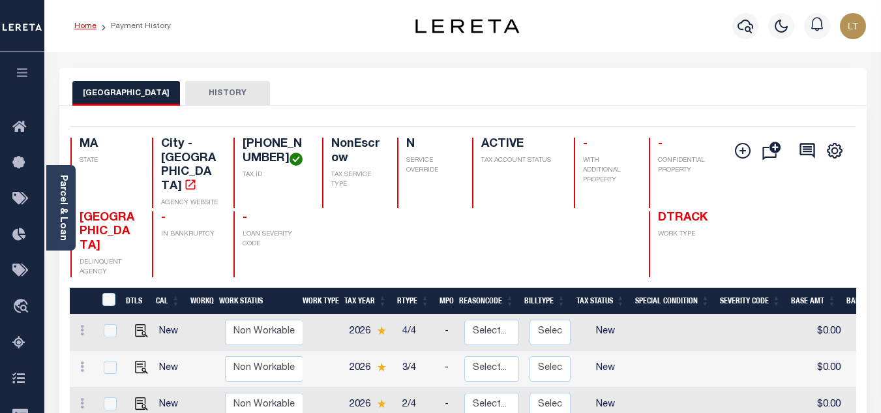
click at [88, 23] on link "Home" at bounding box center [85, 26] width 22 height 8
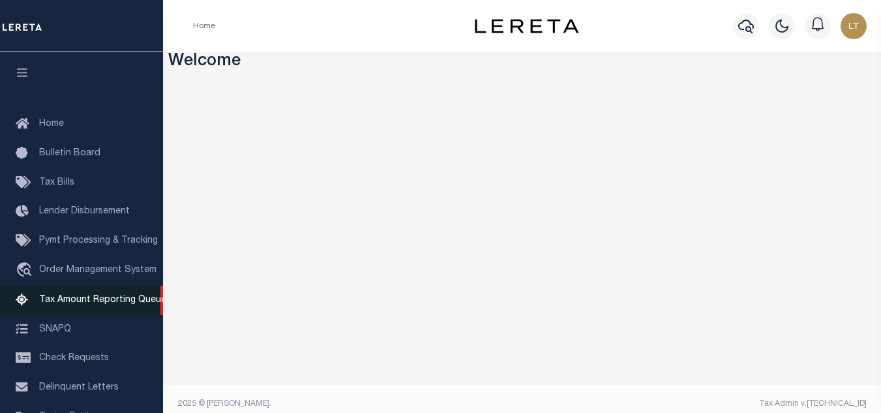
click at [89, 303] on span "Tax Amount Reporting Queue" at bounding box center [102, 300] width 127 height 9
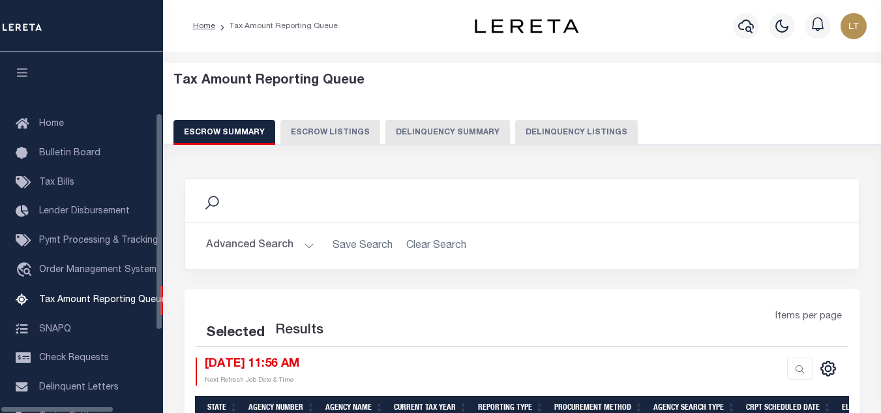
select select "100"
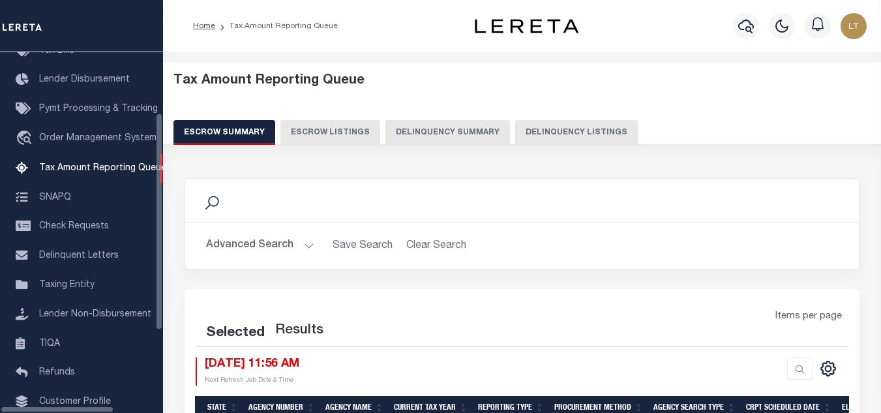
select select "100"
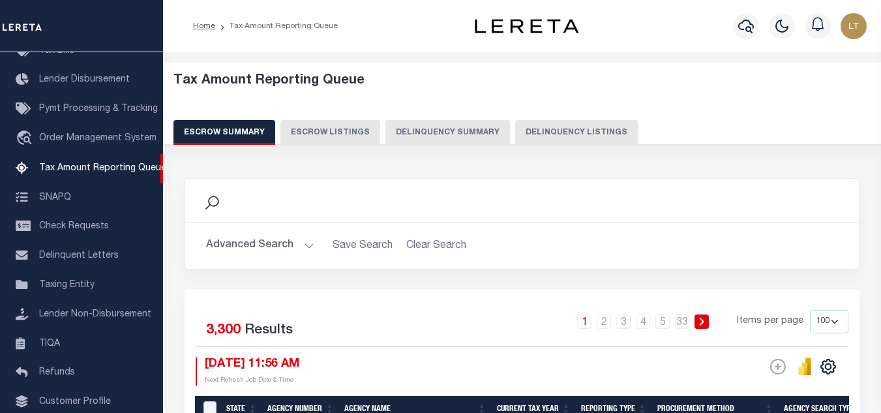
click at [578, 125] on button "Delinquency Listings" at bounding box center [576, 132] width 123 height 25
select select "100"
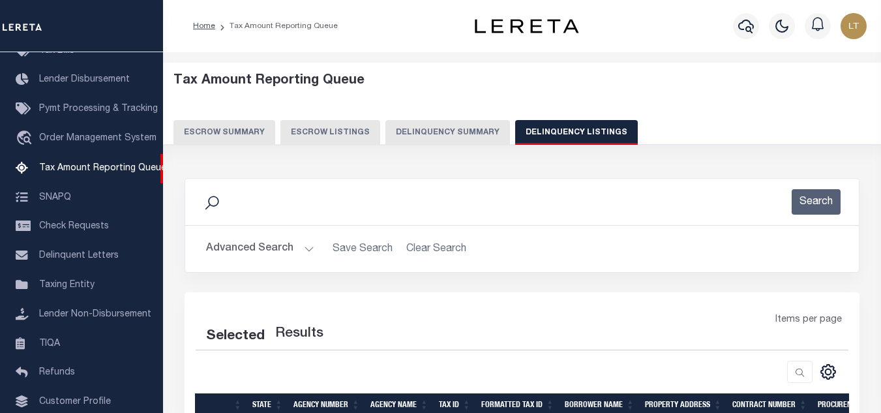
select select "100"
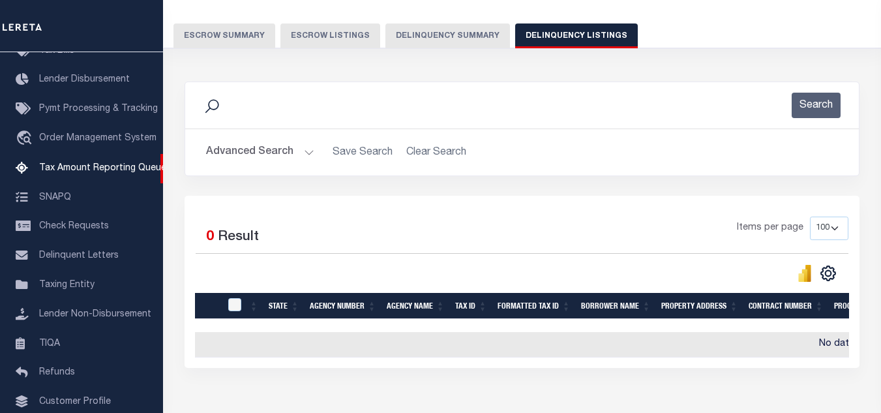
scroll to position [130, 0]
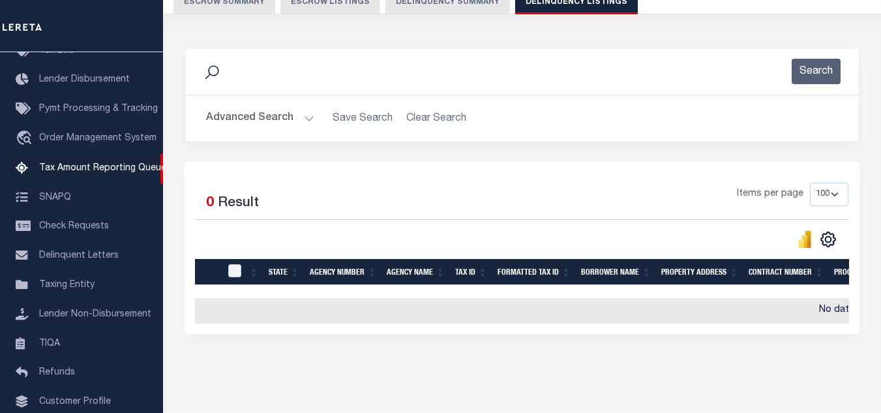
click at [275, 119] on button "Advanced Search" at bounding box center [260, 118] width 108 height 25
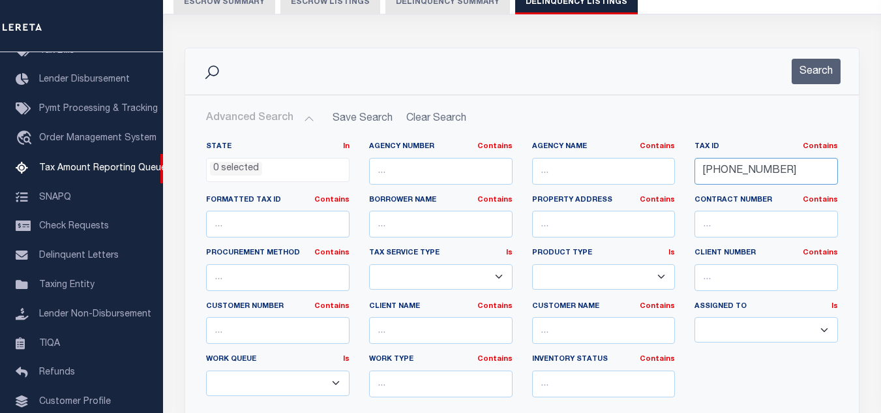
drag, startPoint x: 778, startPoint y: 172, endPoint x: 682, endPoint y: 168, distance: 95.3
click at [685, 168] on div "Tax ID Contains Contains Is 18-11603-000" at bounding box center [766, 169] width 163 height 54
paste input "[PHONE_NUMBER]"
type input "[PHONE_NUMBER]"
click at [818, 82] on button "Search" at bounding box center [816, 71] width 49 height 25
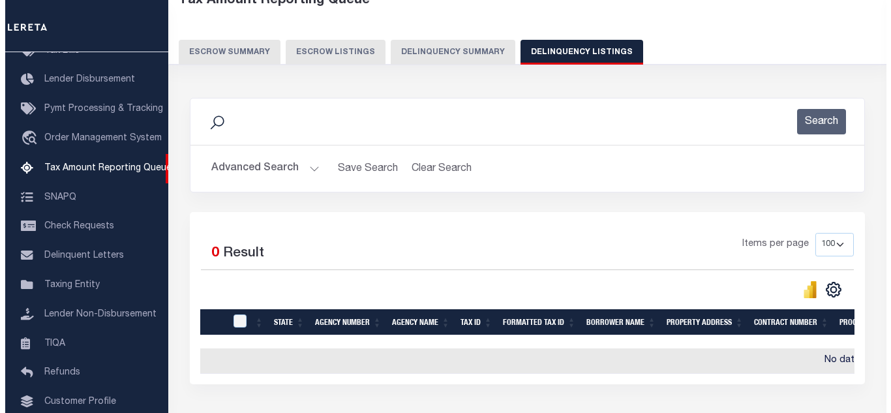
scroll to position [0, 0]
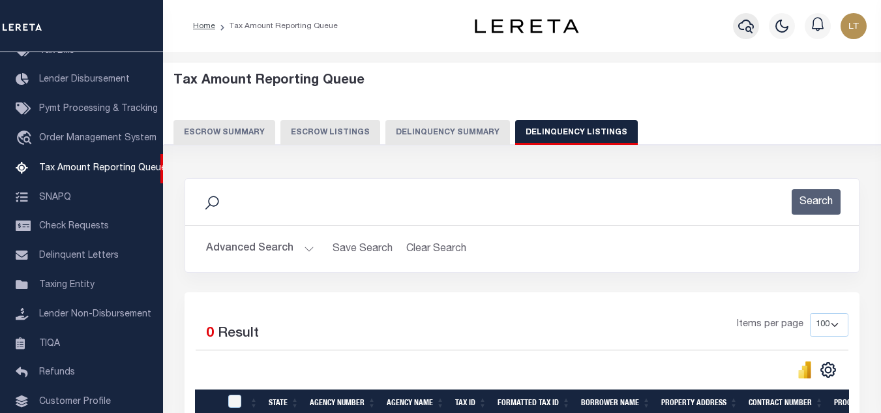
click at [748, 33] on icon "button" at bounding box center [747, 26] width 16 height 16
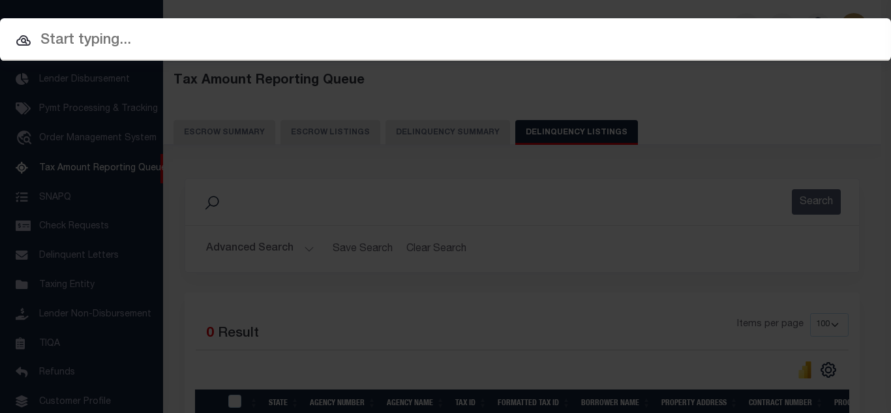
paste input "[PHONE_NUMBER]"
type input "[PHONE_NUMBER]"
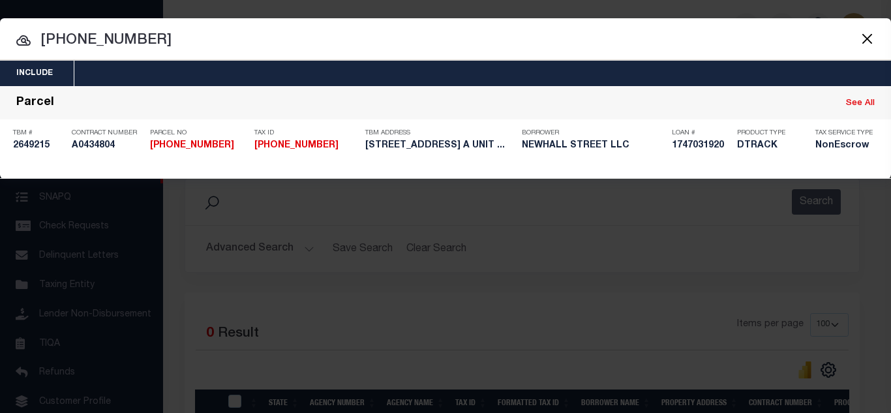
click at [800, 168] on div "Payment History" at bounding box center [804, 168] width 80 height 14
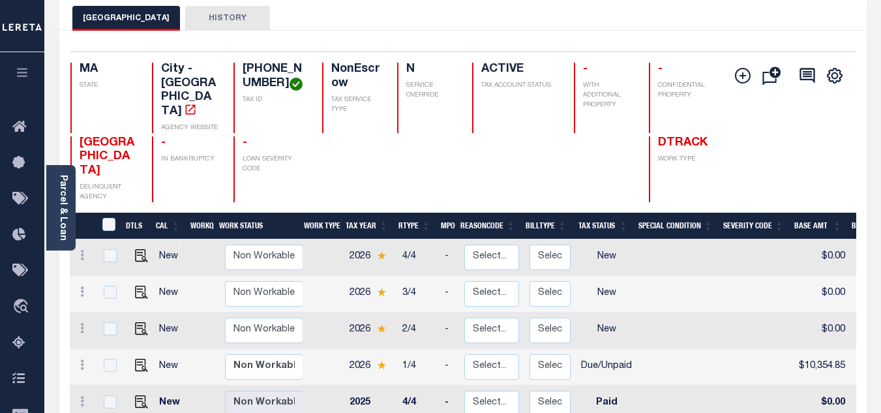
scroll to position [130, 0]
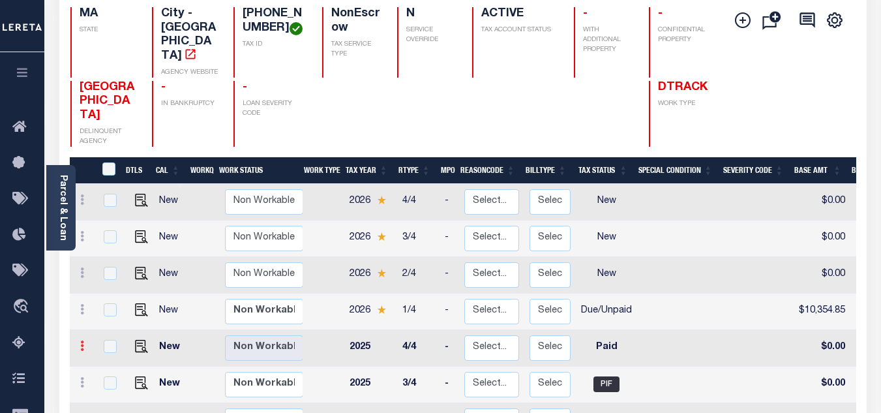
click at [79, 343] on link at bounding box center [82, 348] width 14 height 10
click at [117, 362] on img at bounding box center [113, 368] width 13 height 13
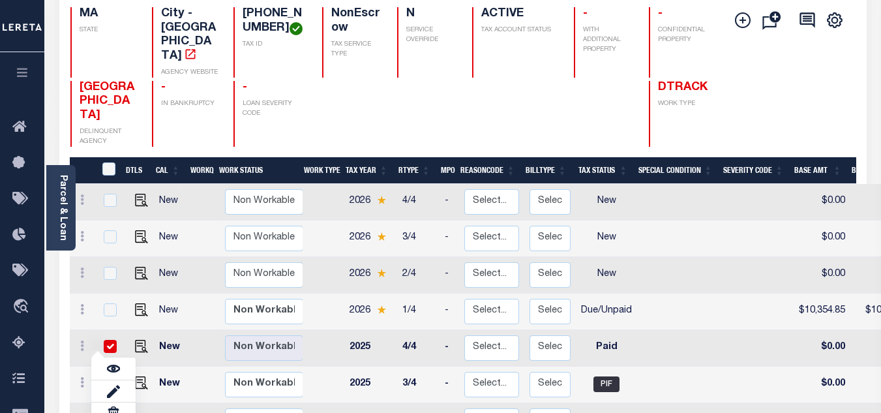
checkbox input "true"
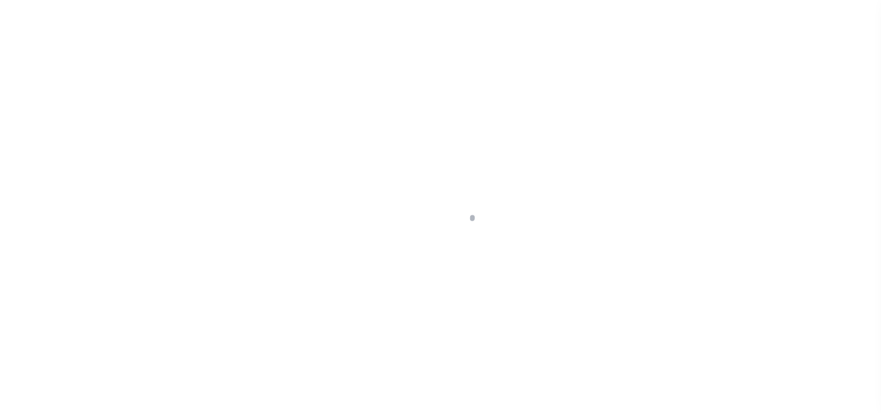
select select "PYD"
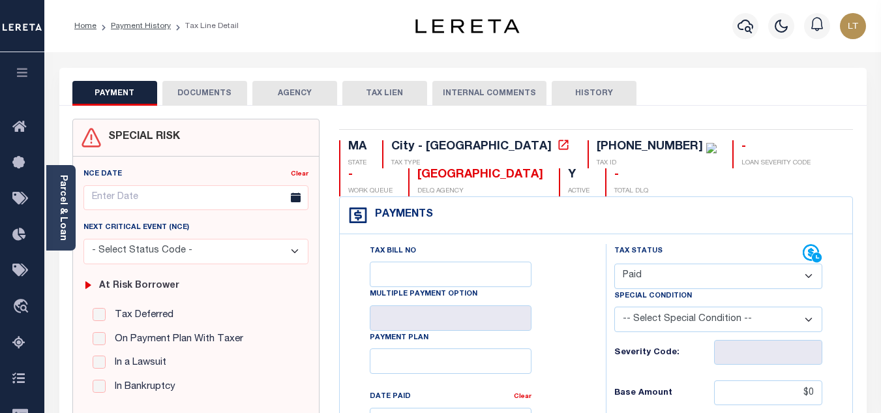
click at [228, 98] on button "DOCUMENTS" at bounding box center [204, 93] width 85 height 25
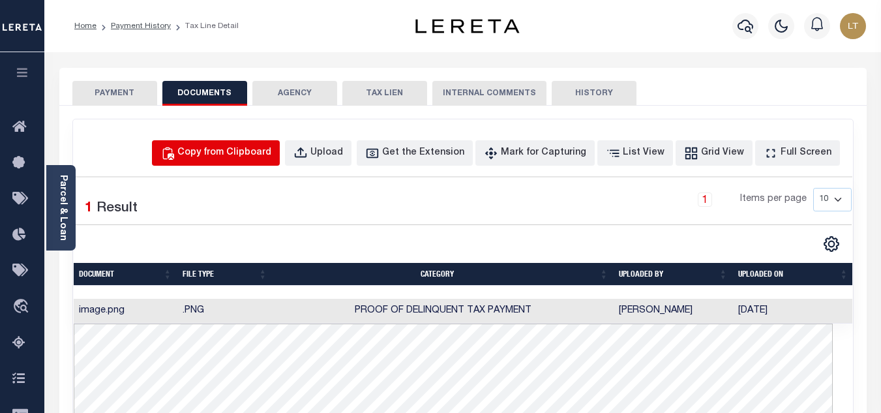
click at [246, 150] on div "Copy from Clipboard" at bounding box center [224, 153] width 94 height 14
select select "POP"
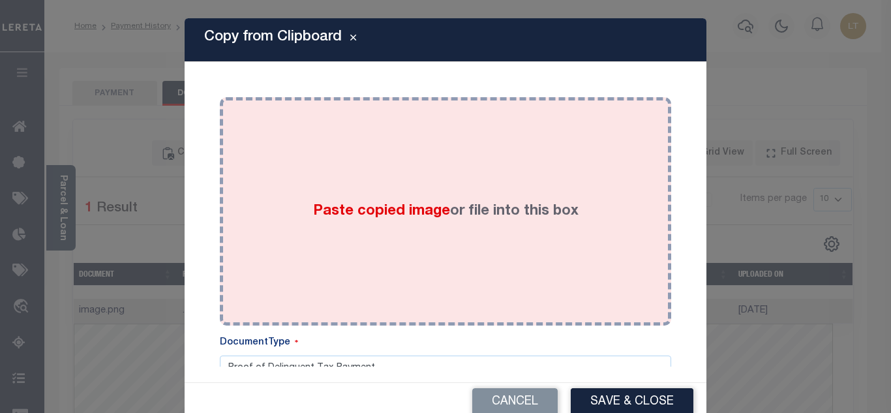
click at [246, 149] on div "Paste copied image or file into this box" at bounding box center [446, 211] width 432 height 209
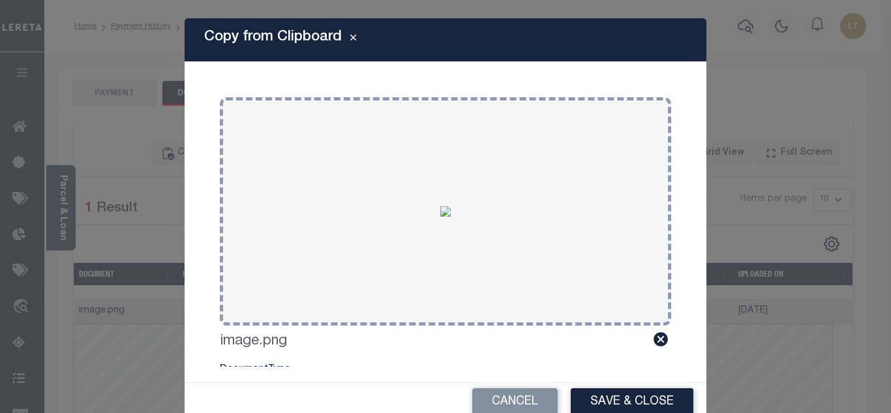
click at [617, 399] on button "Save & Close" at bounding box center [632, 402] width 123 height 28
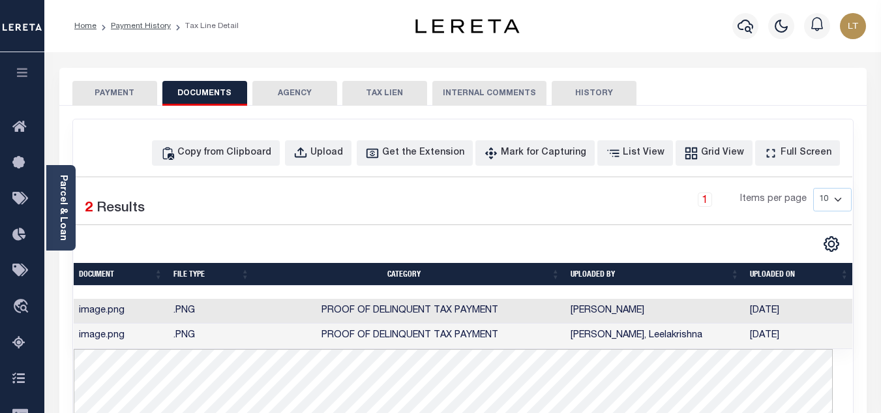
click at [115, 92] on button "PAYMENT" at bounding box center [114, 93] width 85 height 25
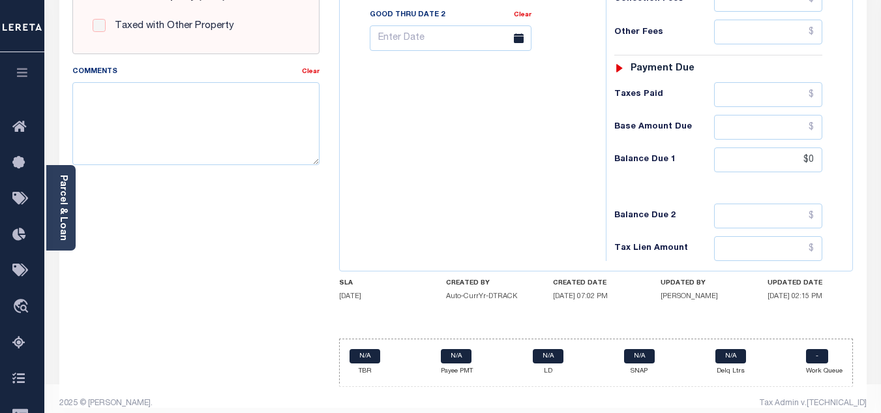
scroll to position [572, 0]
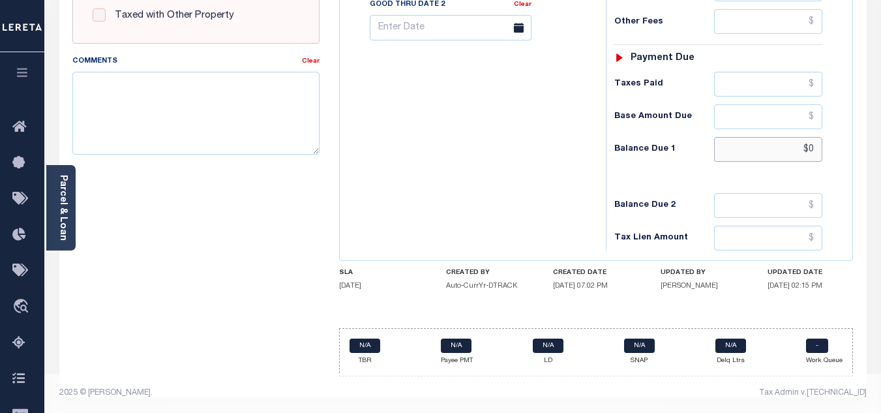
click at [815, 148] on input "$0" at bounding box center [768, 149] width 108 height 25
type input "$0.00"
type input "[DATE]"
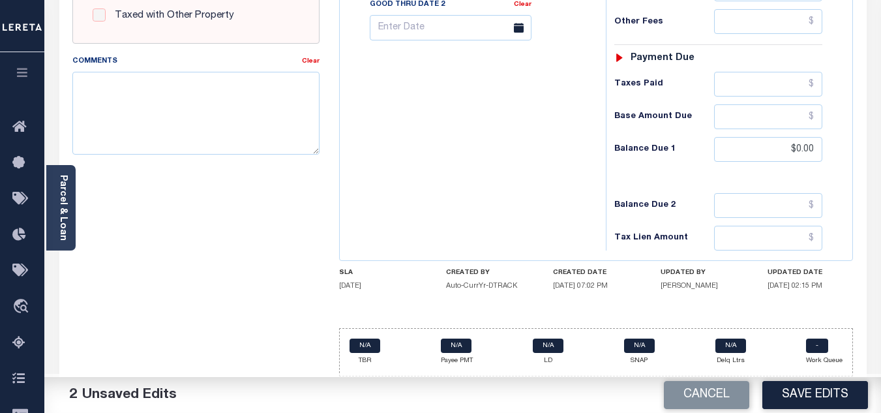
click at [813, 388] on button "Save Edits" at bounding box center [816, 395] width 106 height 28
checkbox input "false"
type input "$0"
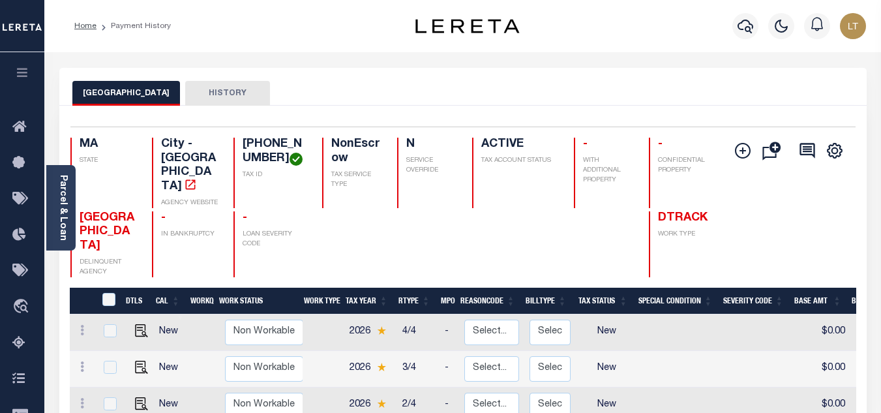
scroll to position [196, 0]
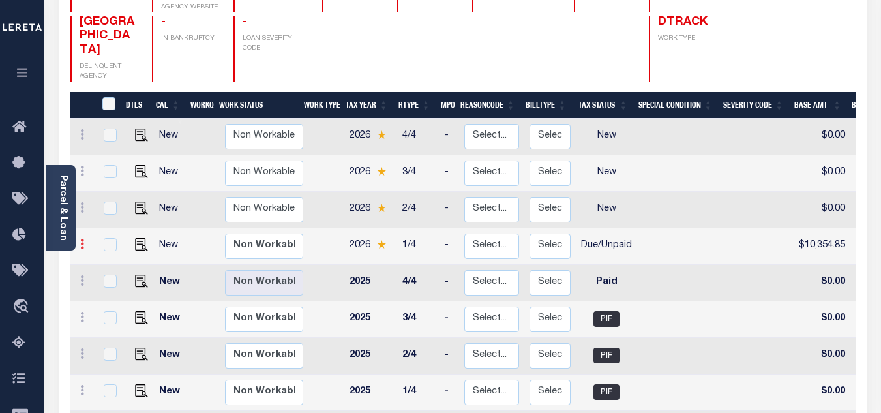
click at [83, 239] on icon at bounding box center [82, 244] width 4 height 10
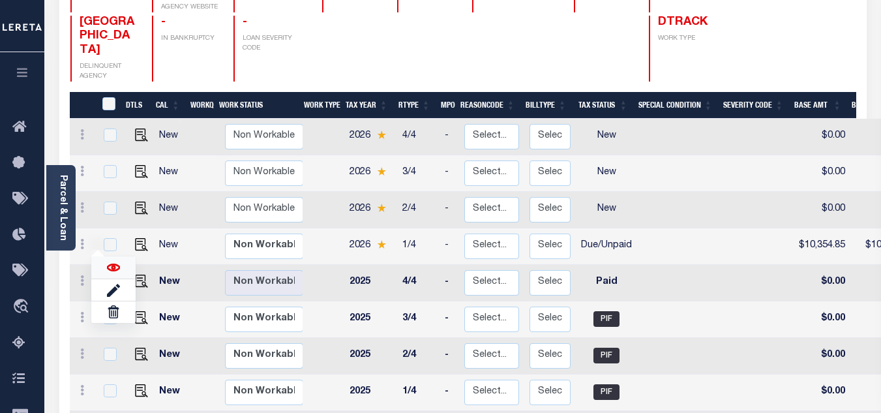
click at [110, 261] on img at bounding box center [113, 267] width 13 height 13
checkbox input "true"
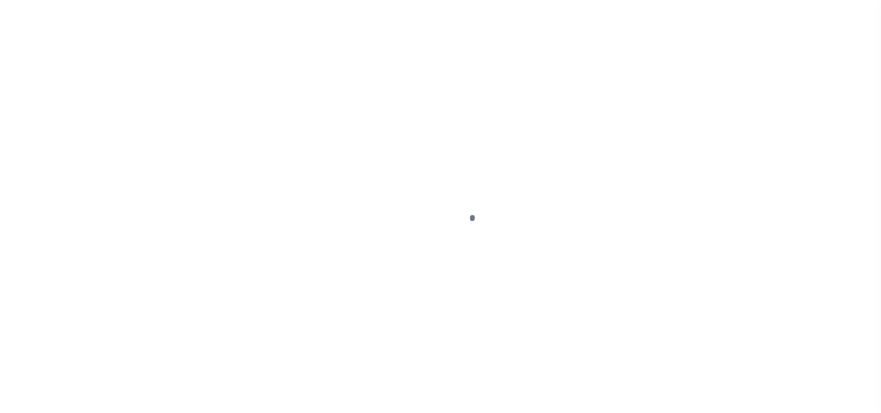
select select "DUE"
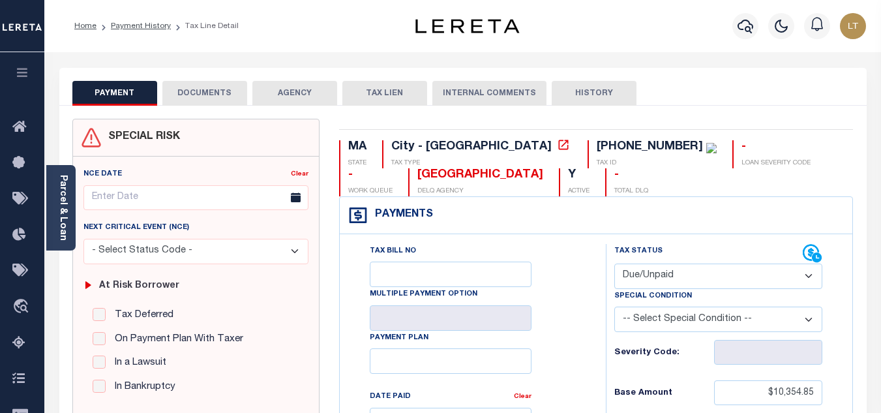
click at [191, 89] on button "DOCUMENTS" at bounding box center [204, 93] width 85 height 25
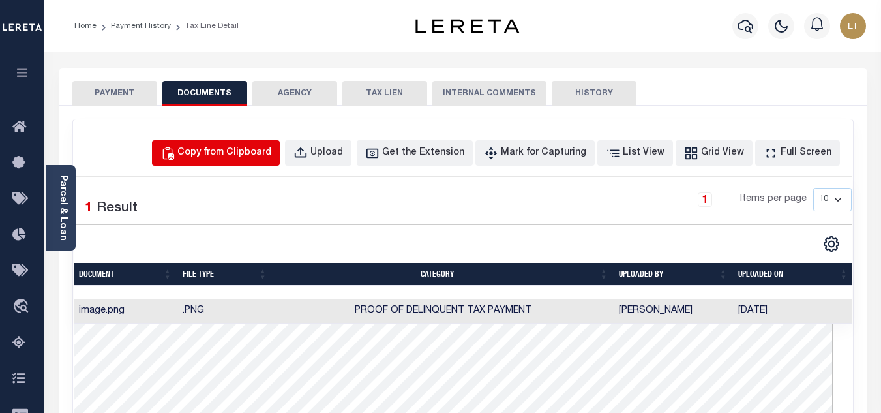
click at [260, 144] on button "Copy from Clipboard" at bounding box center [216, 152] width 128 height 25
select select "POP"
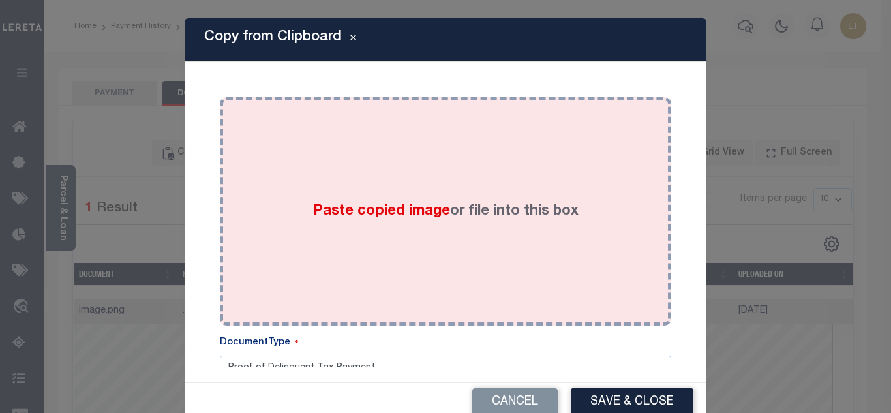
click at [296, 141] on div "Paste copied image or file into this box" at bounding box center [446, 211] width 432 height 209
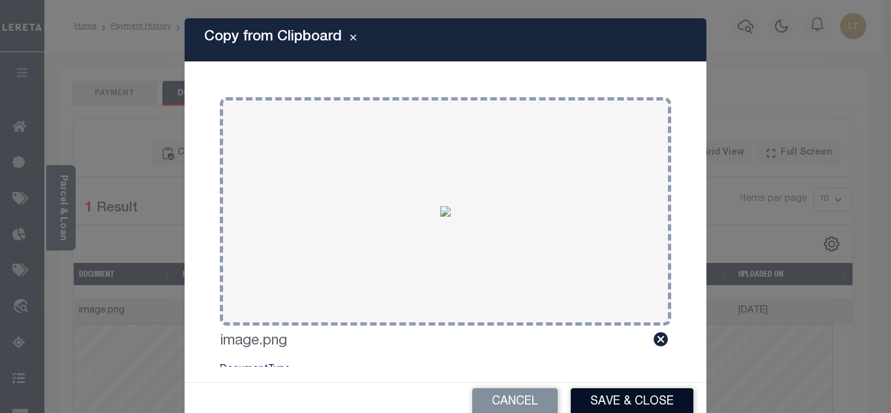
click at [617, 398] on button "Save & Close" at bounding box center [632, 402] width 123 height 28
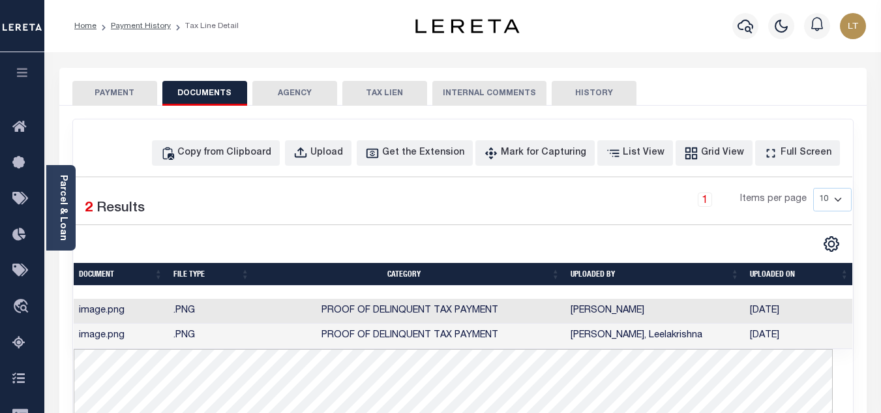
click at [125, 91] on button "PAYMENT" at bounding box center [114, 93] width 85 height 25
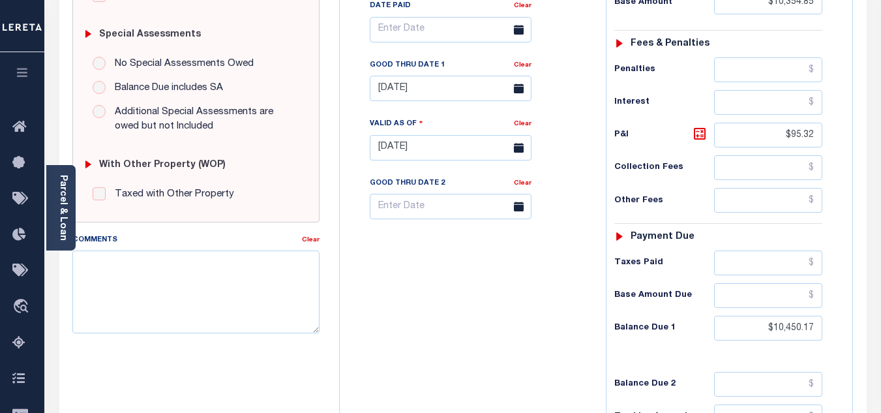
scroll to position [391, 0]
drag, startPoint x: 813, startPoint y: 330, endPoint x: 780, endPoint y: 334, distance: 32.9
click at [780, 334] on input "$10,450.17" at bounding box center [768, 327] width 108 height 25
paste input "10,493.86"
type input "$10,493.86"
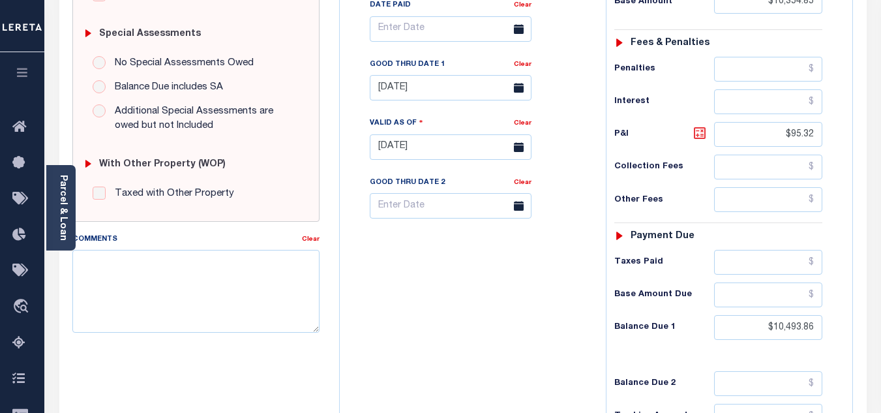
click at [702, 136] on icon at bounding box center [700, 133] width 16 height 16
type input "[DATE]"
type input "$139.01"
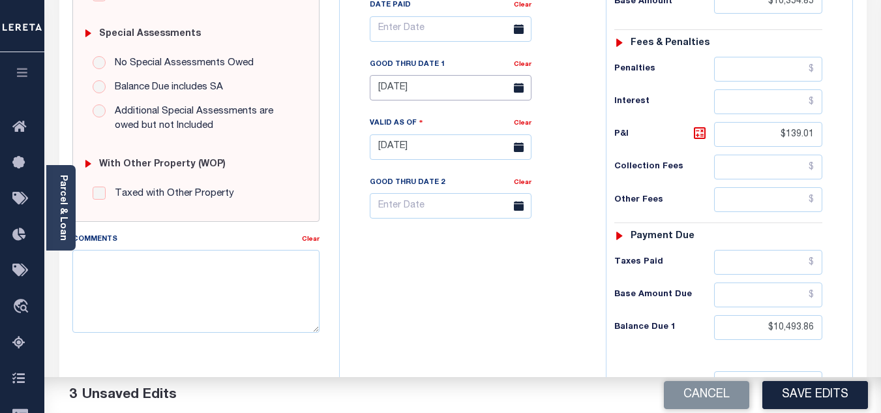
click at [414, 93] on body "Home Payment History Tax Line Detail" at bounding box center [440, 105] width 881 height 992
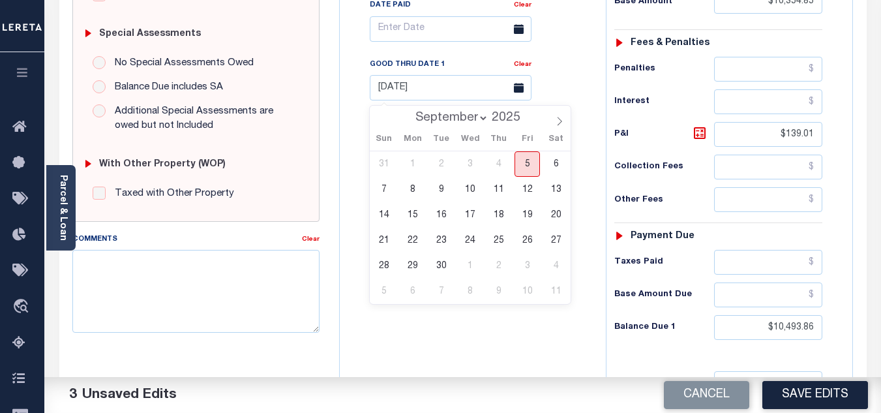
click at [532, 163] on span "5" at bounding box center [527, 163] width 25 height 25
type input "[DATE]"
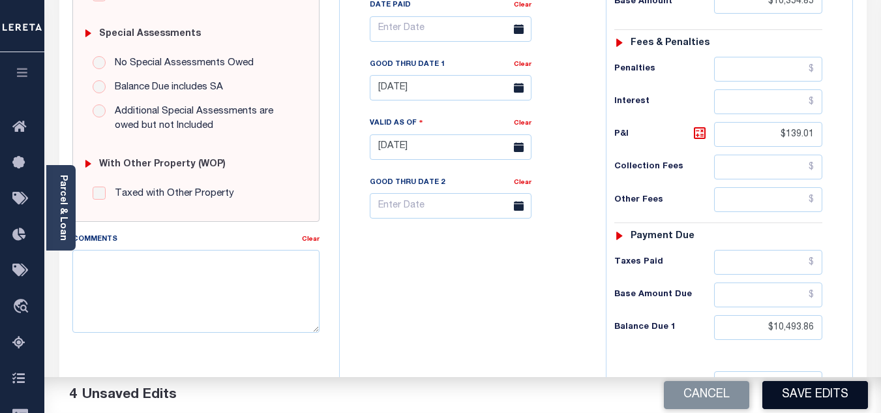
click at [816, 395] on button "Save Edits" at bounding box center [816, 395] width 106 height 28
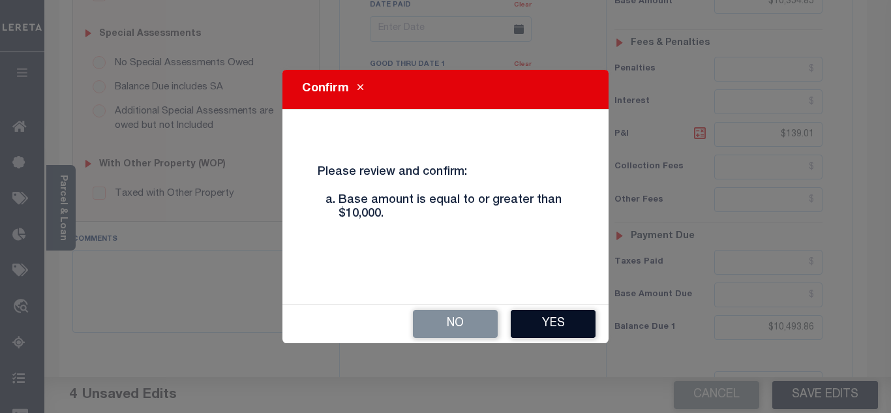
drag, startPoint x: 552, startPoint y: 334, endPoint x: 542, endPoint y: 333, distance: 10.5
click at [551, 334] on button "Yes" at bounding box center [553, 324] width 85 height 28
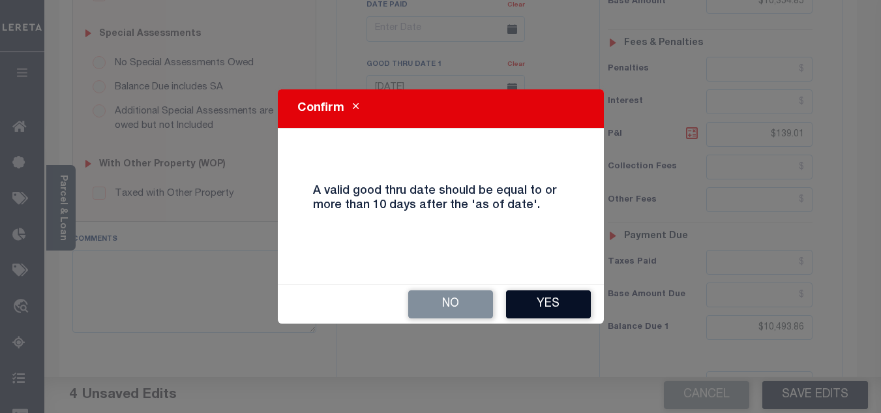
click at [553, 308] on button "Yes" at bounding box center [548, 304] width 85 height 28
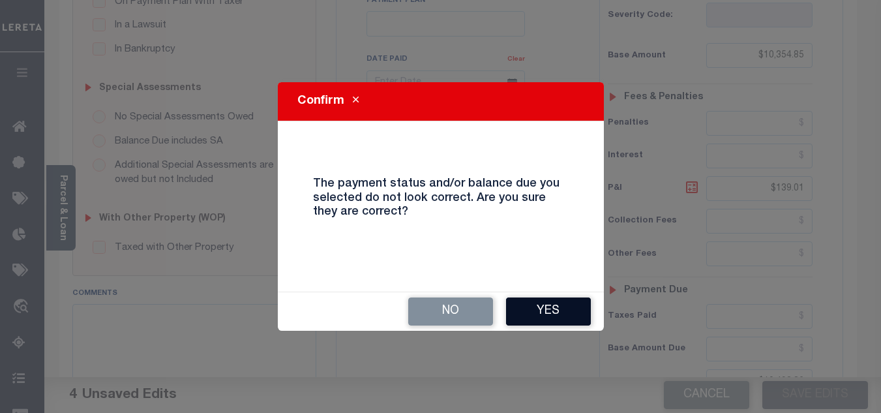
scroll to position [261, 0]
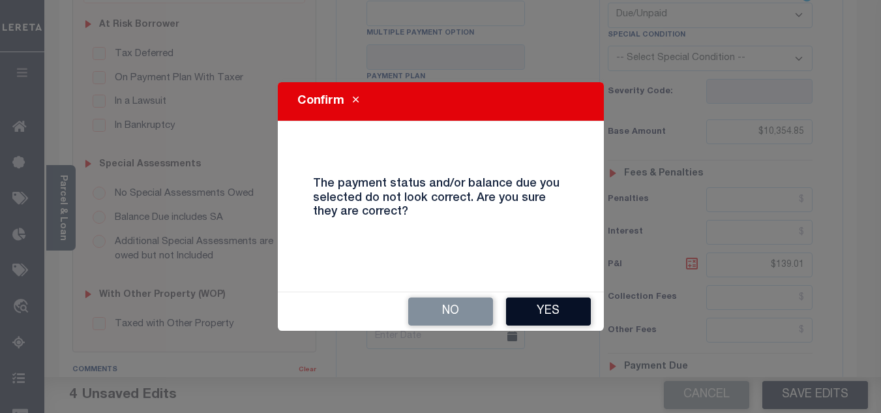
click at [535, 305] on button "Yes" at bounding box center [548, 312] width 85 height 28
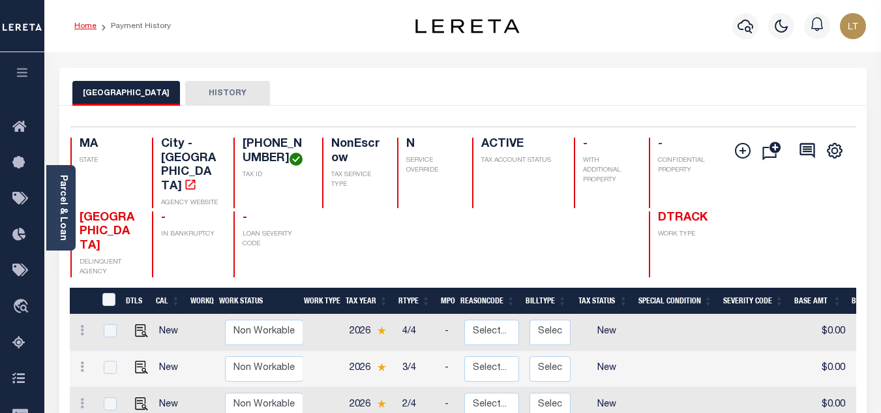
click at [82, 26] on link "Home" at bounding box center [85, 26] width 22 height 8
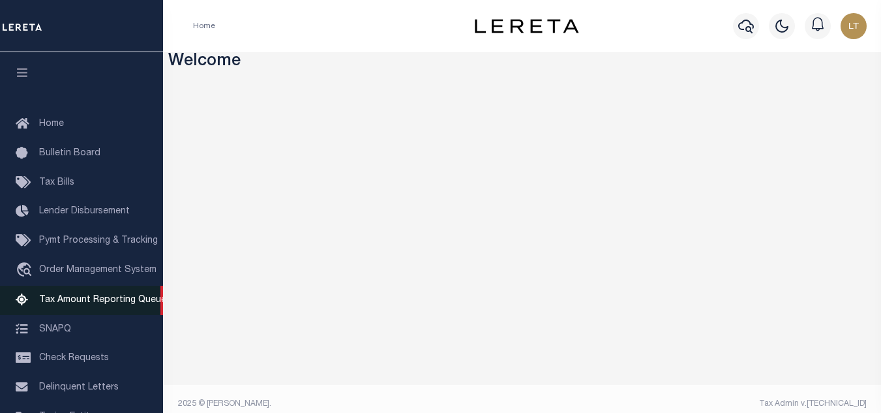
click at [110, 303] on span "Tax Amount Reporting Queue" at bounding box center [102, 300] width 127 height 9
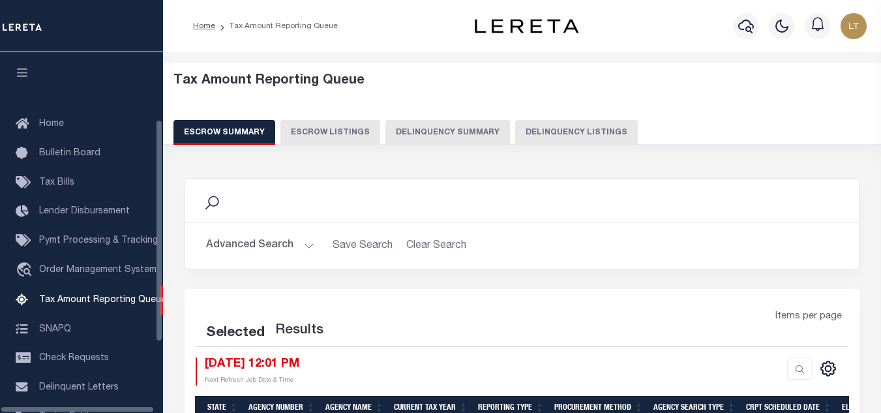
select select "100"
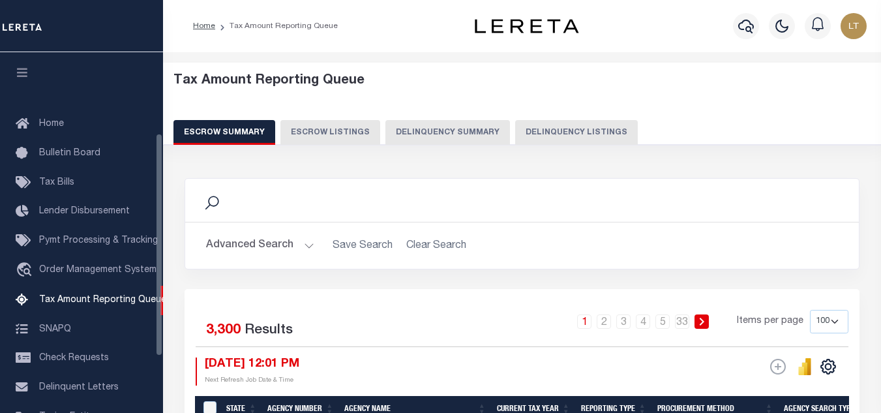
scroll to position [132, 0]
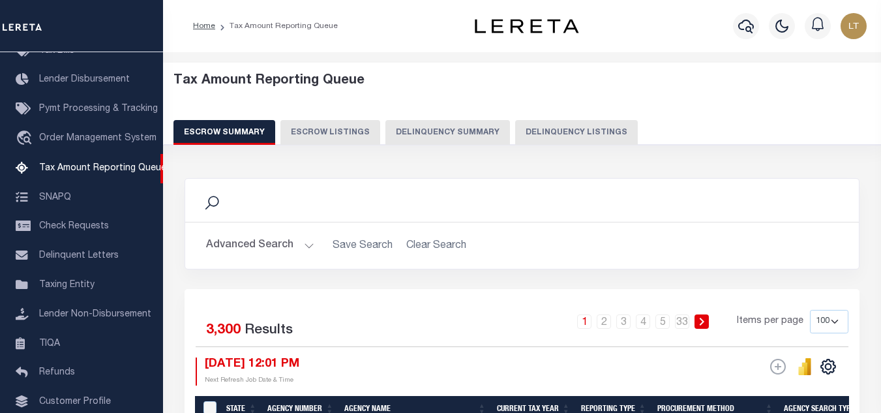
click at [556, 131] on button "Delinquency Listings" at bounding box center [576, 132] width 123 height 25
select select "100"
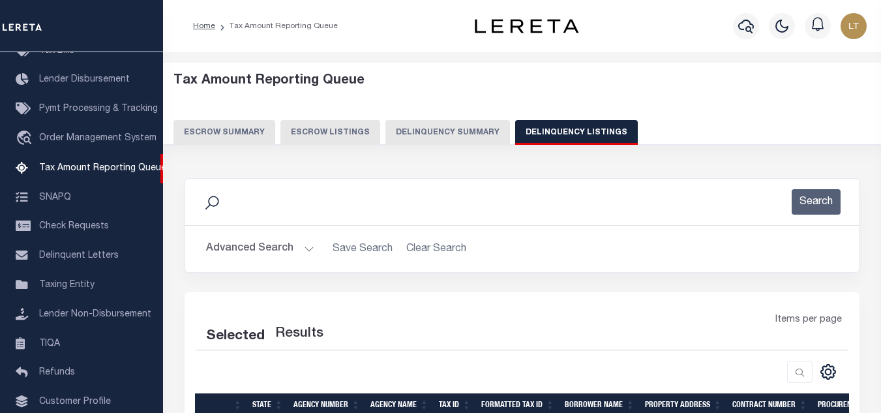
select select "100"
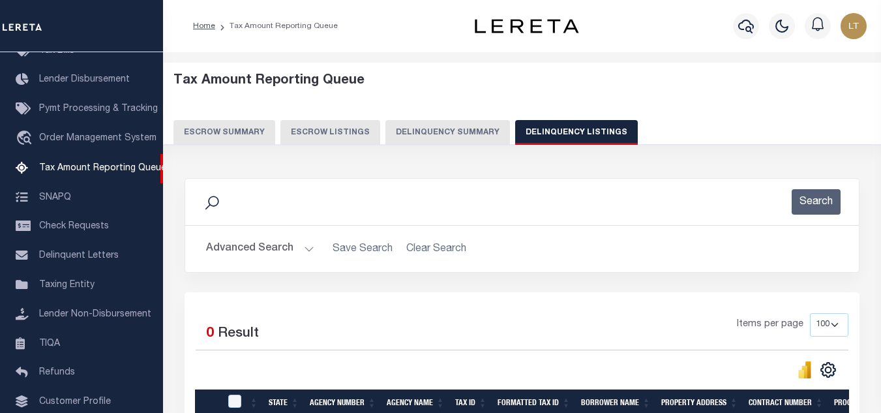
drag, startPoint x: 290, startPoint y: 249, endPoint x: 299, endPoint y: 247, distance: 10.0
click at [289, 249] on button "Advanced Search" at bounding box center [260, 248] width 108 height 25
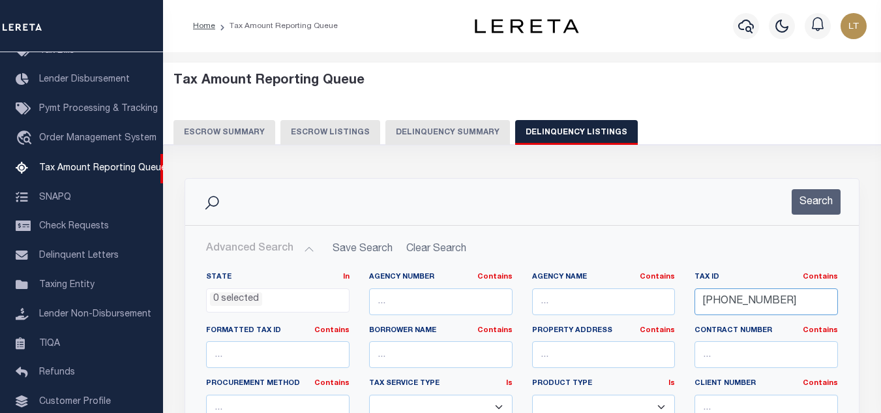
drag, startPoint x: 775, startPoint y: 303, endPoint x: 675, endPoint y: 293, distance: 101.0
click at [675, 293] on div "State In In AK AL AR AZ CA CO CT DC DE FL GA GU HI IA ID IL IN KS [GEOGRAPHIC_D…" at bounding box center [522, 405] width 652 height 266
paste input "[PHONE_NUMBER]"
type input "[PHONE_NUMBER]"
click at [812, 202] on button "Search" at bounding box center [816, 201] width 49 height 25
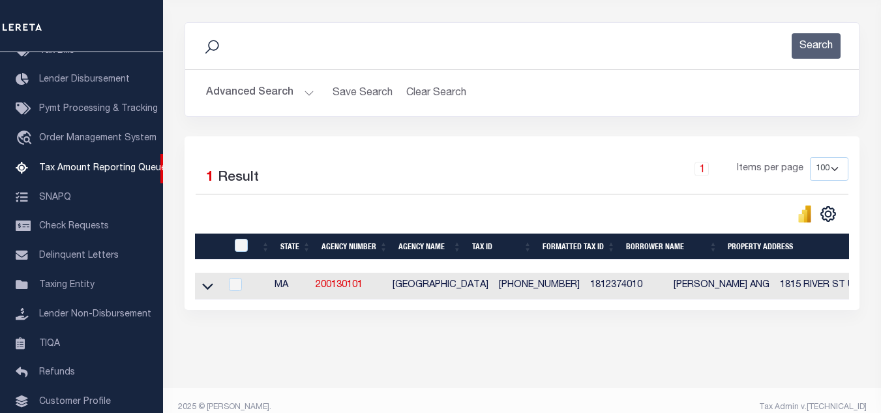
scroll to position [181, 0]
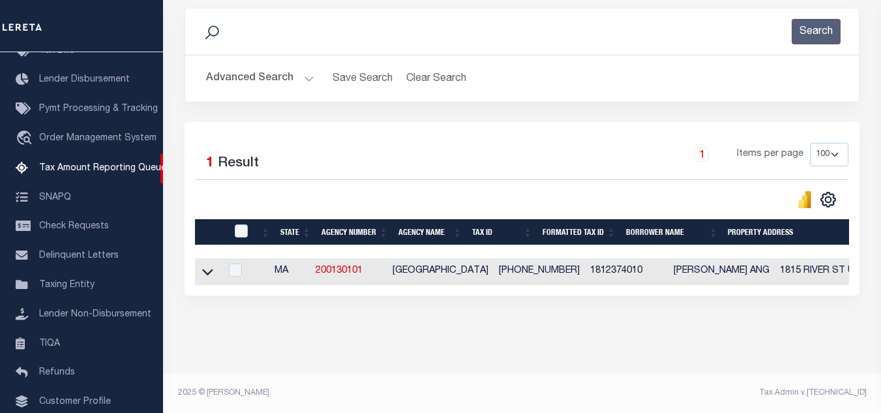
click at [203, 265] on icon at bounding box center [207, 272] width 11 height 14
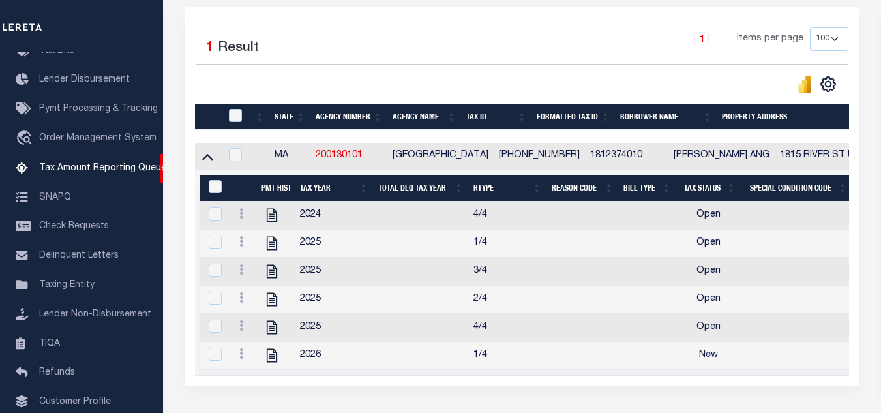
scroll to position [312, 0]
